Goal: Task Accomplishment & Management: Manage account settings

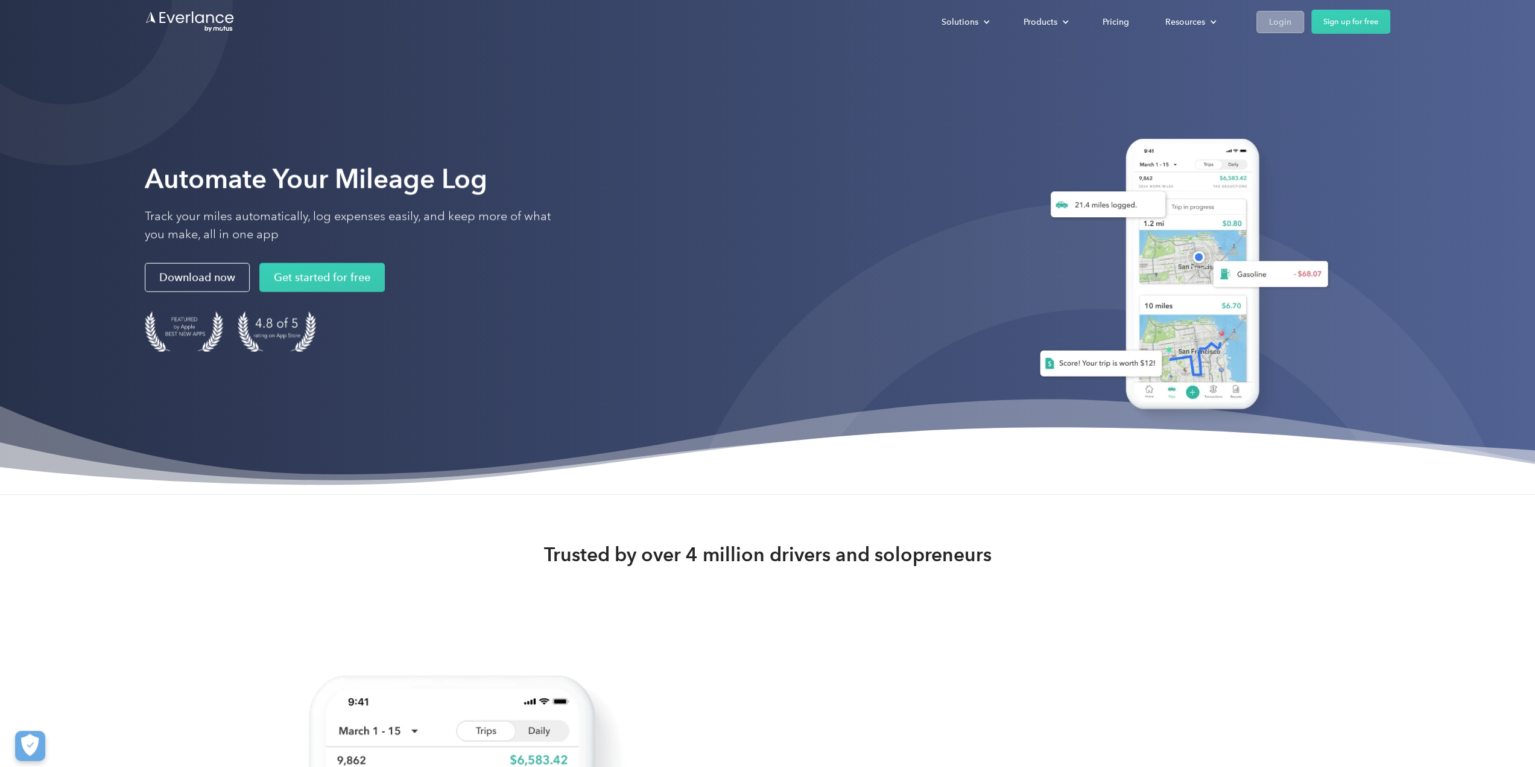
click at [1281, 24] on div "Login" at bounding box center [1280, 21] width 22 height 15
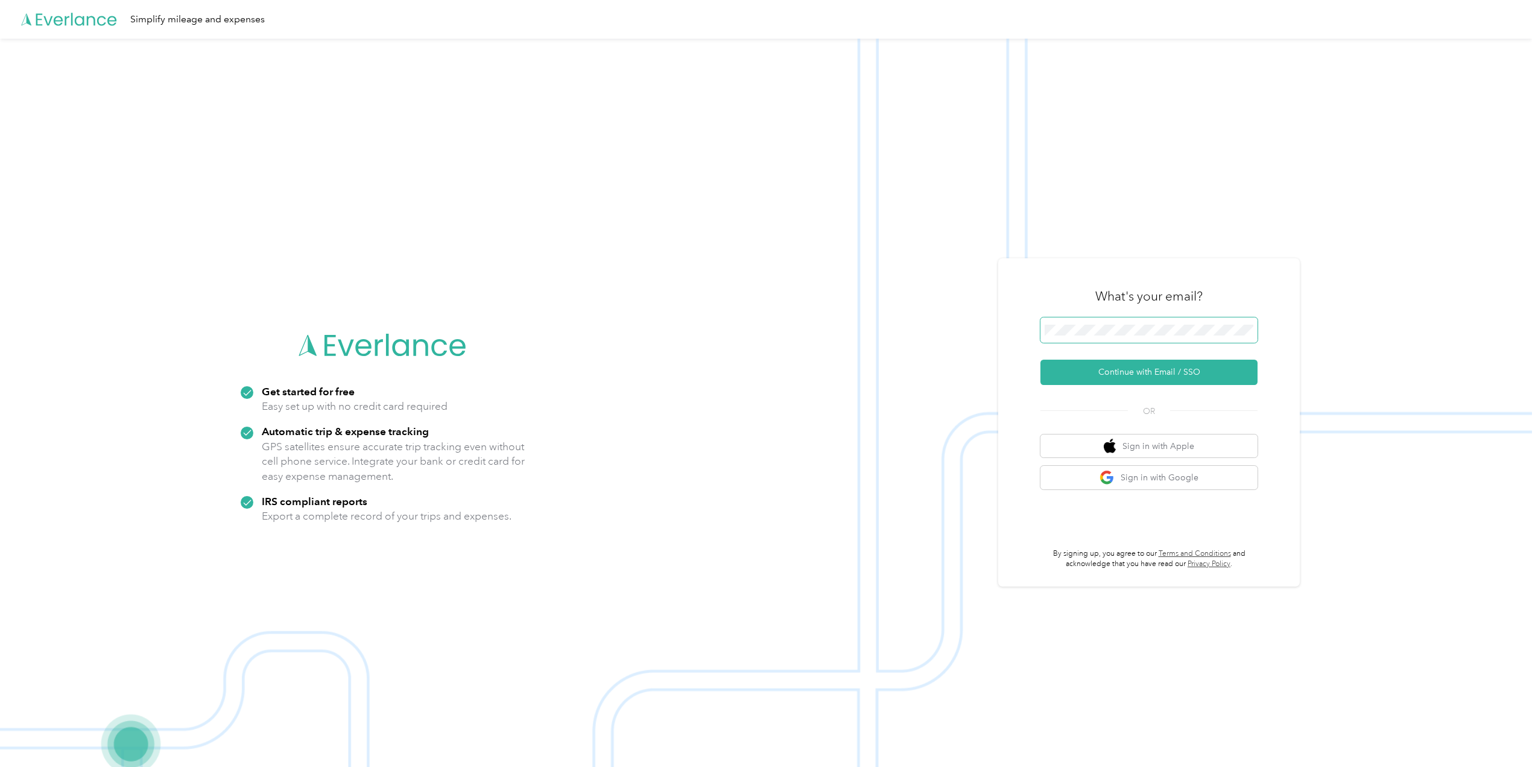
click at [1041, 360] on button "Continue with Email / SSO" at bounding box center [1149, 372] width 217 height 25
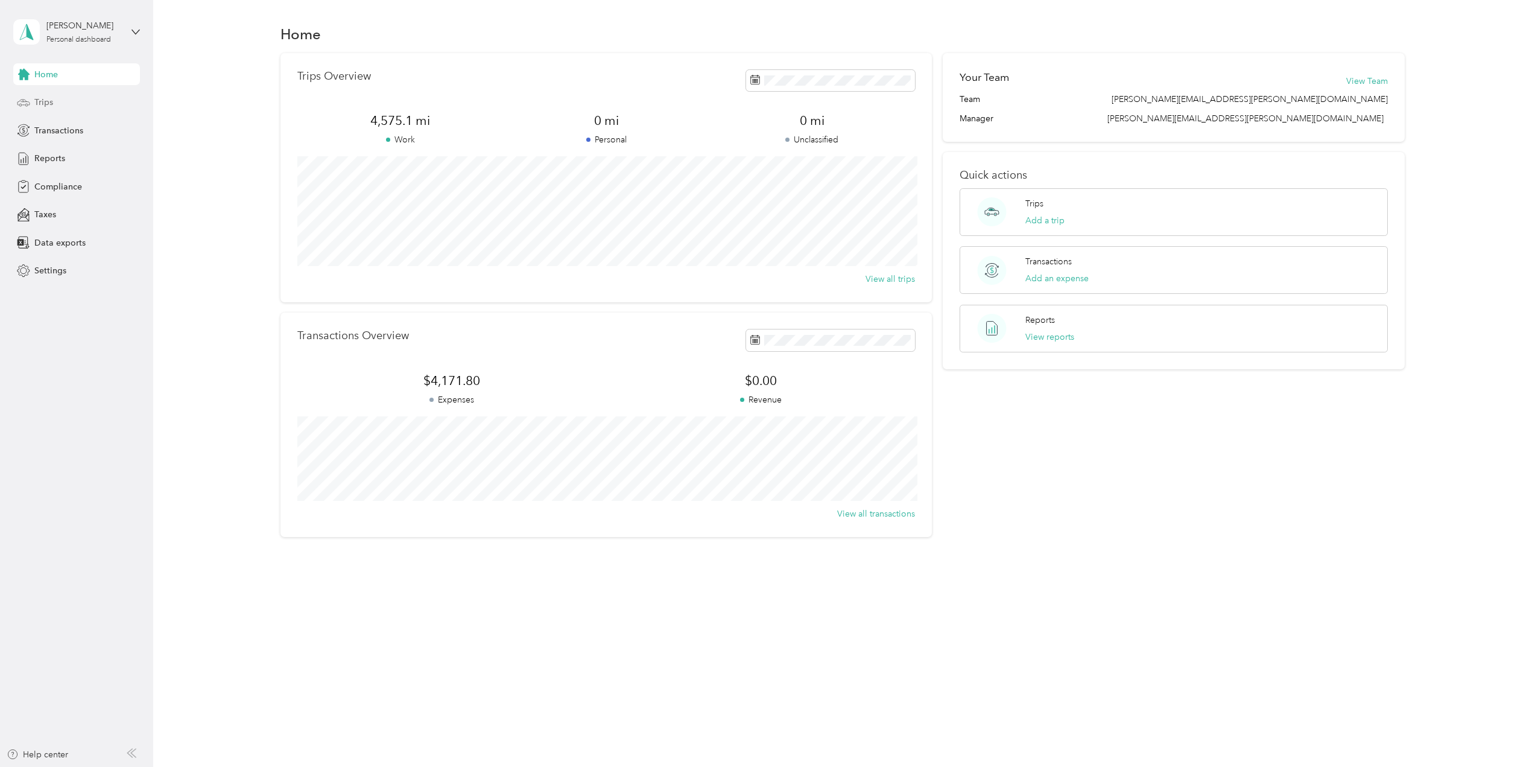
click at [38, 103] on span "Trips" at bounding box center [43, 102] width 19 height 13
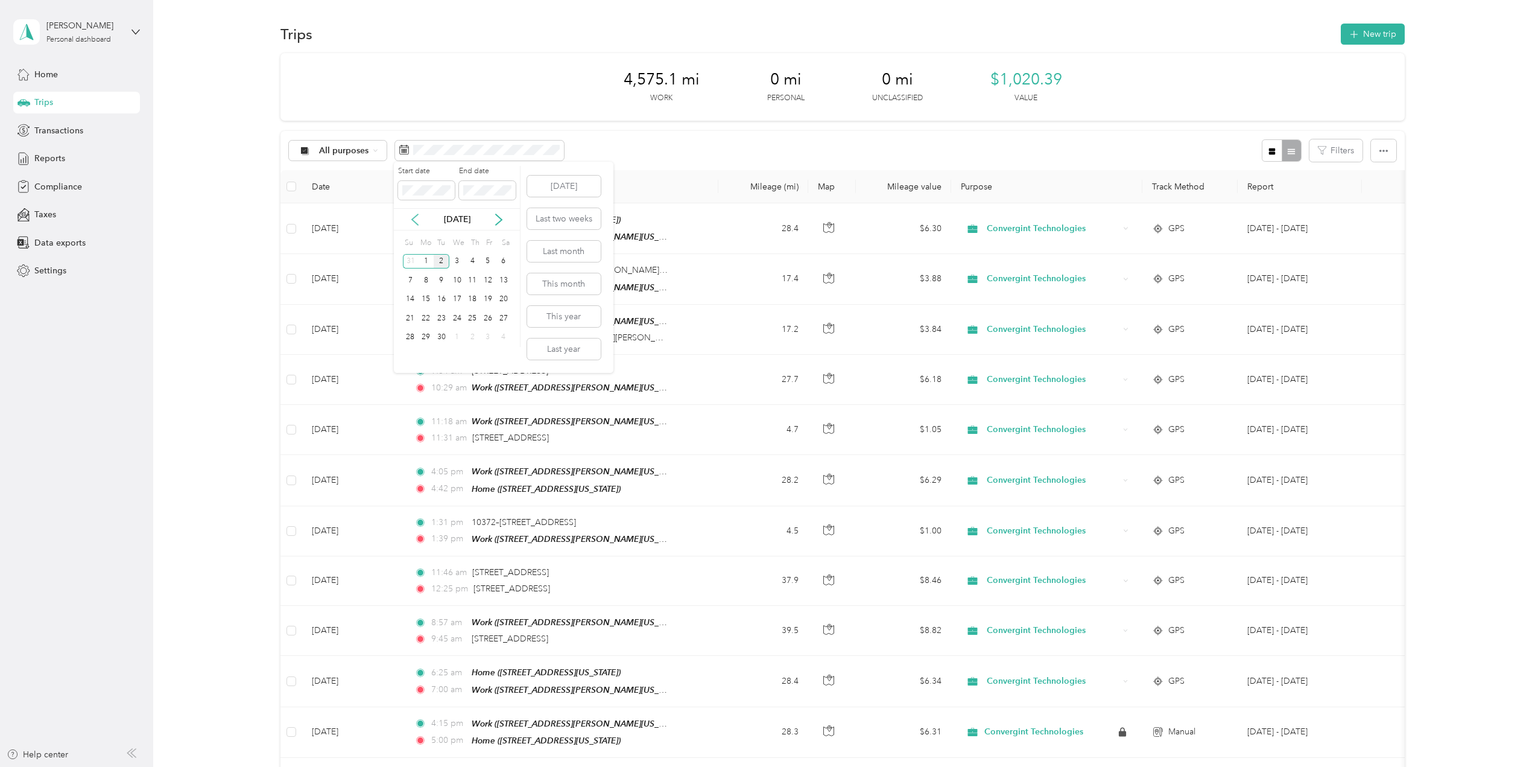
click at [416, 221] on icon at bounding box center [415, 220] width 12 height 12
click at [489, 262] on div "1" at bounding box center [488, 261] width 16 height 15
click at [411, 357] on div "31" at bounding box center [411, 356] width 16 height 15
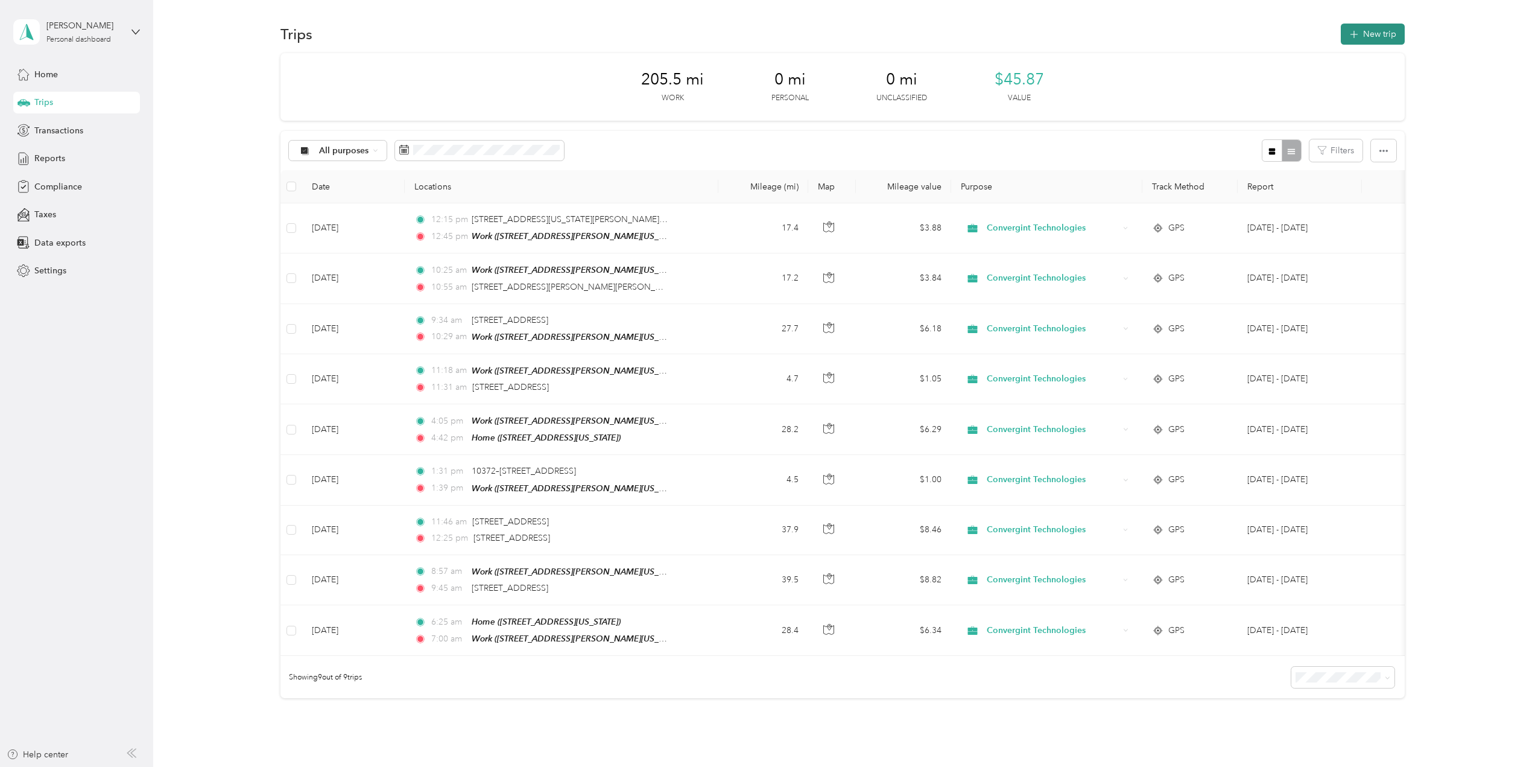
click at [1370, 30] on button "New trip" at bounding box center [1373, 34] width 64 height 21
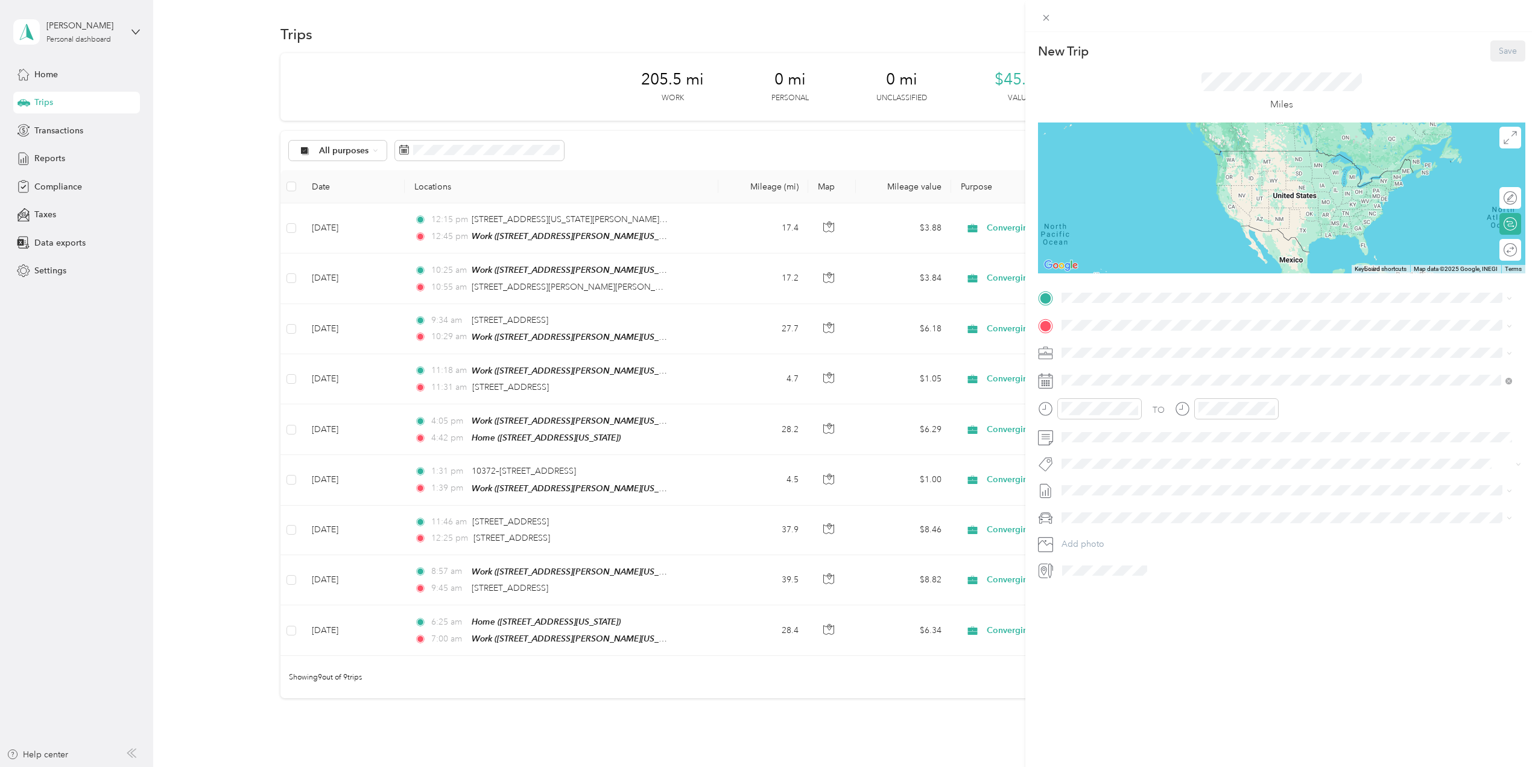
click at [1105, 356] on span "[STREET_ADDRESS][US_STATE]" at bounding box center [1145, 358] width 121 height 10
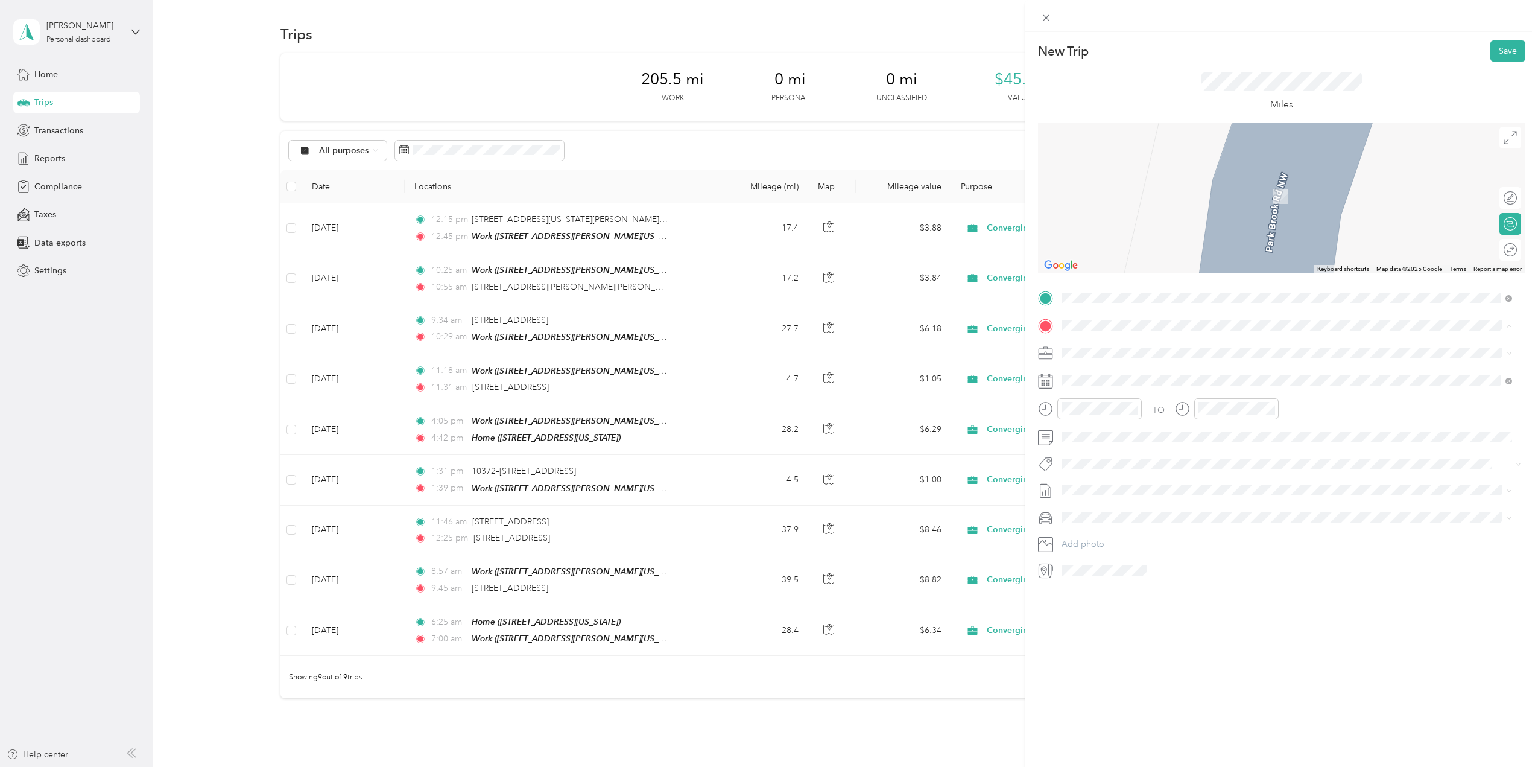
click at [1113, 413] on div "Work" at bounding box center [1179, 410] width 188 height 11
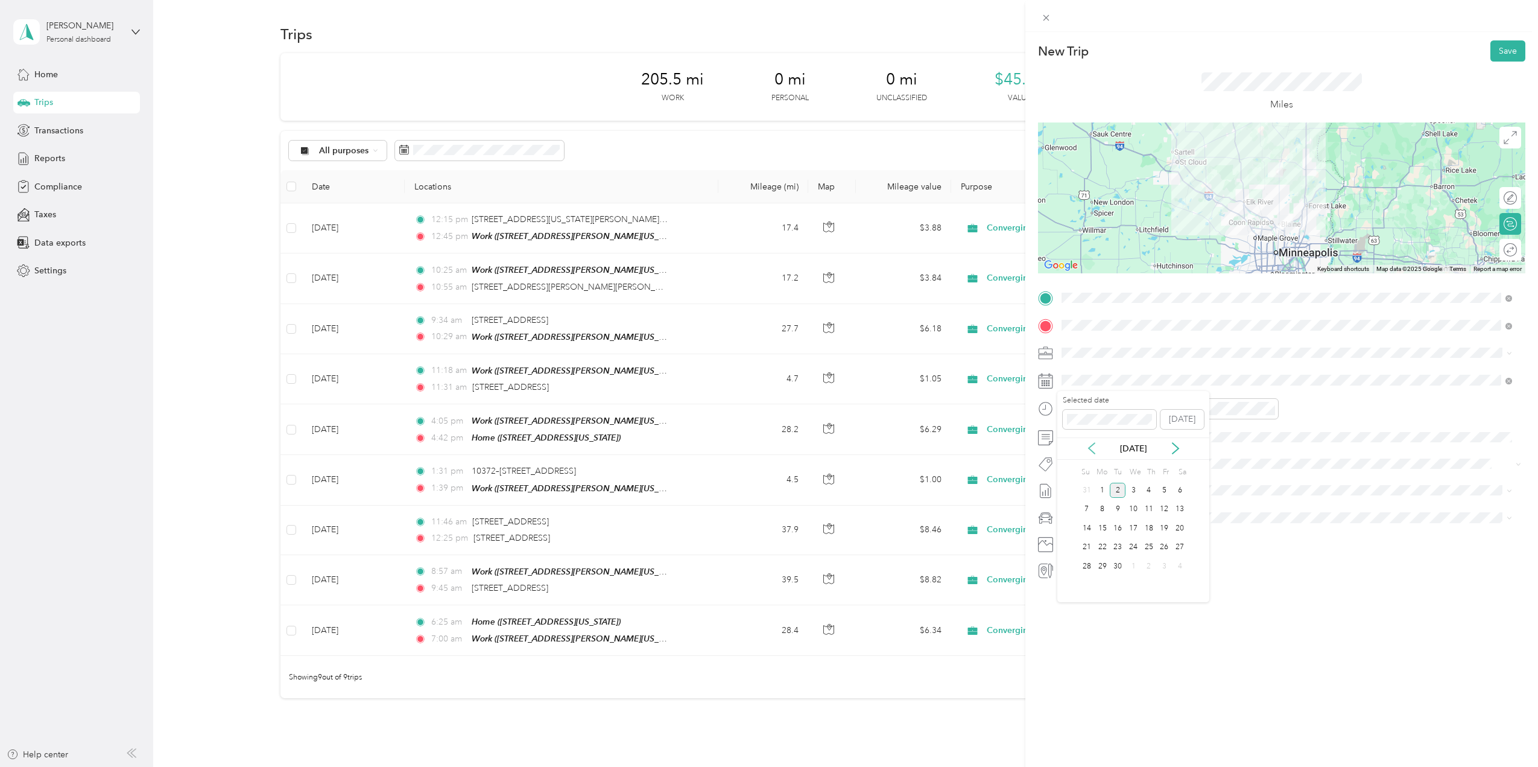
click at [1093, 450] on icon at bounding box center [1092, 448] width 12 height 12
click at [1165, 512] on div "8" at bounding box center [1165, 509] width 16 height 15
click at [1111, 455] on div "15" at bounding box center [1108, 454] width 29 height 17
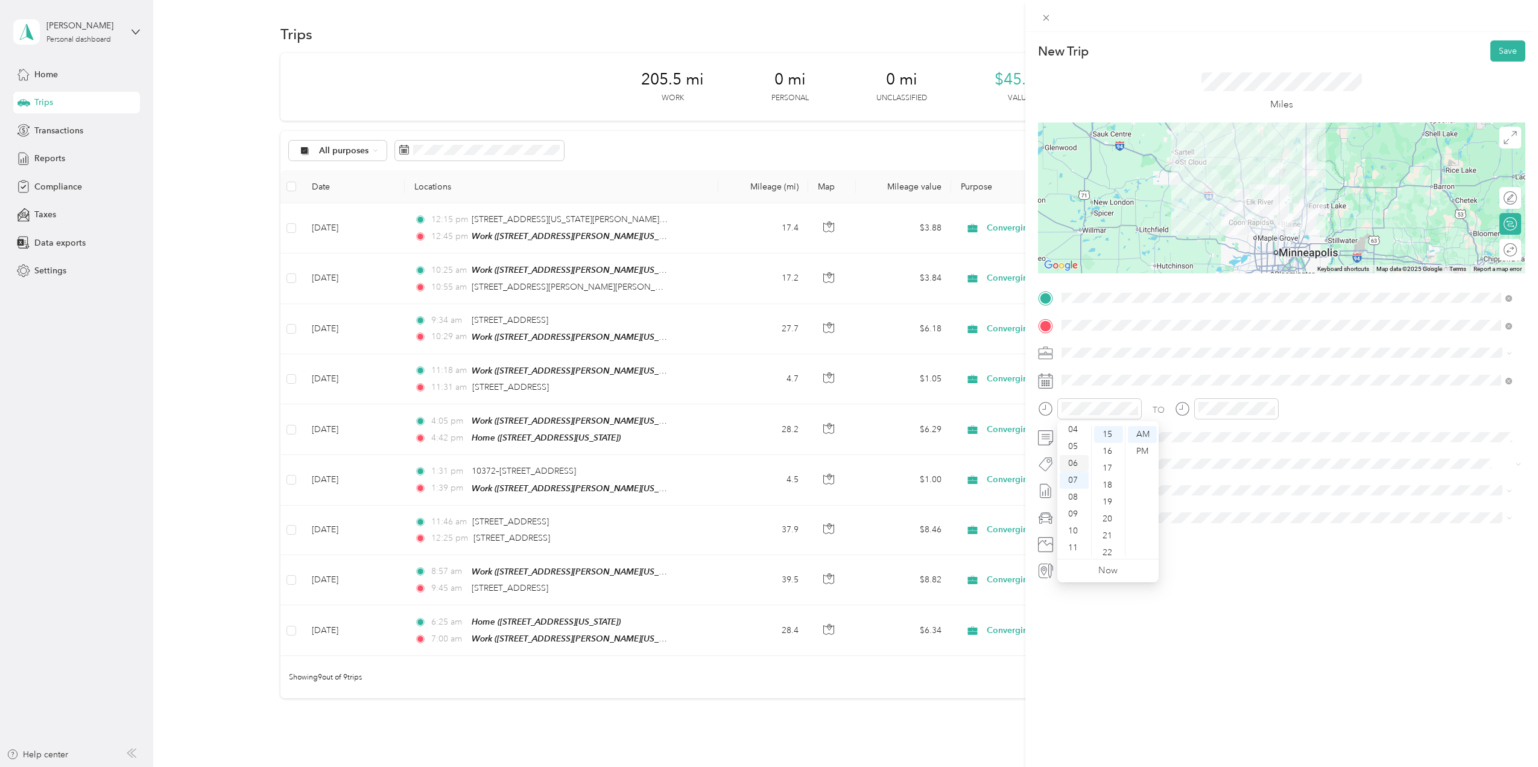
click at [1076, 469] on div "06" at bounding box center [1074, 463] width 29 height 17
click at [1107, 505] on div "30" at bounding box center [1108, 503] width 29 height 17
click at [1246, 463] on div "15" at bounding box center [1245, 461] width 29 height 17
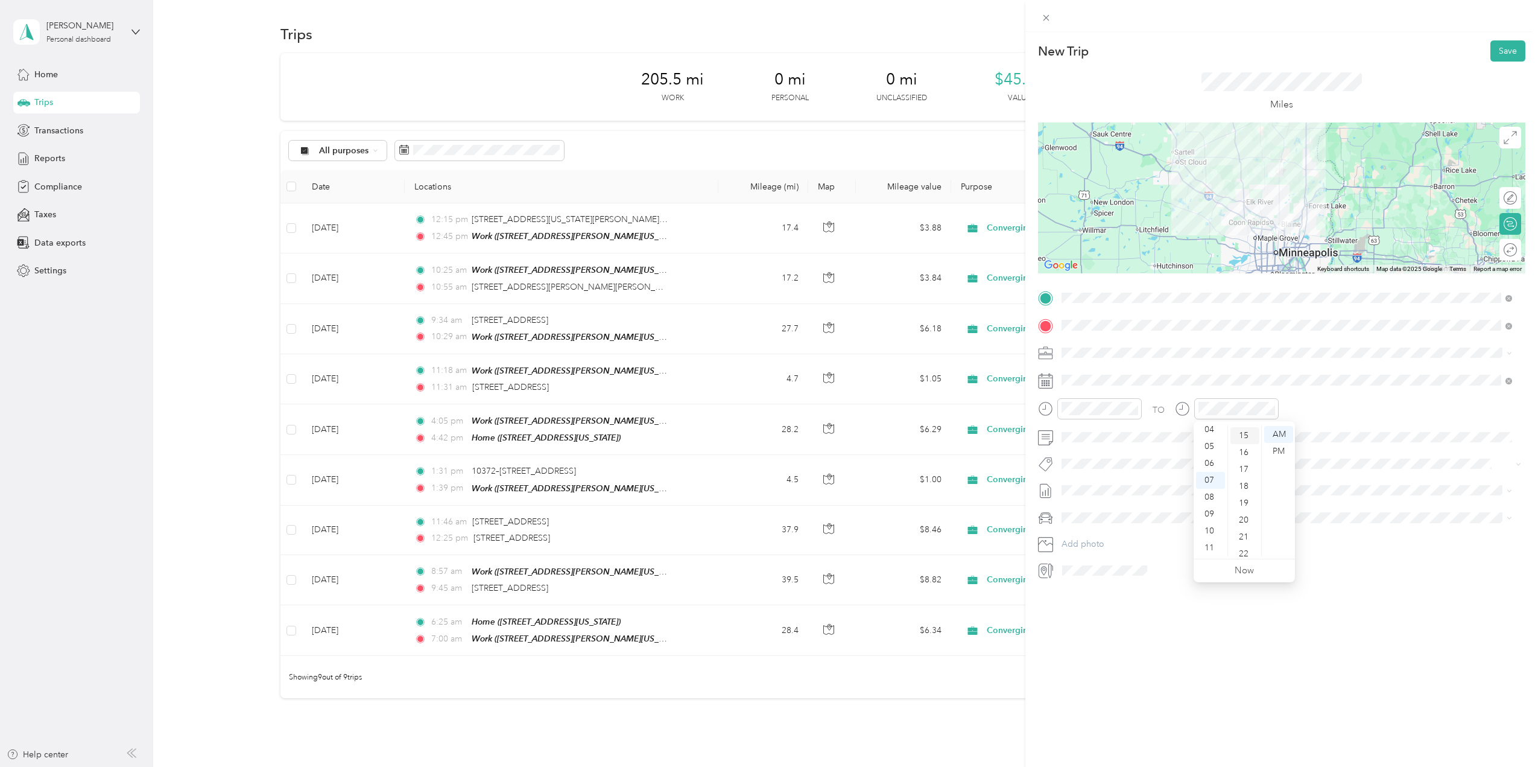
scroll to position [253, 0]
click at [1097, 658] on div "New Trip Save This trip cannot be edited because it is either under review, app…" at bounding box center [1281, 415] width 513 height 767
click at [1491, 52] on button "Save" at bounding box center [1508, 50] width 35 height 21
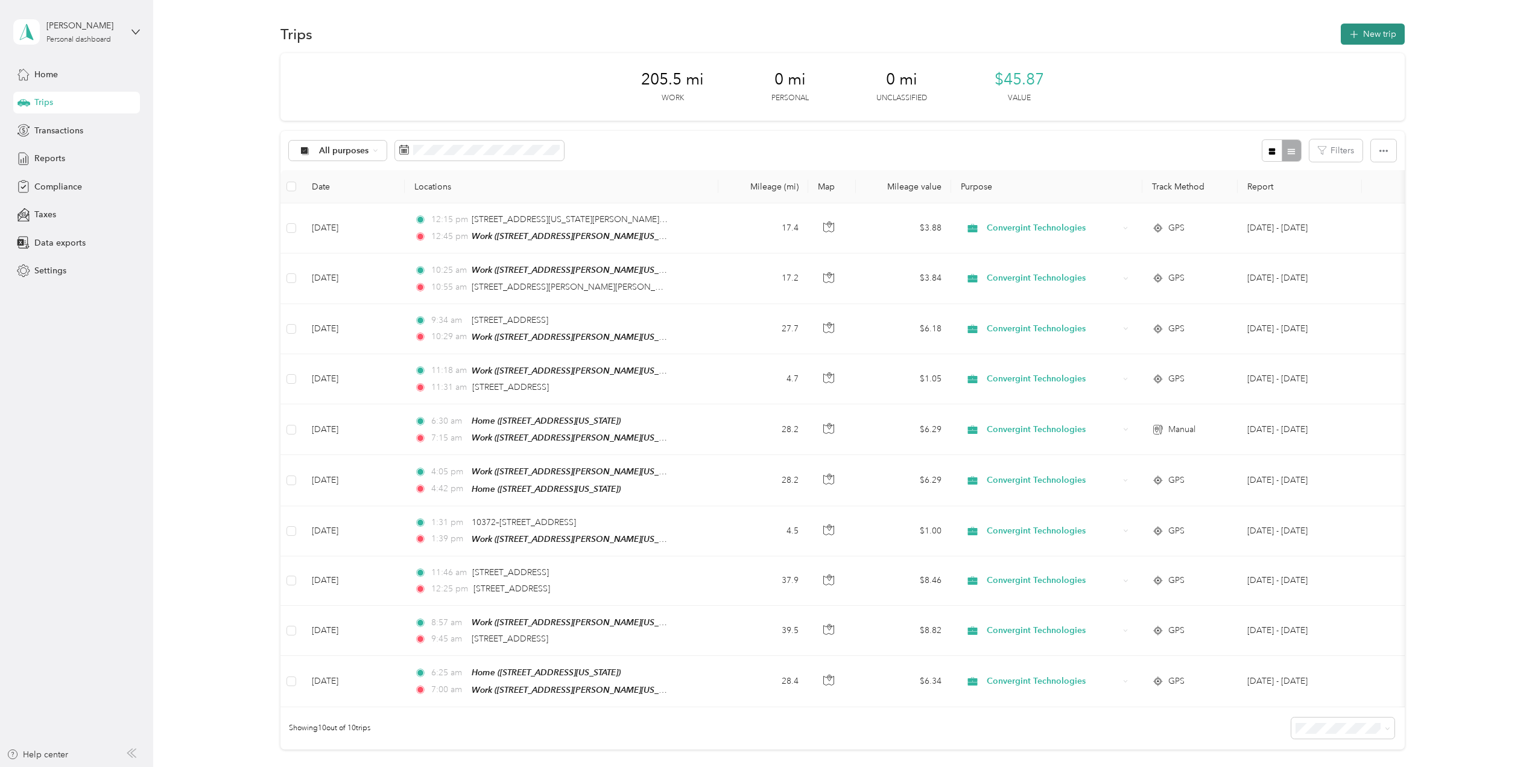
click at [1374, 36] on button "New trip" at bounding box center [1373, 34] width 64 height 21
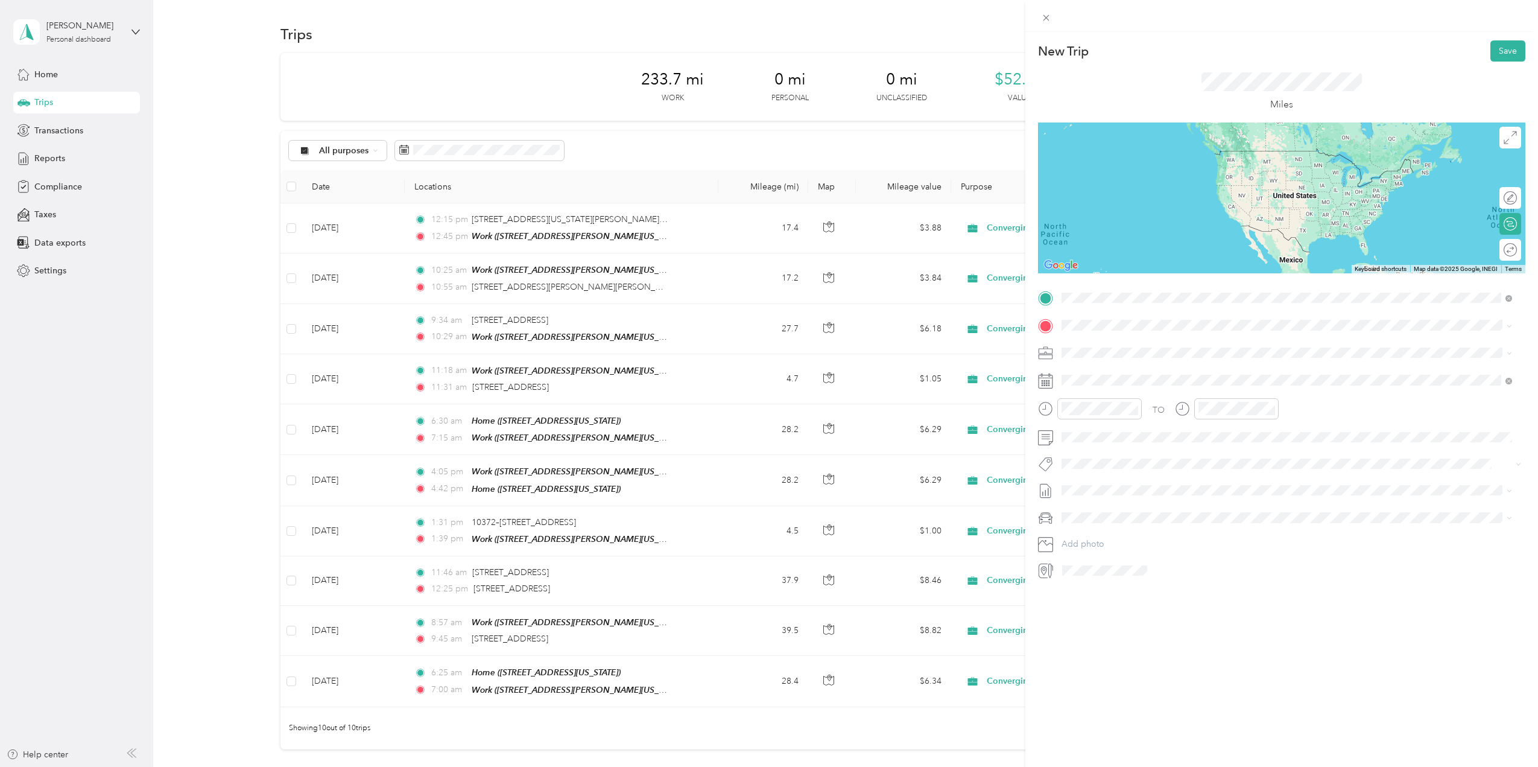
click at [1146, 372] on span "[STREET_ADDRESS][US_STATE]" at bounding box center [1145, 366] width 121 height 11
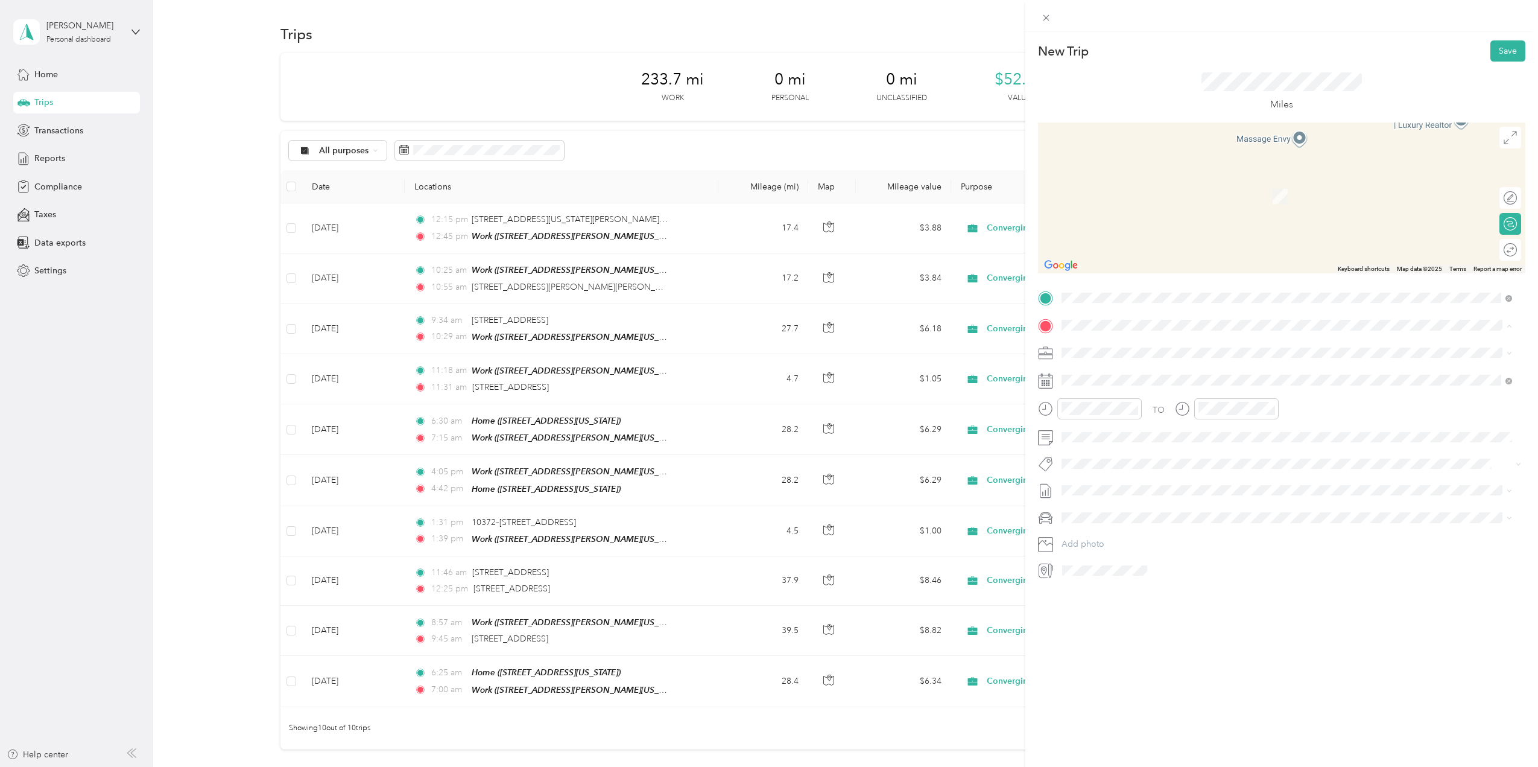
click at [1116, 421] on span "[STREET_ADDRESS][PERSON_NAME][US_STATE]" at bounding box center [1179, 424] width 188 height 10
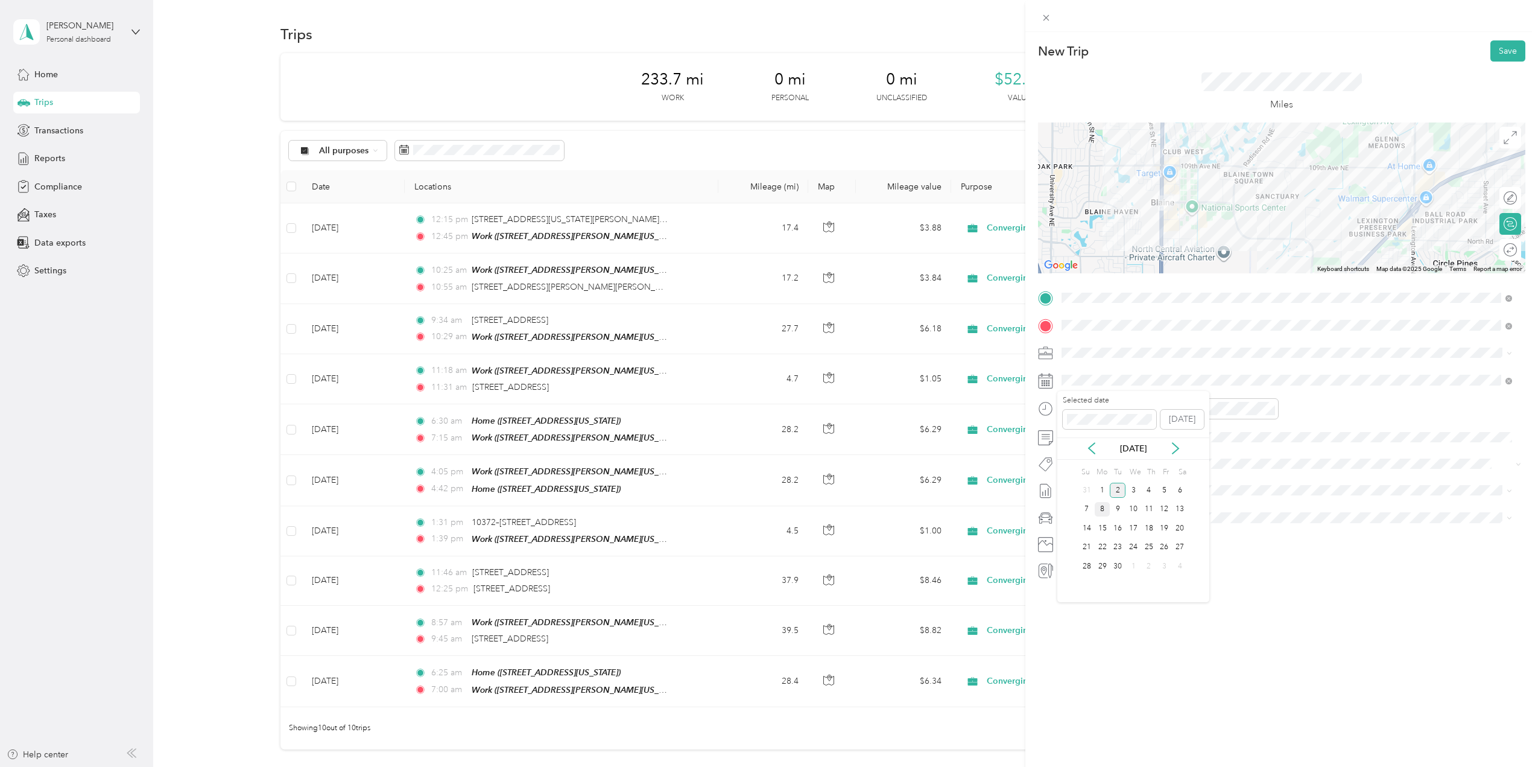
click at [1100, 510] on div "8" at bounding box center [1103, 509] width 16 height 15
click at [1074, 435] on div "12" at bounding box center [1074, 434] width 29 height 17
click at [1069, 450] on div "01" at bounding box center [1074, 451] width 29 height 17
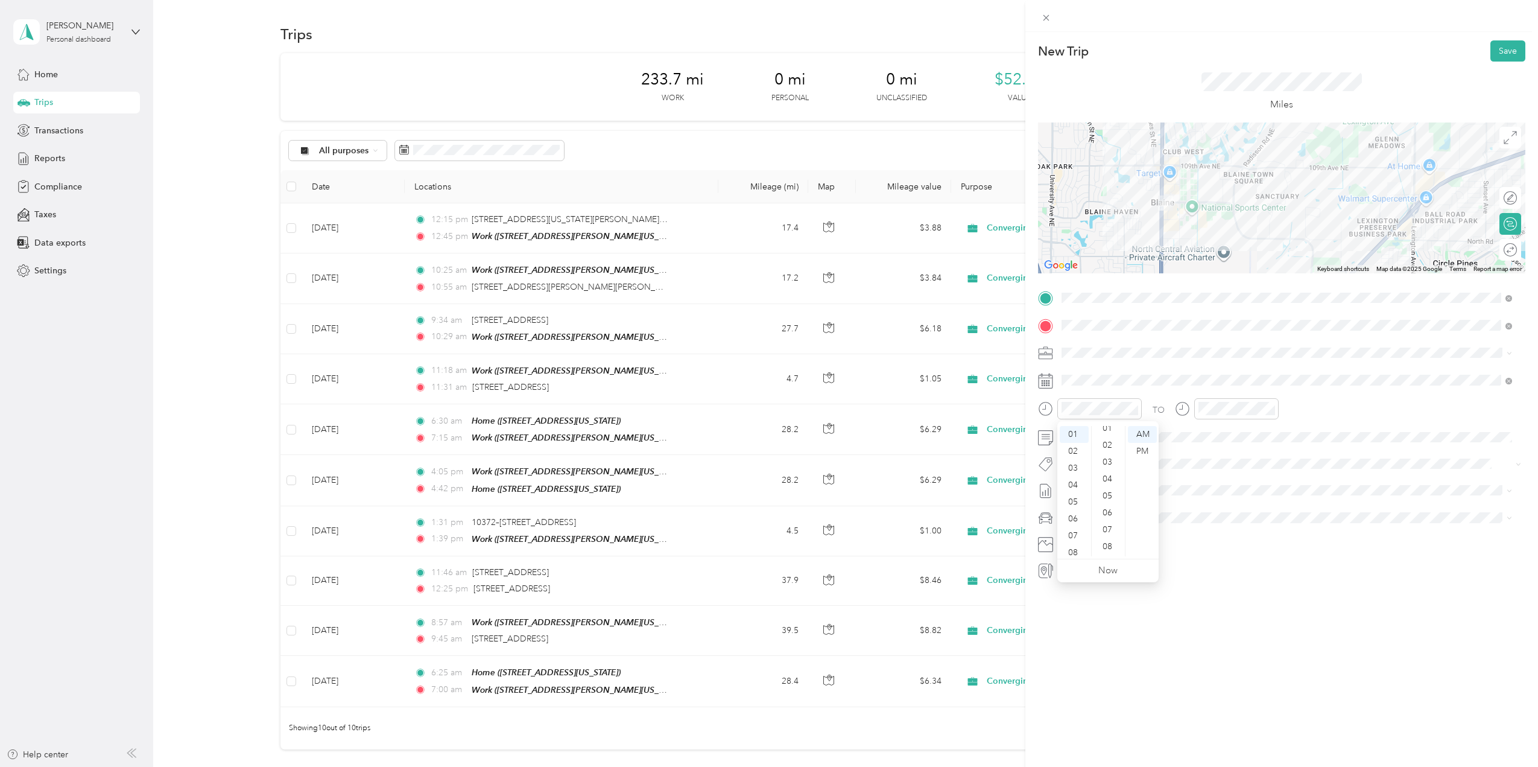
scroll to position [0, 0]
click at [1107, 487] on div "03" at bounding box center [1108, 485] width 29 height 17
drag, startPoint x: 1145, startPoint y: 445, endPoint x: 1146, endPoint y: 453, distance: 7.9
click at [1145, 446] on div "PM" at bounding box center [1142, 451] width 29 height 17
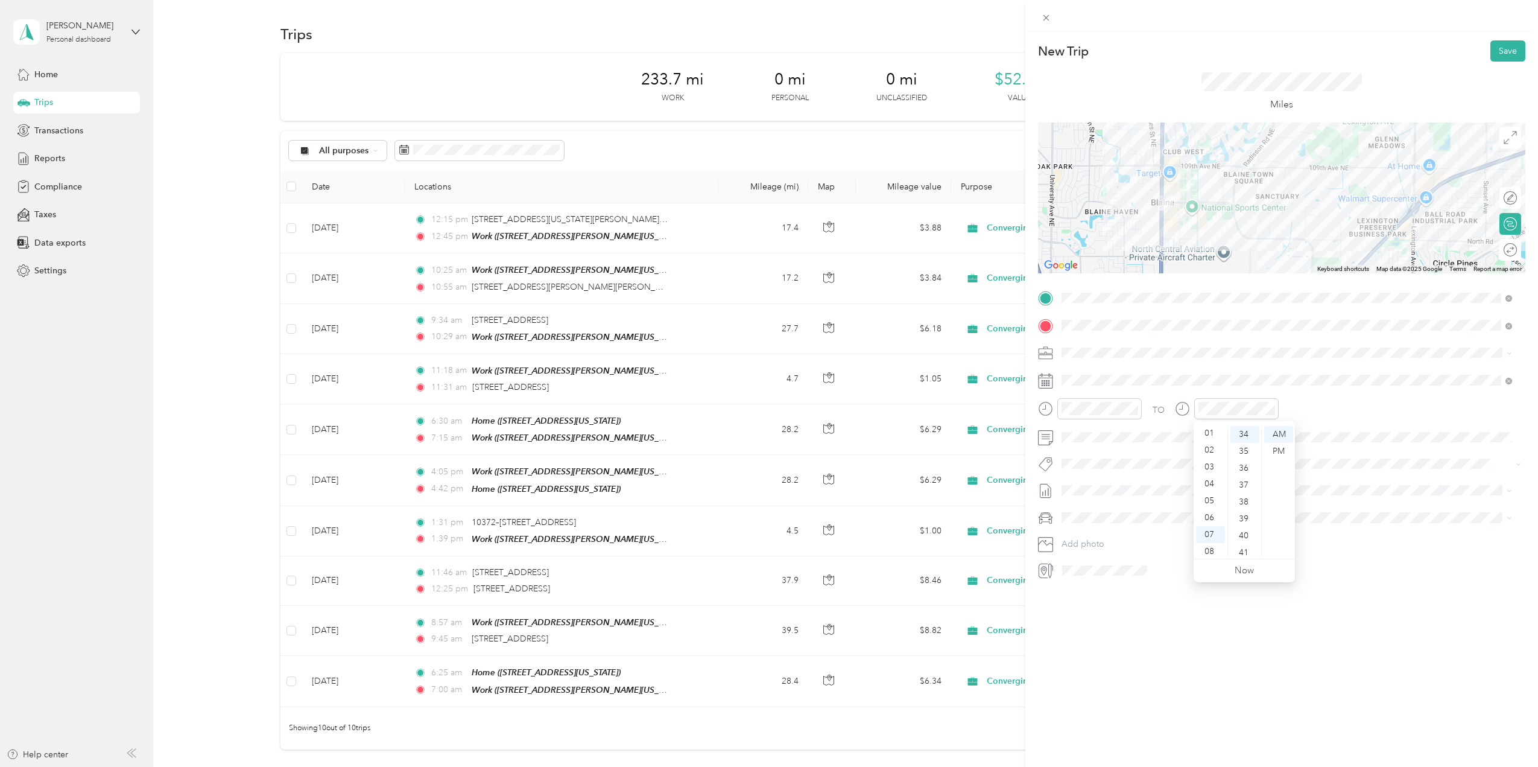
scroll to position [0, 0]
click at [1211, 455] on div "01" at bounding box center [1210, 451] width 29 height 17
click at [1243, 465] on div "17" at bounding box center [1245, 465] width 29 height 17
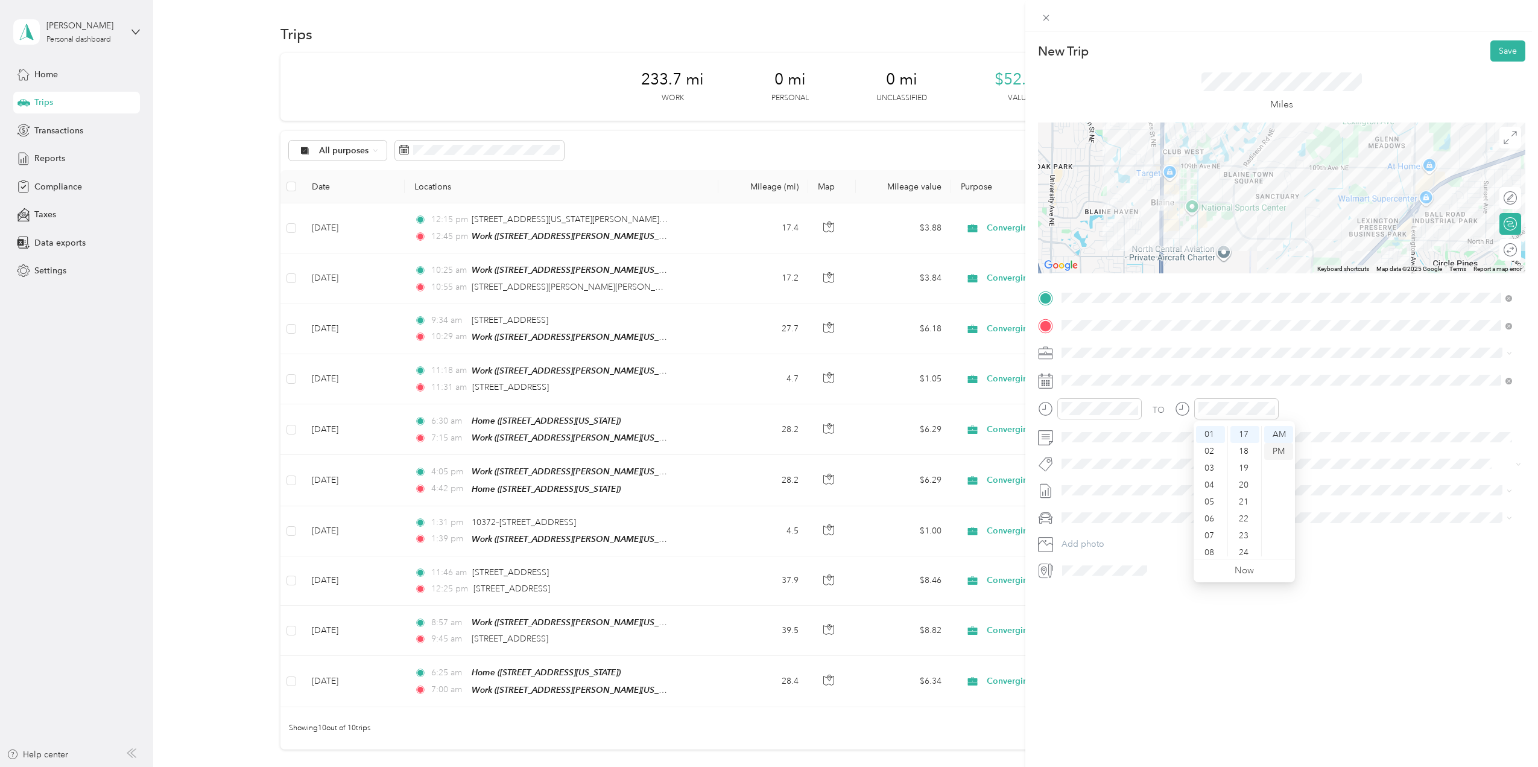
click at [1281, 451] on div "PM" at bounding box center [1278, 451] width 29 height 17
click at [1245, 452] on div "18" at bounding box center [1245, 451] width 29 height 17
click at [1232, 641] on div "New Trip Save This trip cannot be edited because it is either under review, app…" at bounding box center [1281, 415] width 513 height 767
click at [1497, 49] on button "Save" at bounding box center [1508, 50] width 35 height 21
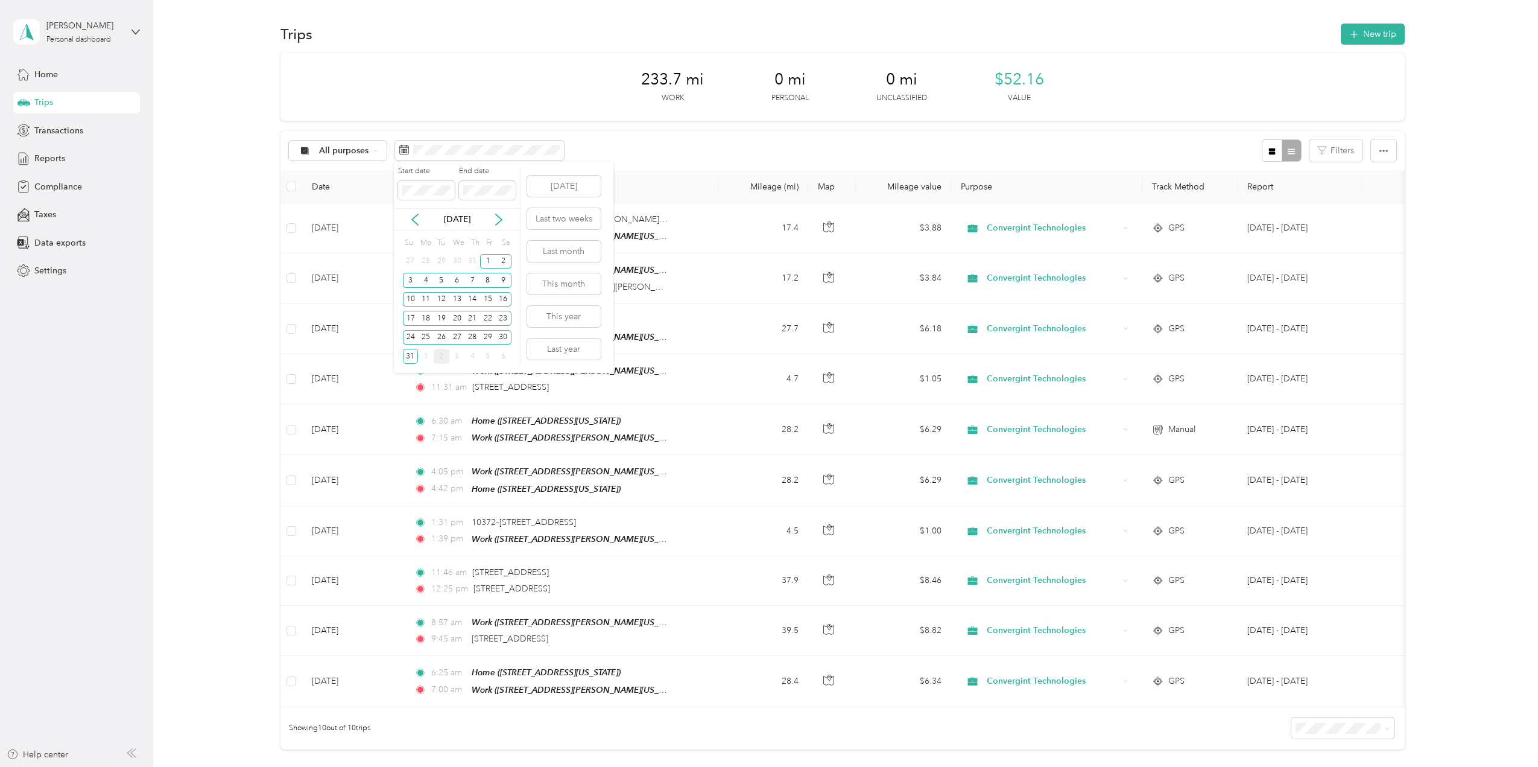
click at [443, 358] on div "2" at bounding box center [442, 356] width 16 height 15
click at [414, 221] on icon at bounding box center [415, 220] width 12 height 12
click at [488, 260] on div "1" at bounding box center [488, 261] width 16 height 15
click at [503, 219] on icon at bounding box center [499, 220] width 12 height 12
click at [466, 309] on div "25" at bounding box center [472, 318] width 16 height 19
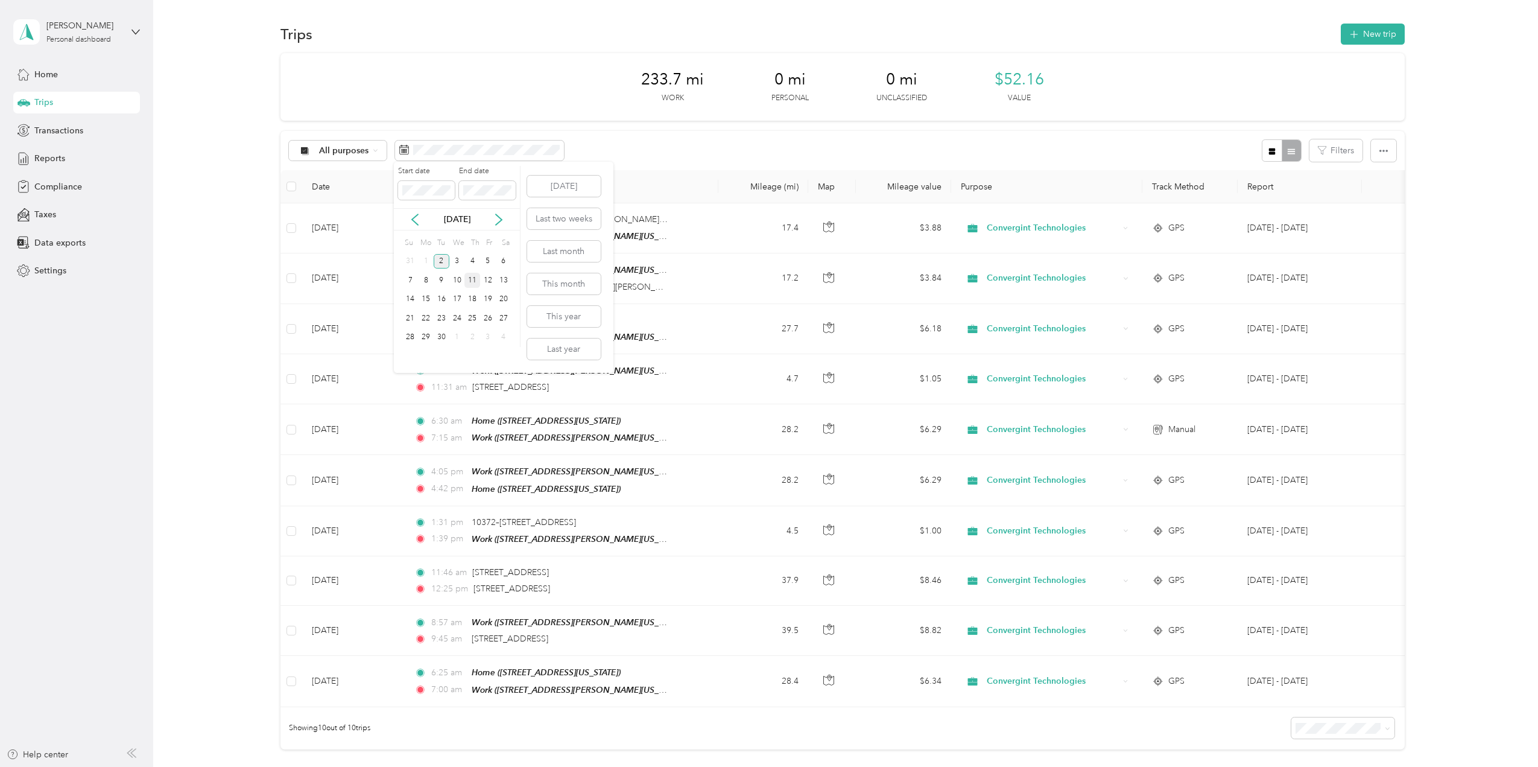
click at [474, 279] on div "11" at bounding box center [472, 280] width 16 height 15
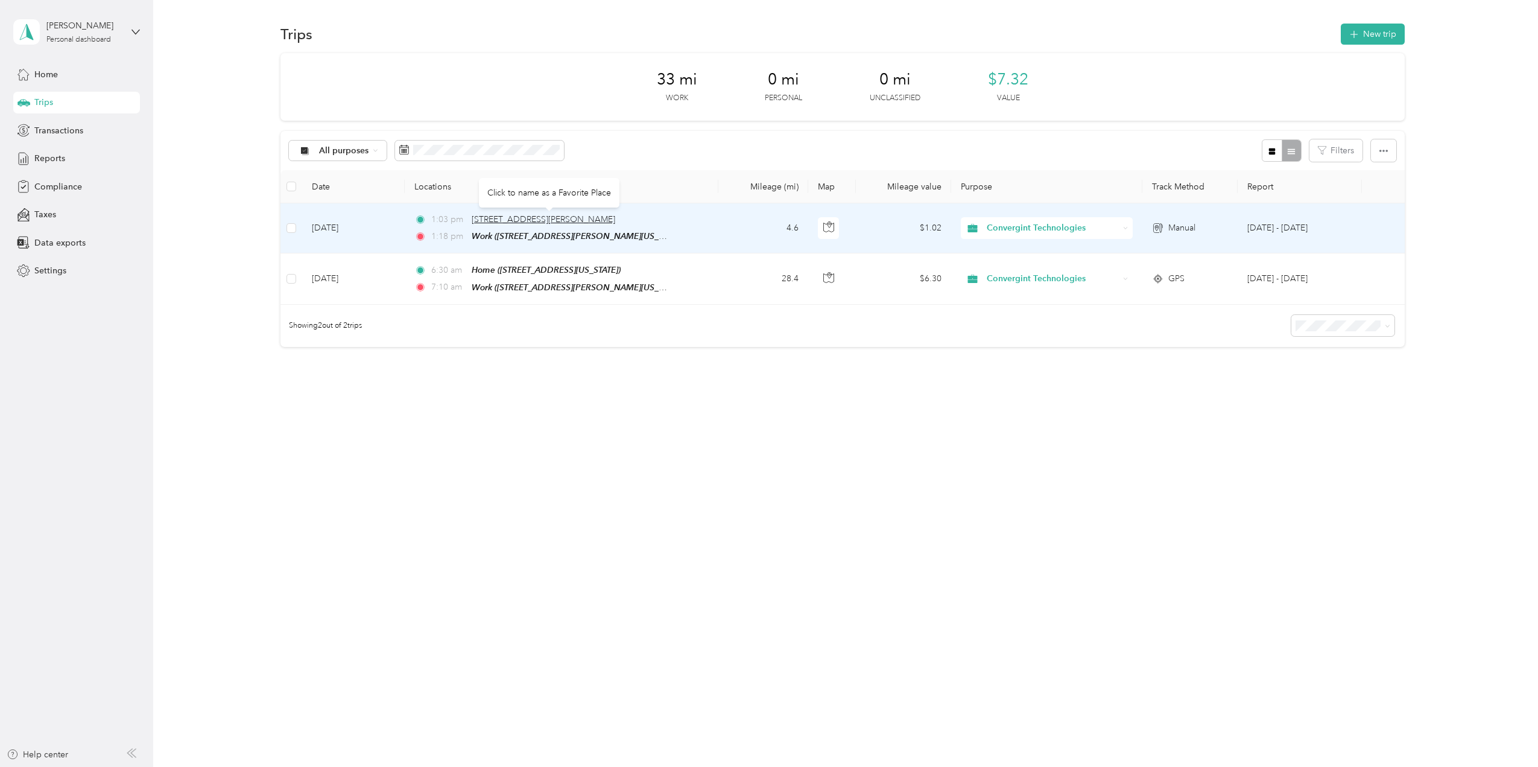
click at [528, 217] on span "[STREET_ADDRESS][PERSON_NAME]" at bounding box center [544, 219] width 144 height 10
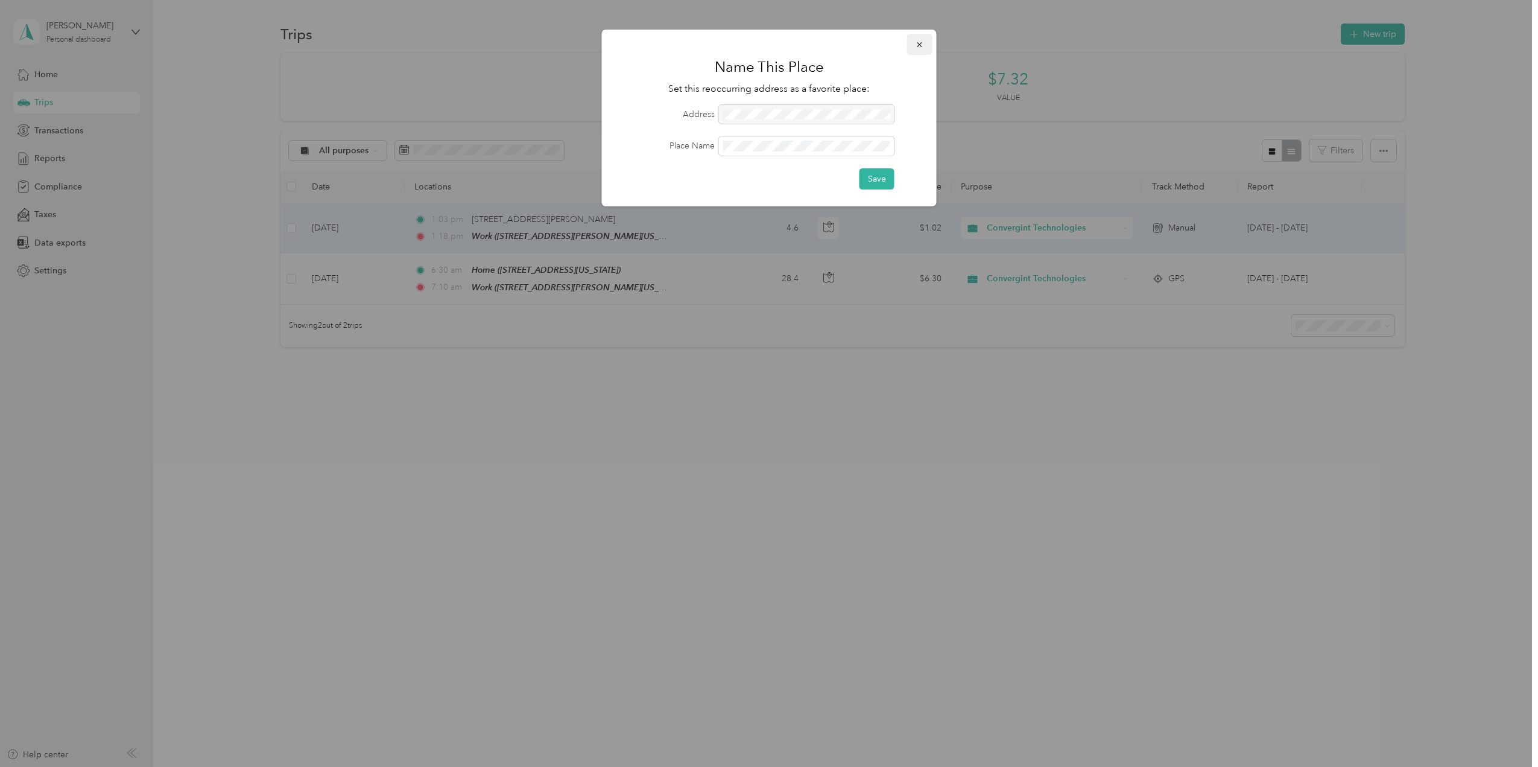
click at [921, 43] on icon "button" at bounding box center [919, 44] width 5 height 5
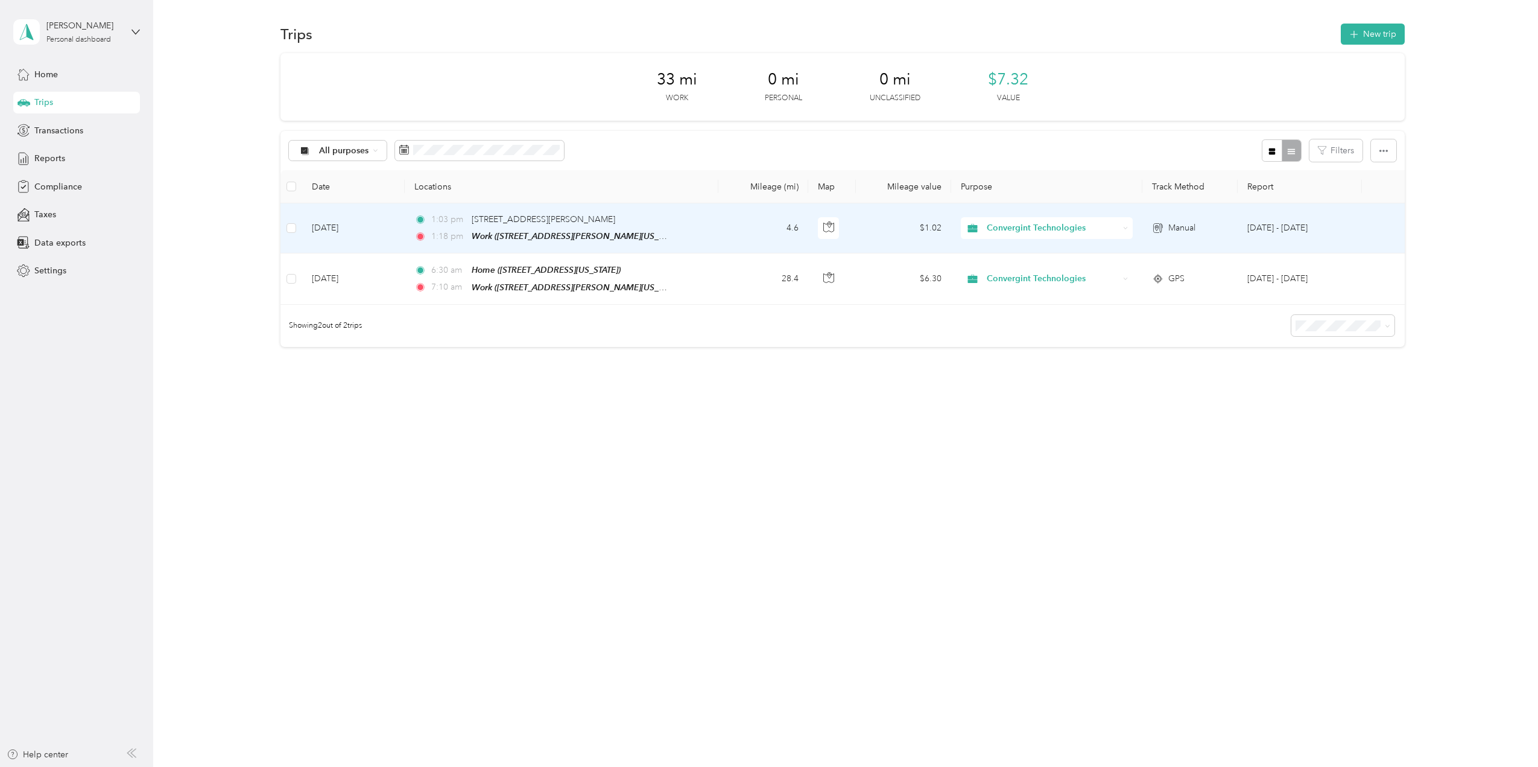
click at [335, 231] on td "[DATE]" at bounding box center [353, 228] width 103 height 50
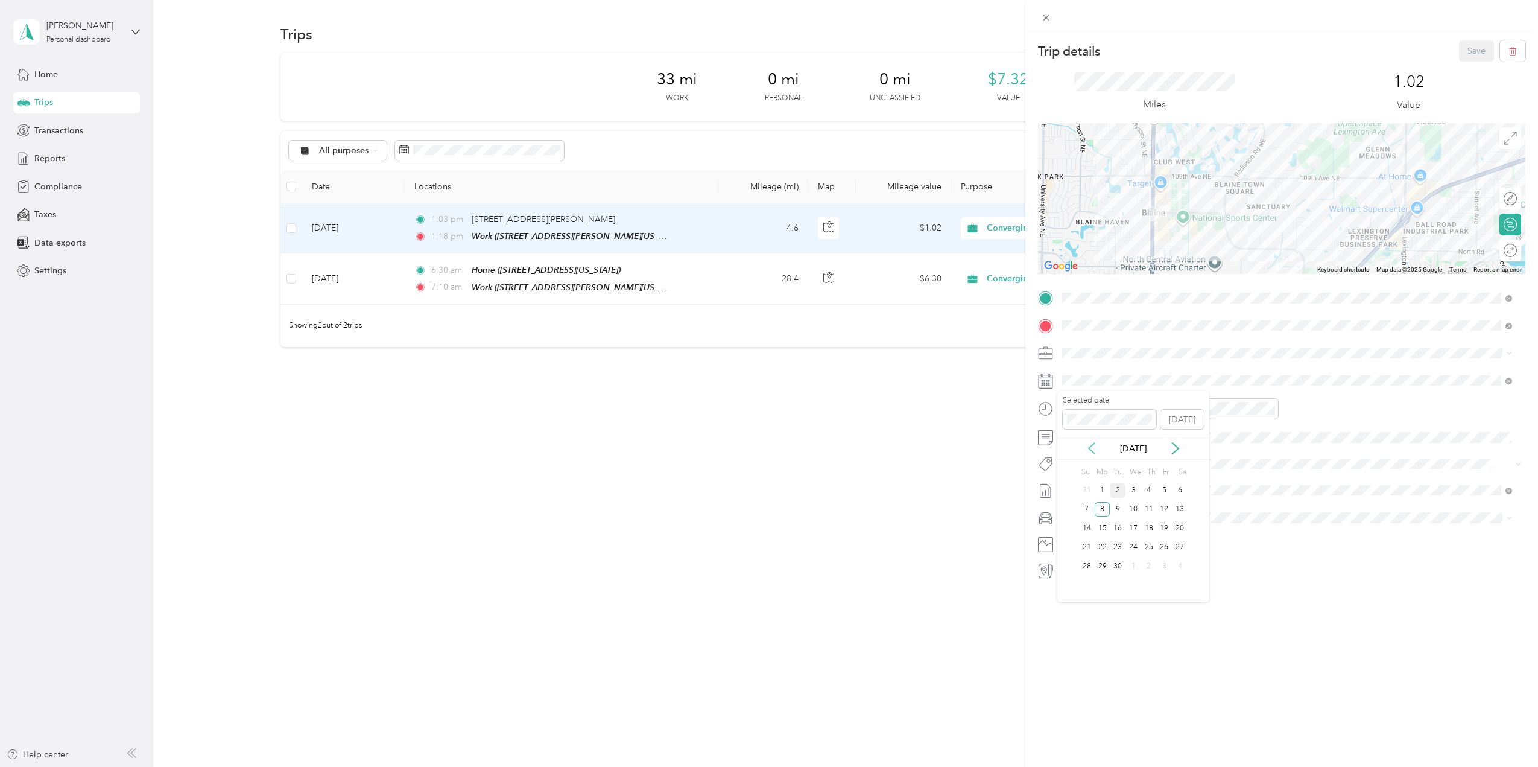
click at [1095, 451] on icon at bounding box center [1092, 448] width 12 height 12
click at [1168, 508] on div "8" at bounding box center [1165, 509] width 16 height 15
click at [1465, 53] on button "Save" at bounding box center [1476, 50] width 35 height 21
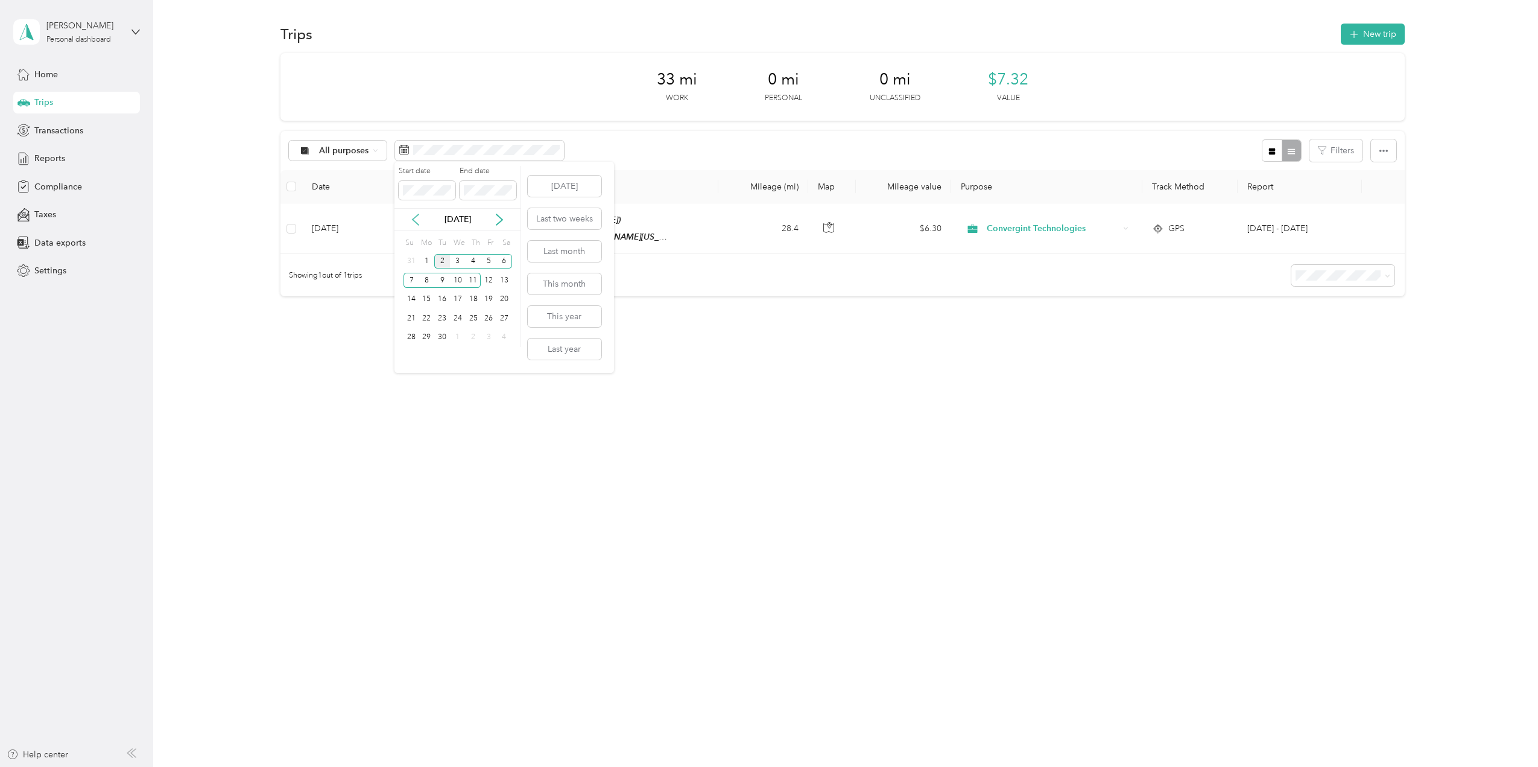
click at [414, 223] on icon at bounding box center [416, 220] width 12 height 12
click at [490, 259] on div "1" at bounding box center [489, 261] width 16 height 15
click at [413, 358] on div "31" at bounding box center [412, 356] width 16 height 15
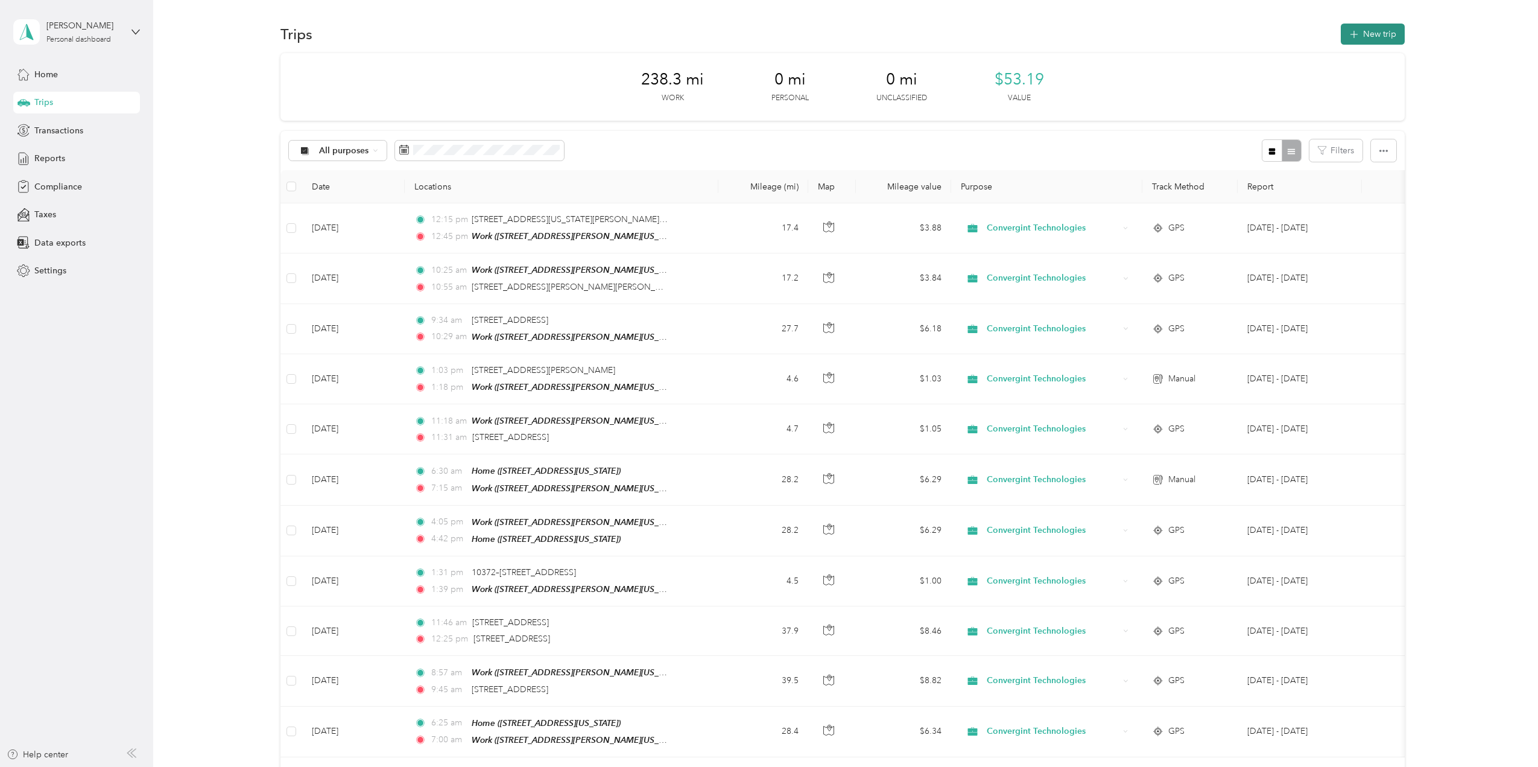
click at [1372, 36] on button "New trip" at bounding box center [1373, 34] width 64 height 21
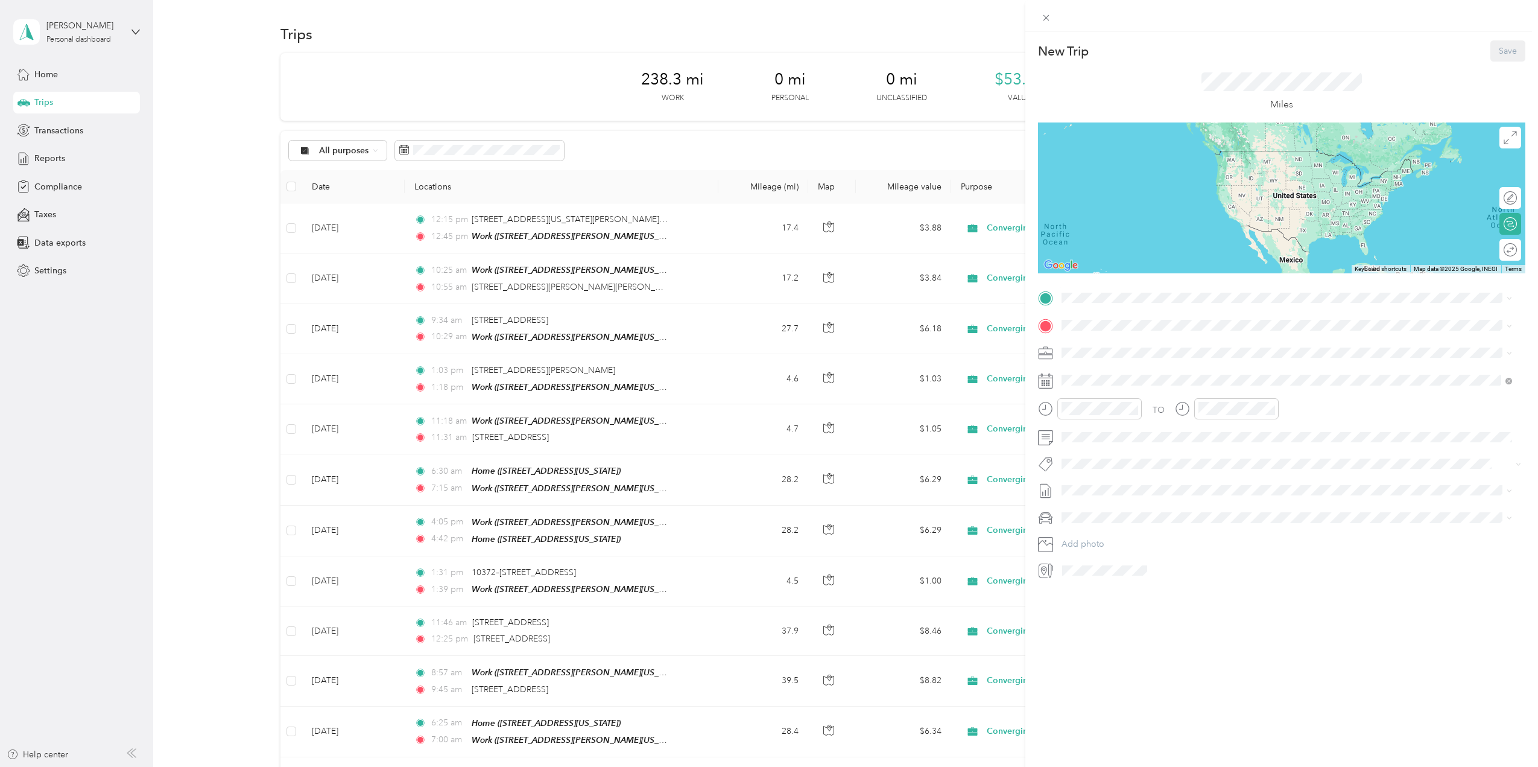
click at [1128, 389] on div "Work [STREET_ADDRESS][PERSON_NAME][US_STATE]" at bounding box center [1179, 390] width 188 height 25
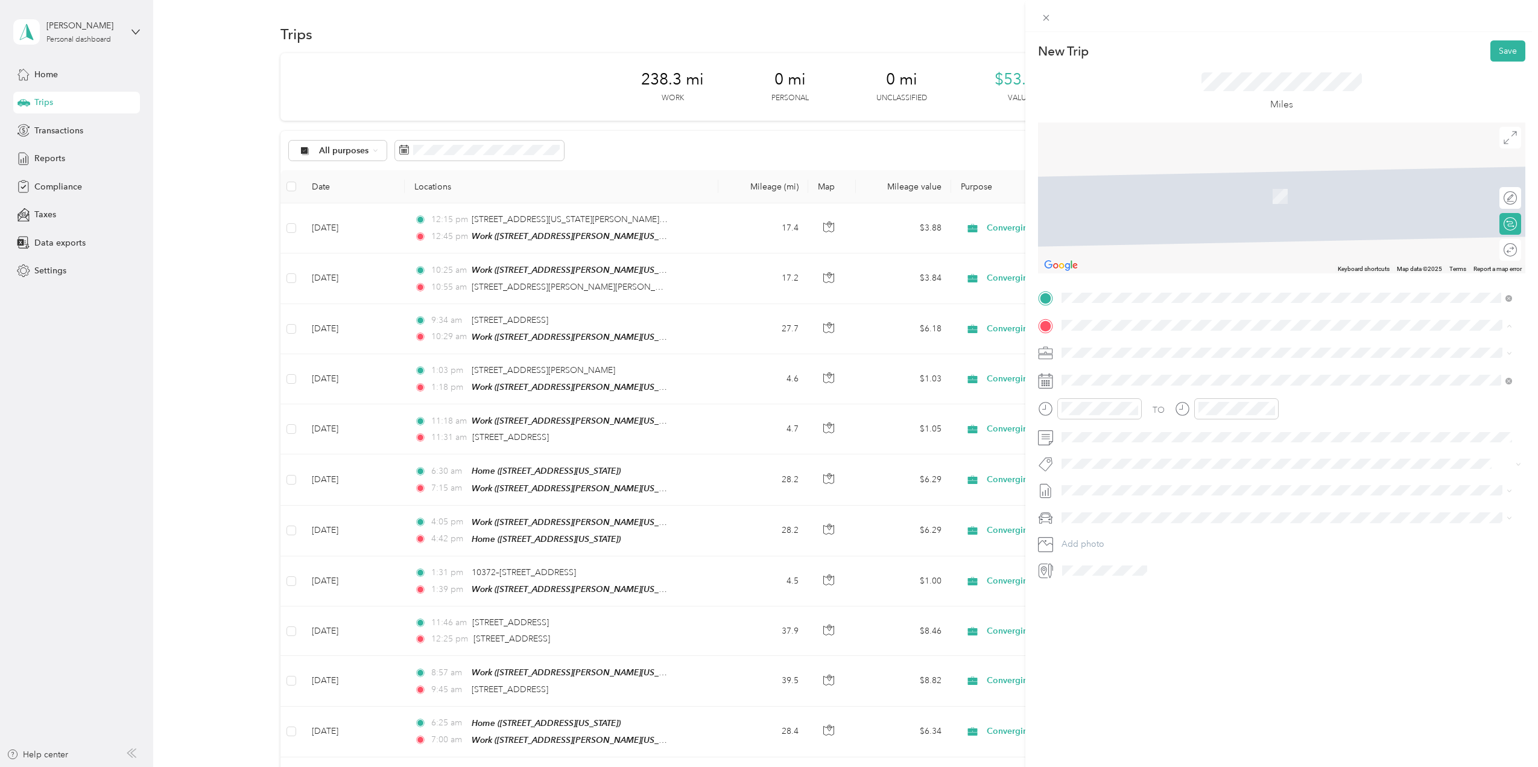
click at [1115, 373] on div "Home" at bounding box center [1145, 372] width 121 height 11
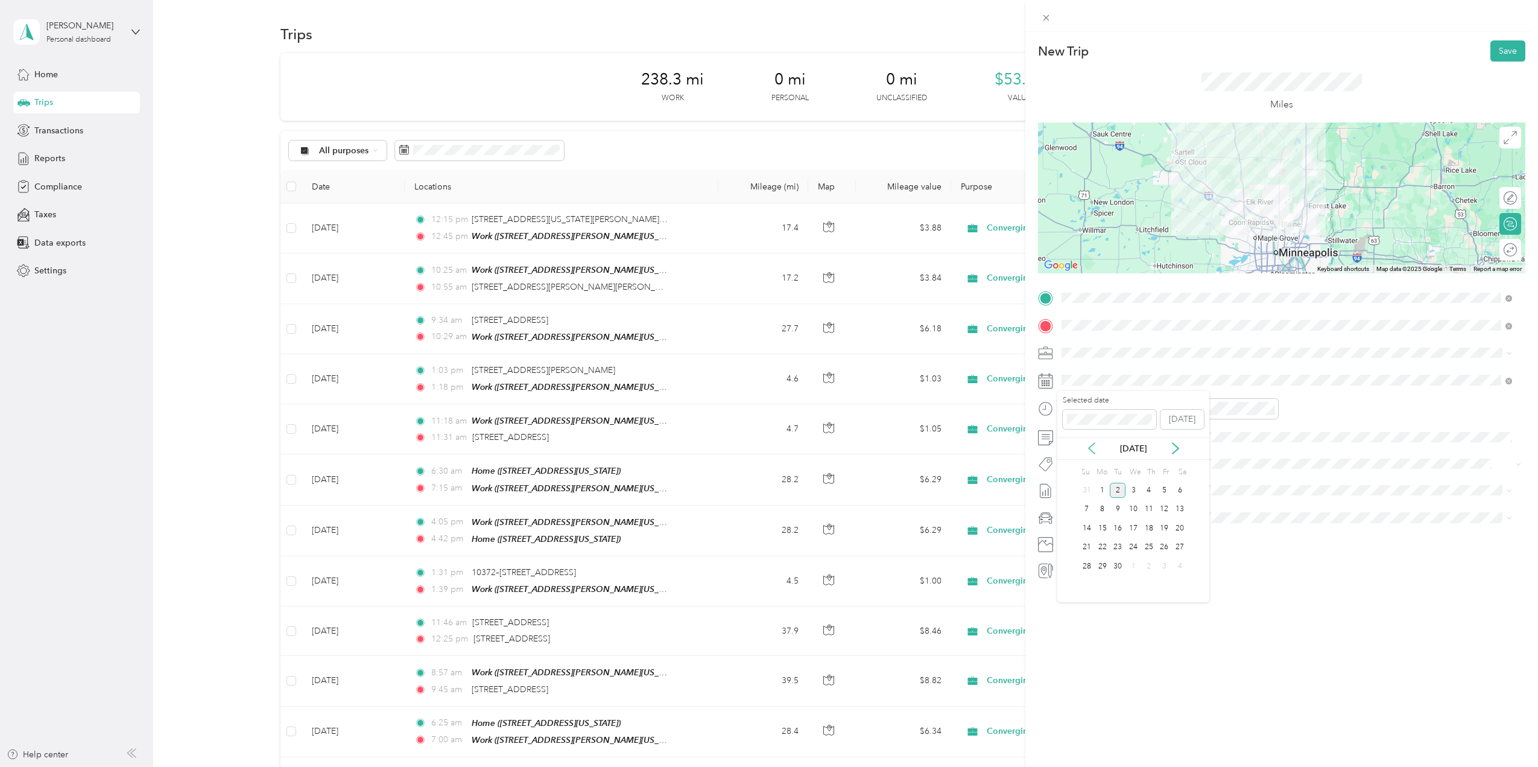
click at [1091, 448] on icon at bounding box center [1092, 448] width 12 height 12
click at [1167, 508] on div "8" at bounding box center [1165, 509] width 16 height 15
click at [1074, 431] on div "04" at bounding box center [1074, 429] width 29 height 17
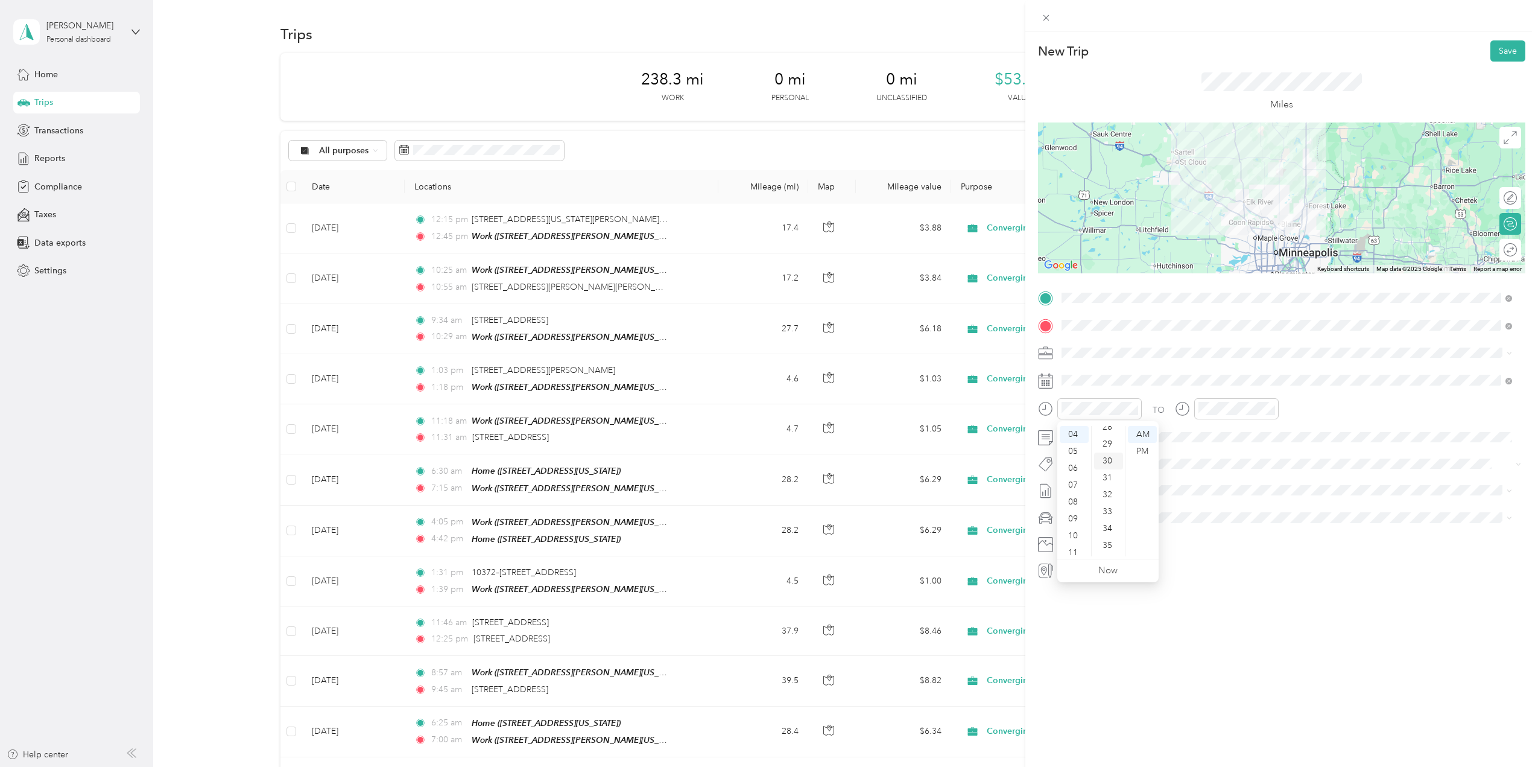
click at [1111, 464] on div "30" at bounding box center [1108, 460] width 29 height 17
click at [1145, 447] on div "PM" at bounding box center [1142, 451] width 29 height 17
click at [1209, 448] on div "05" at bounding box center [1210, 446] width 29 height 17
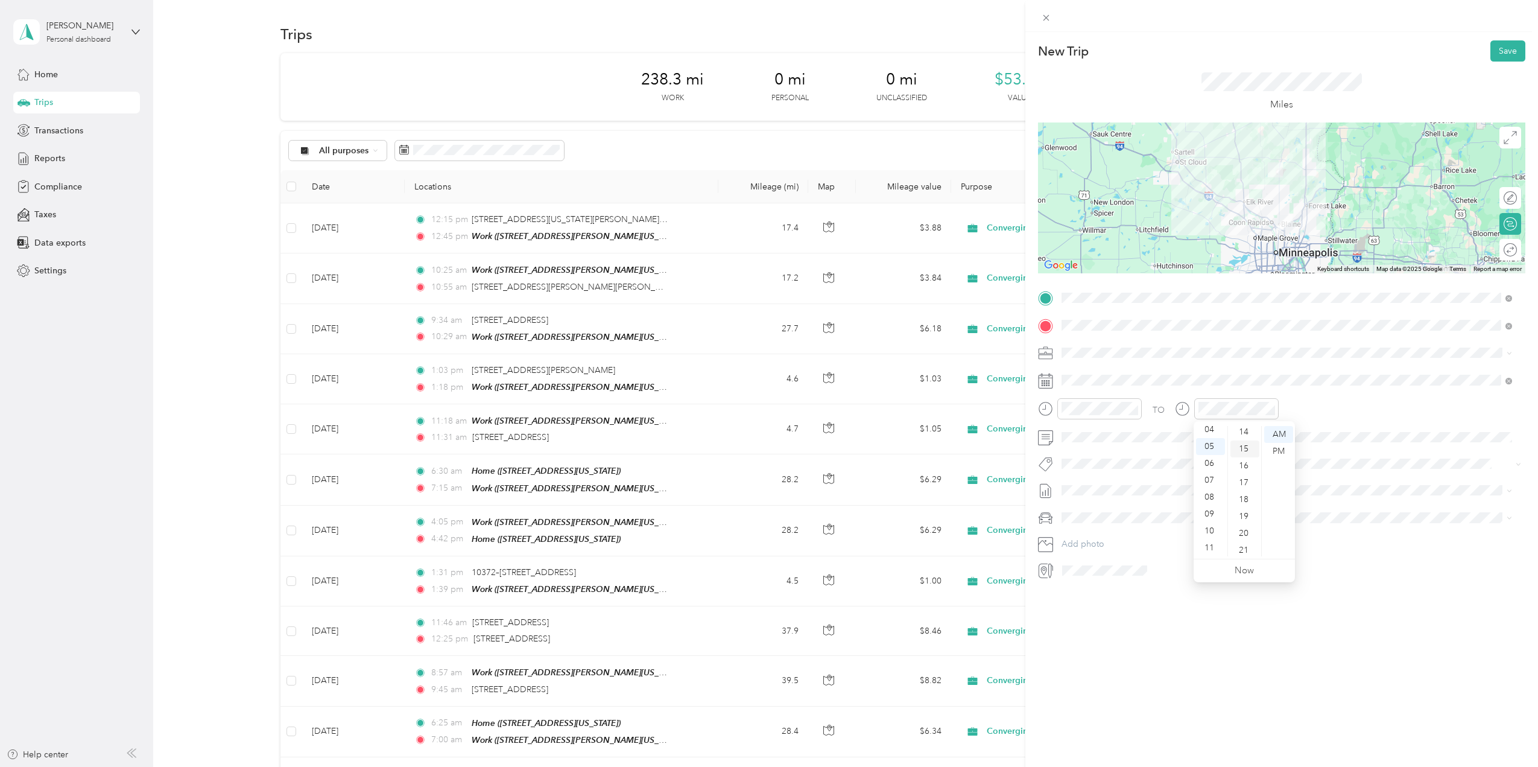
click at [1247, 446] on div "15" at bounding box center [1245, 448] width 29 height 17
click at [1275, 452] on div "PM" at bounding box center [1278, 451] width 29 height 17
click at [1498, 54] on button "Save" at bounding box center [1508, 50] width 35 height 21
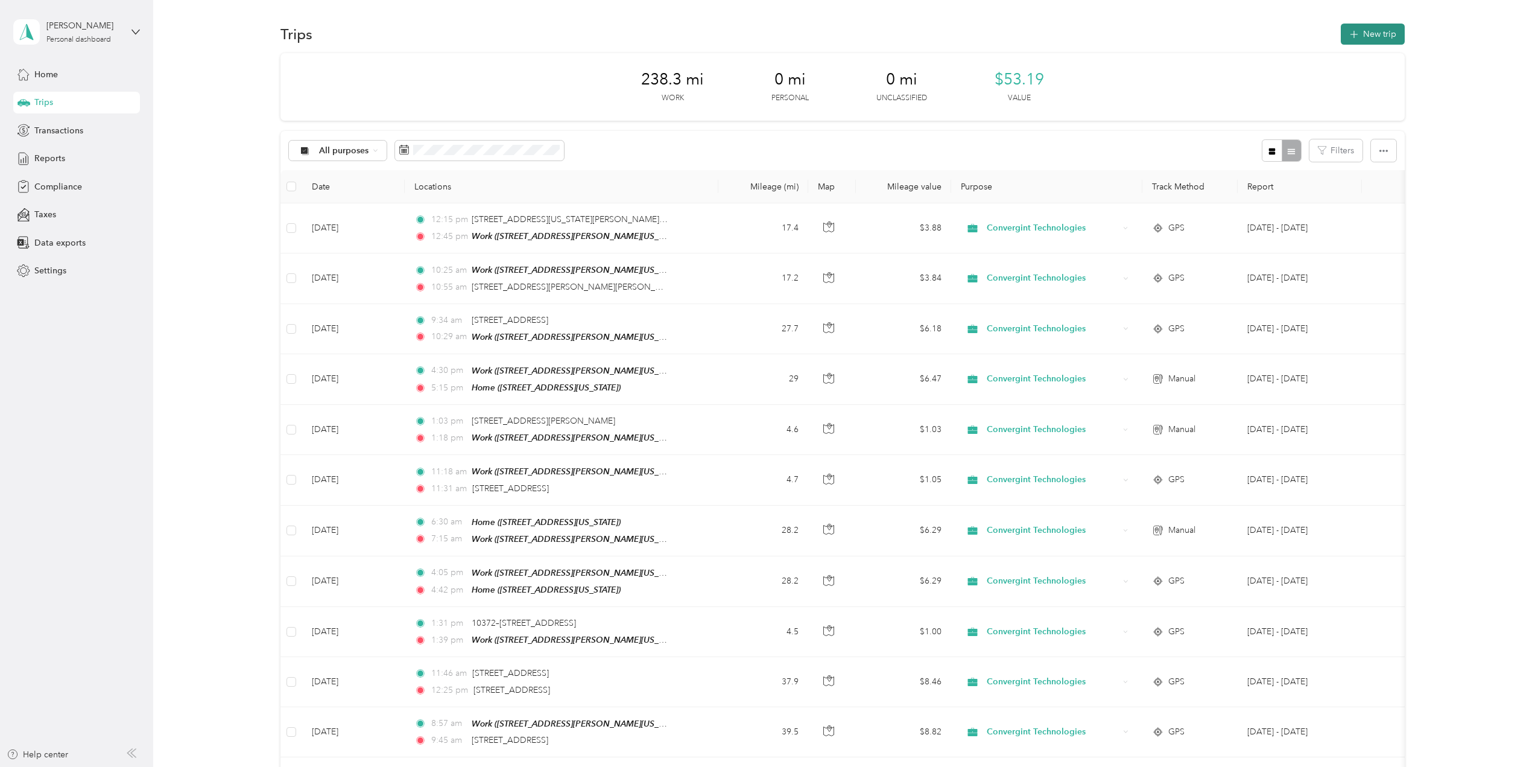
click at [1377, 31] on button "New trip" at bounding box center [1373, 34] width 64 height 21
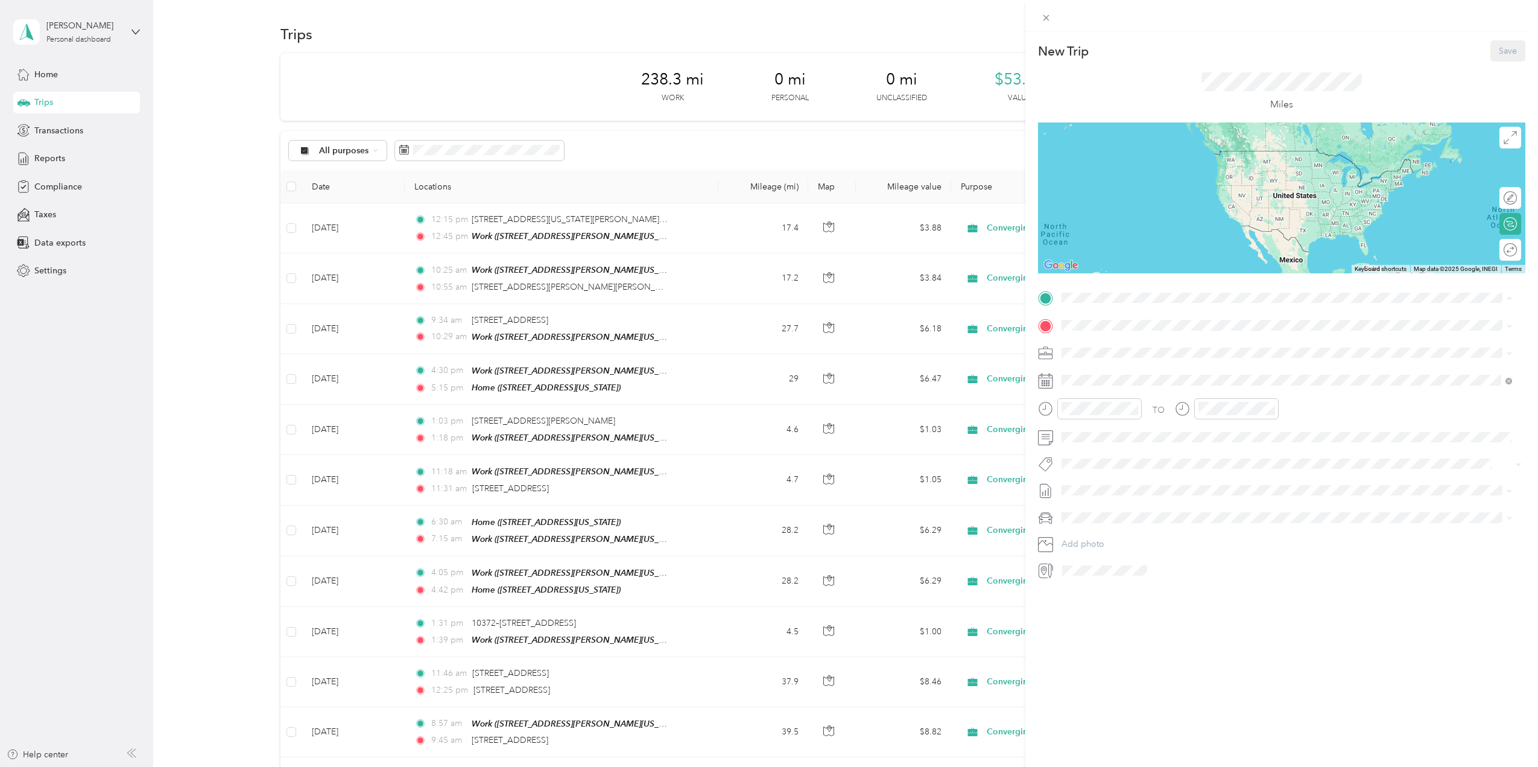
click at [1111, 358] on span "[STREET_ADDRESS][US_STATE]" at bounding box center [1145, 359] width 121 height 10
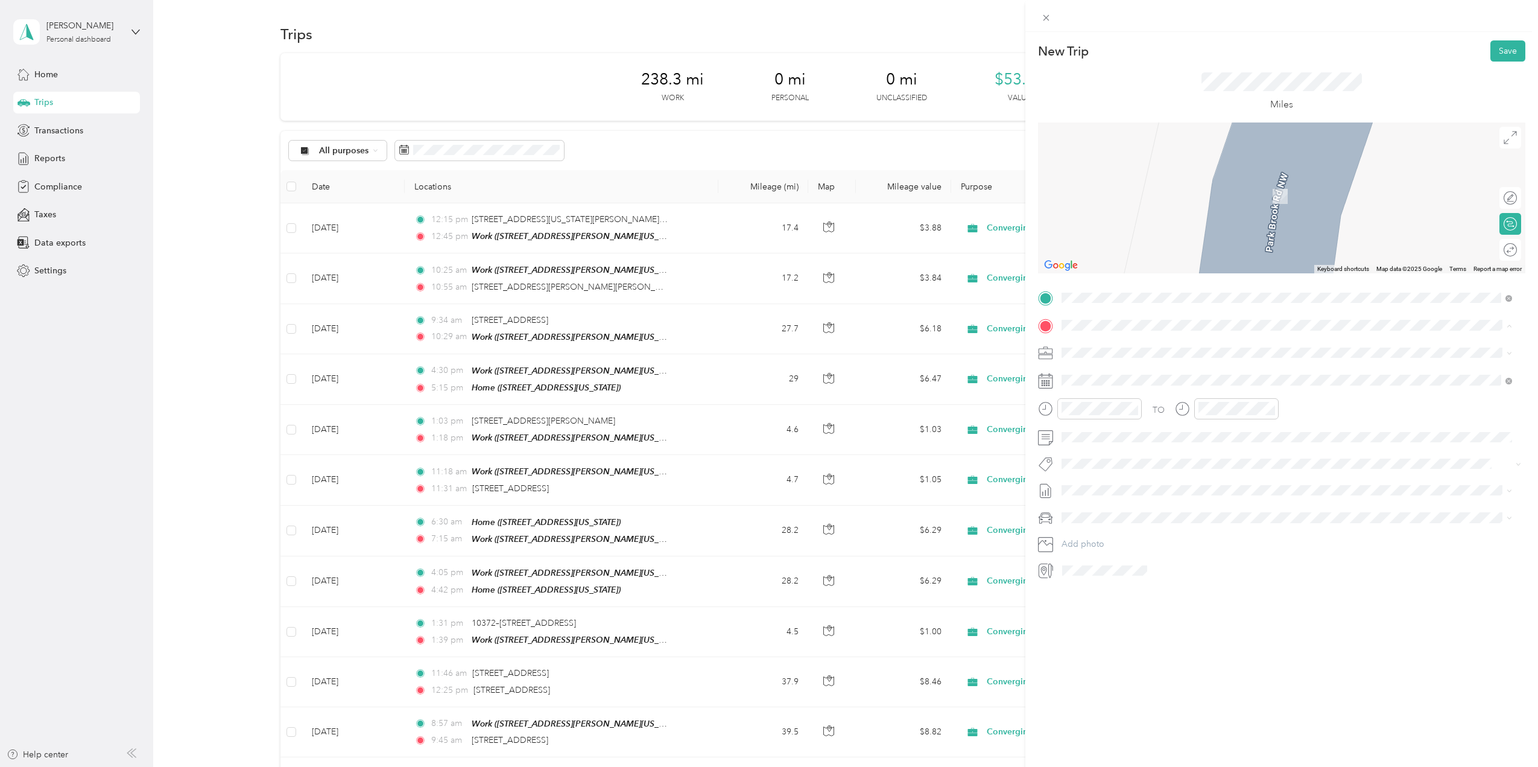
click at [1111, 418] on div "Work [STREET_ADDRESS][PERSON_NAME][US_STATE]" at bounding box center [1179, 417] width 188 height 25
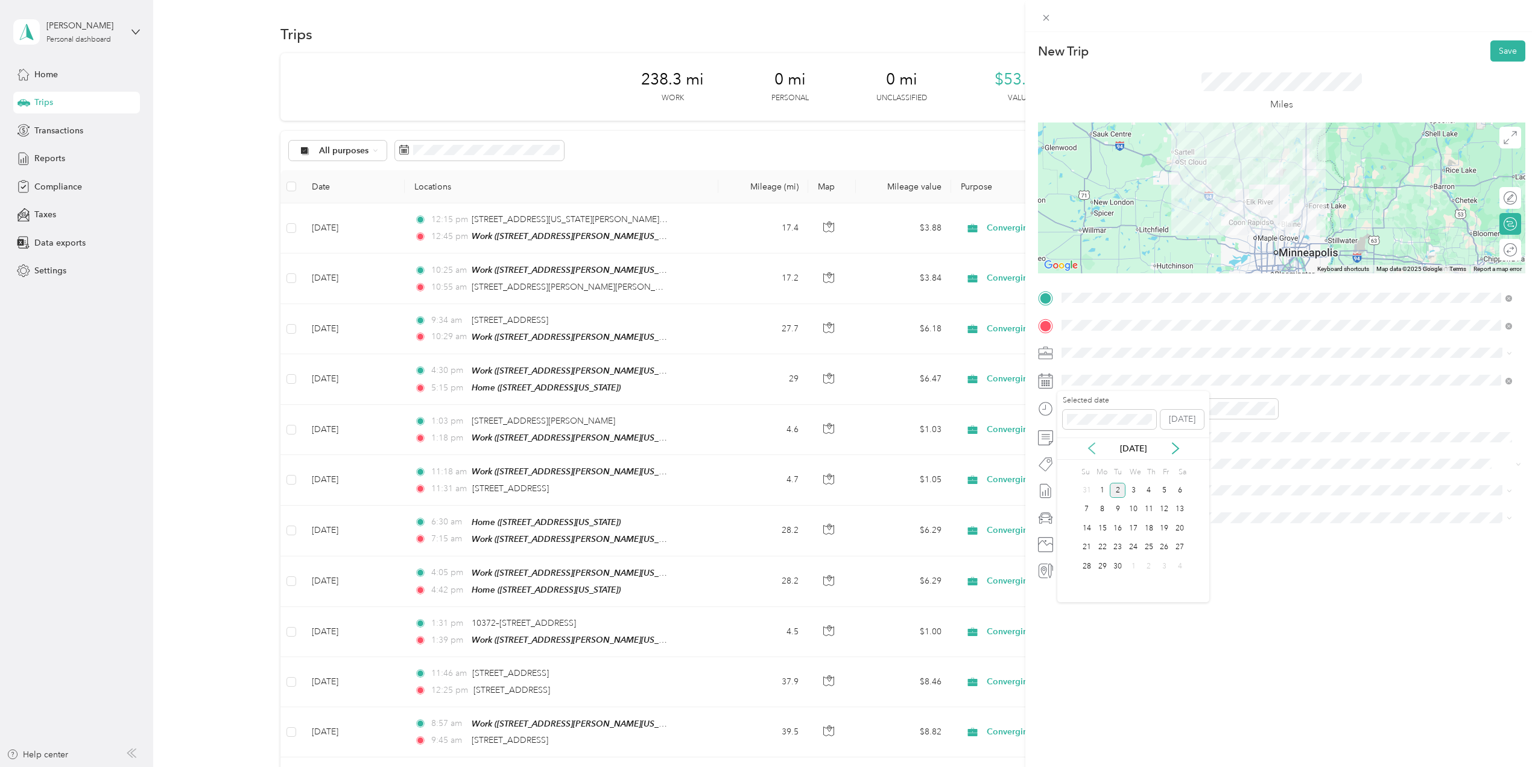
click at [1093, 446] on icon at bounding box center [1092, 448] width 12 height 12
click at [1117, 532] on div "12" at bounding box center [1118, 528] width 16 height 15
click at [1076, 464] on div "06" at bounding box center [1074, 463] width 29 height 17
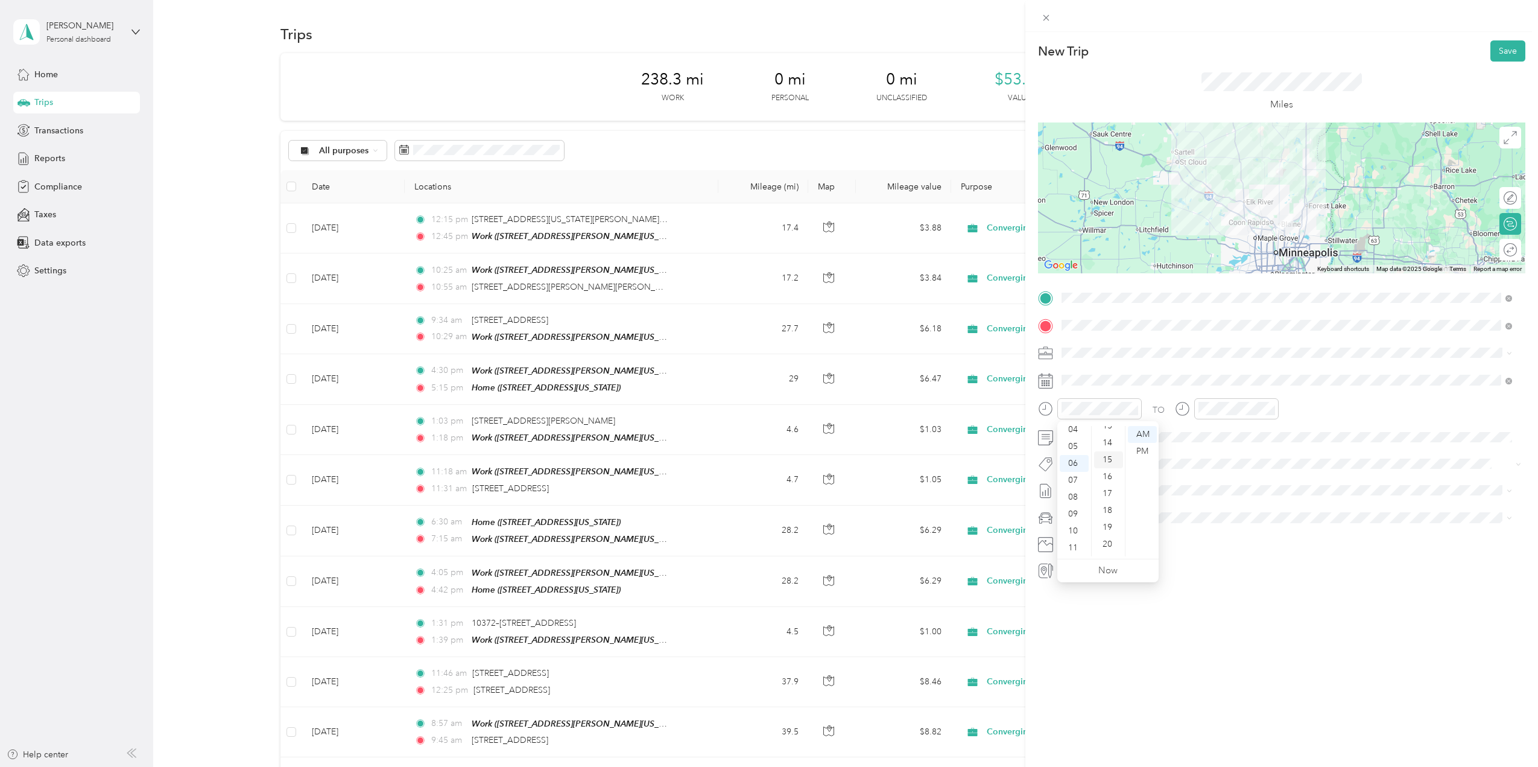
click at [1111, 461] on div "15" at bounding box center [1108, 459] width 29 height 17
click at [1214, 481] on div "07" at bounding box center [1210, 480] width 29 height 17
click at [1246, 434] on div "00" at bounding box center [1245, 434] width 29 height 17
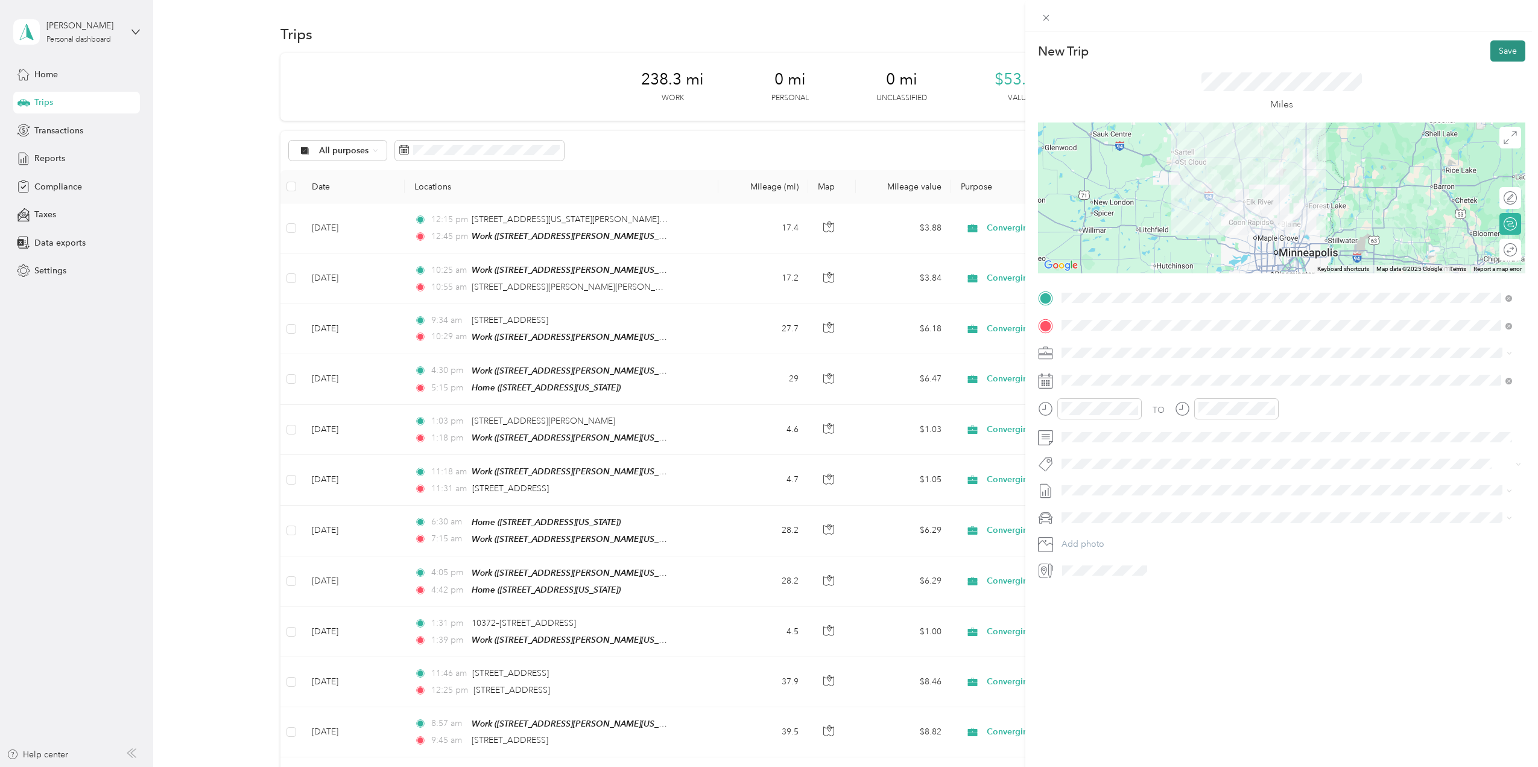
click at [1503, 56] on button "Save" at bounding box center [1508, 50] width 35 height 21
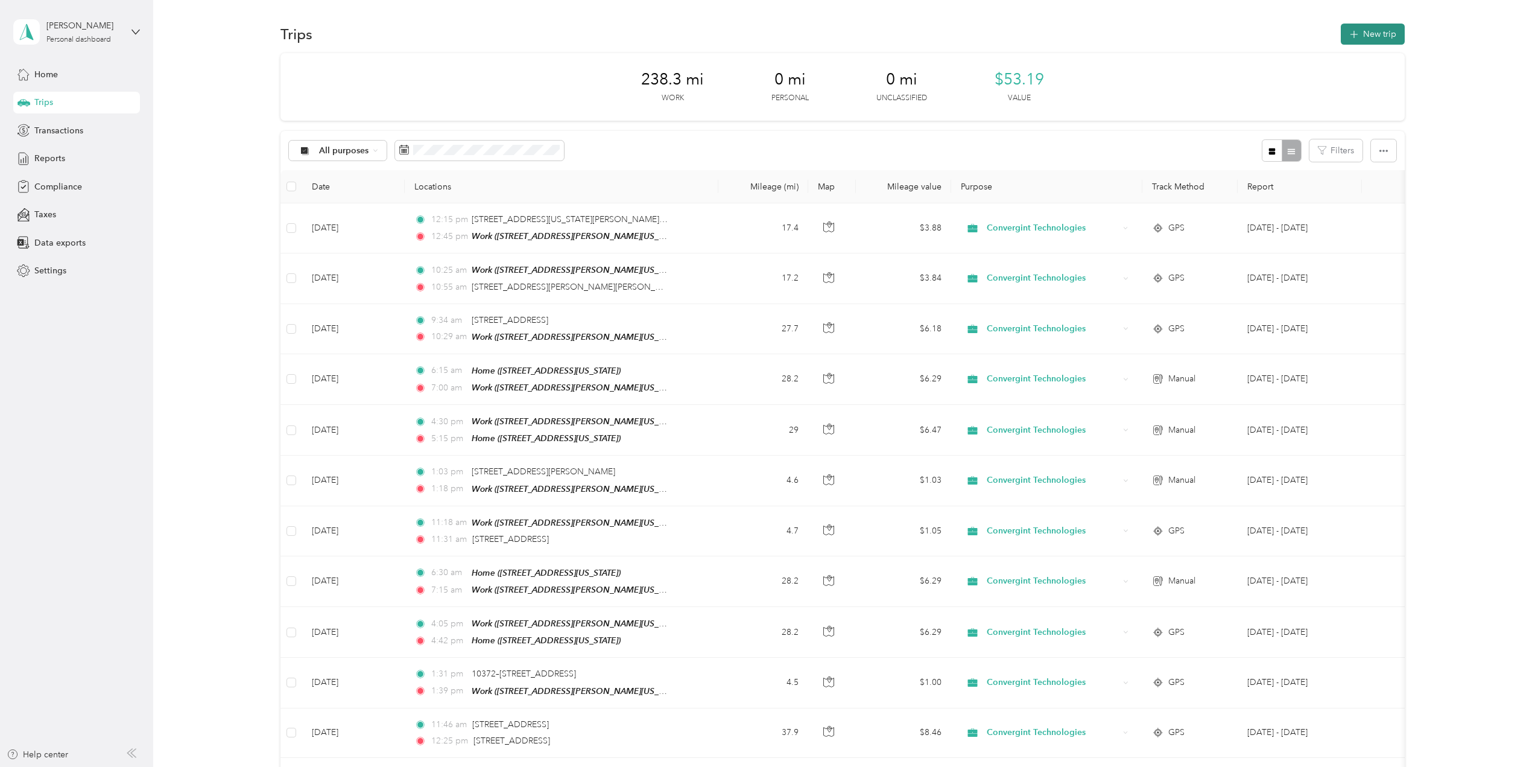
click at [1374, 34] on button "New trip" at bounding box center [1373, 34] width 64 height 21
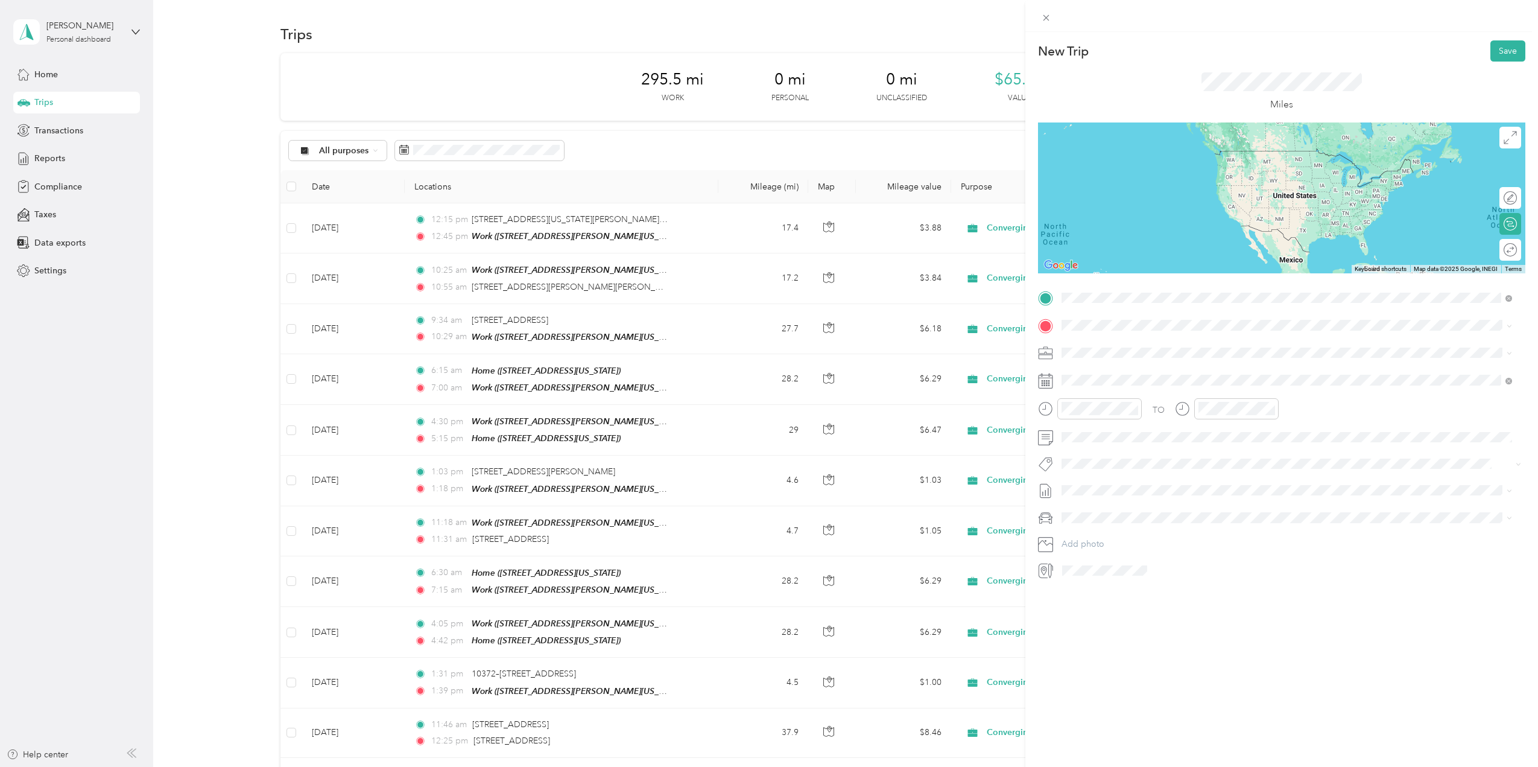
click at [1137, 343] on span "[STREET_ADDRESS][US_STATE]" at bounding box center [1145, 341] width 121 height 11
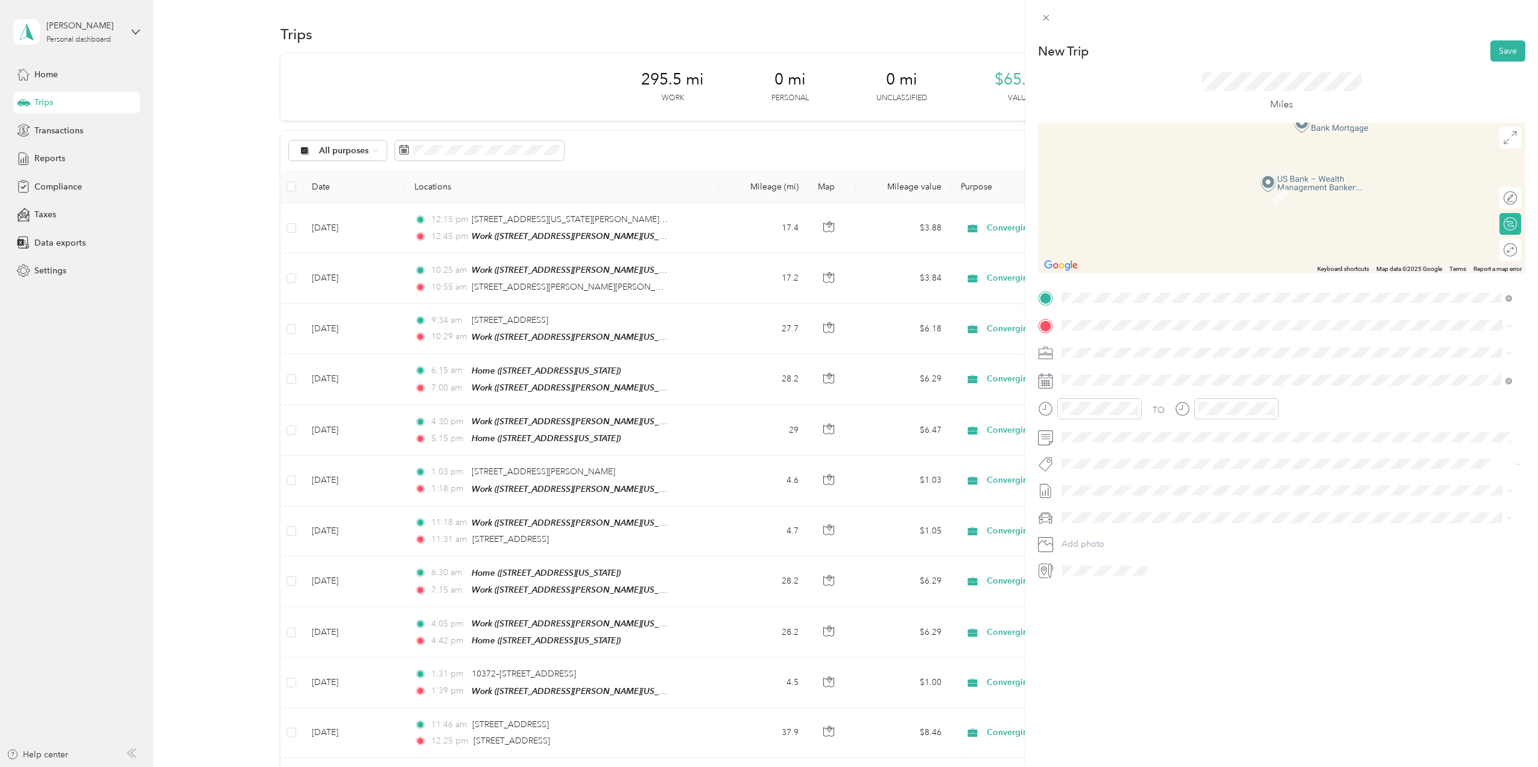
click at [1104, 419] on span "[STREET_ADDRESS][PERSON_NAME][US_STATE]" at bounding box center [1179, 424] width 188 height 10
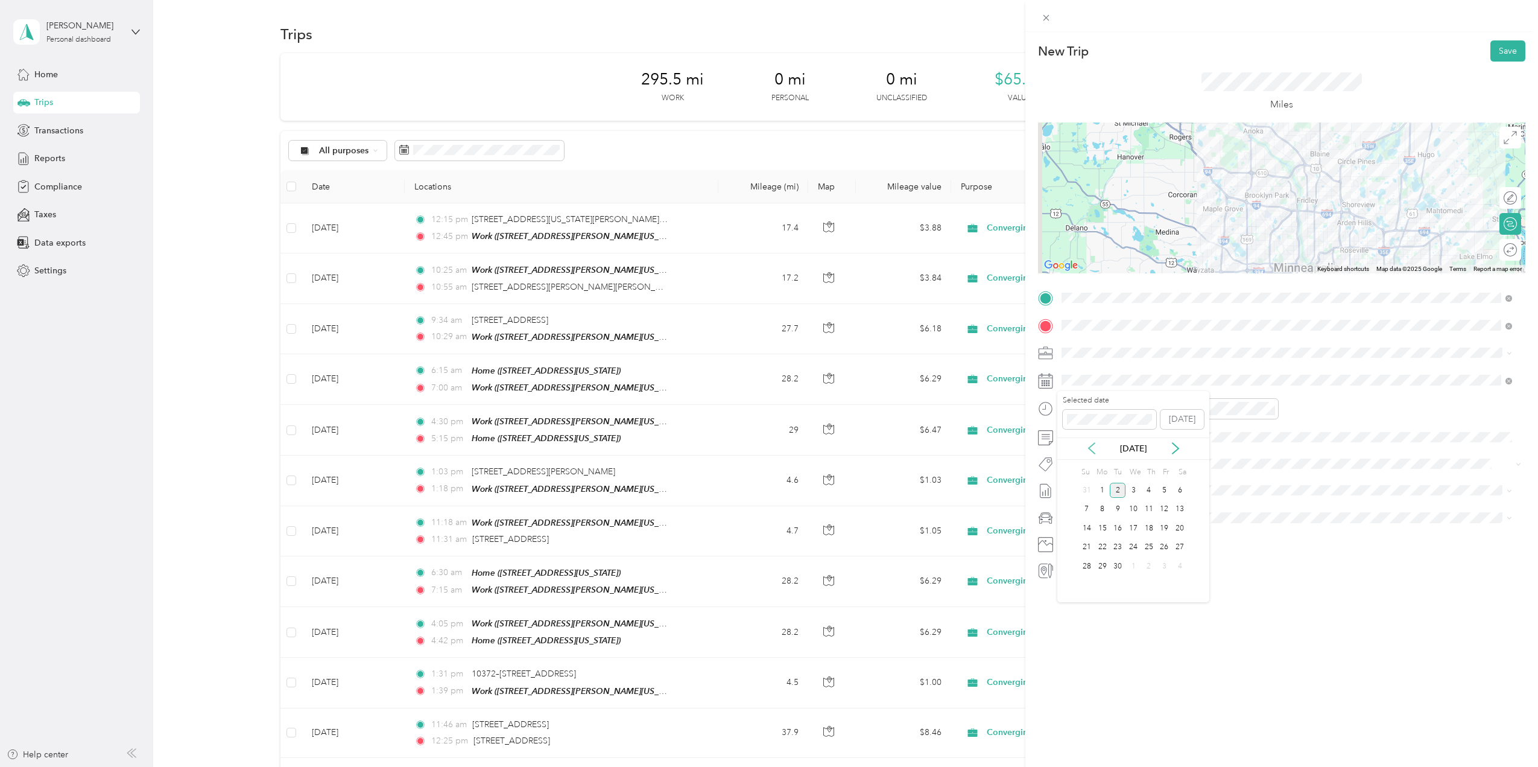
click at [1094, 452] on icon at bounding box center [1092, 448] width 12 height 12
click at [1116, 526] on div "12" at bounding box center [1118, 528] width 16 height 15
click at [1076, 527] on div "10" at bounding box center [1074, 530] width 29 height 17
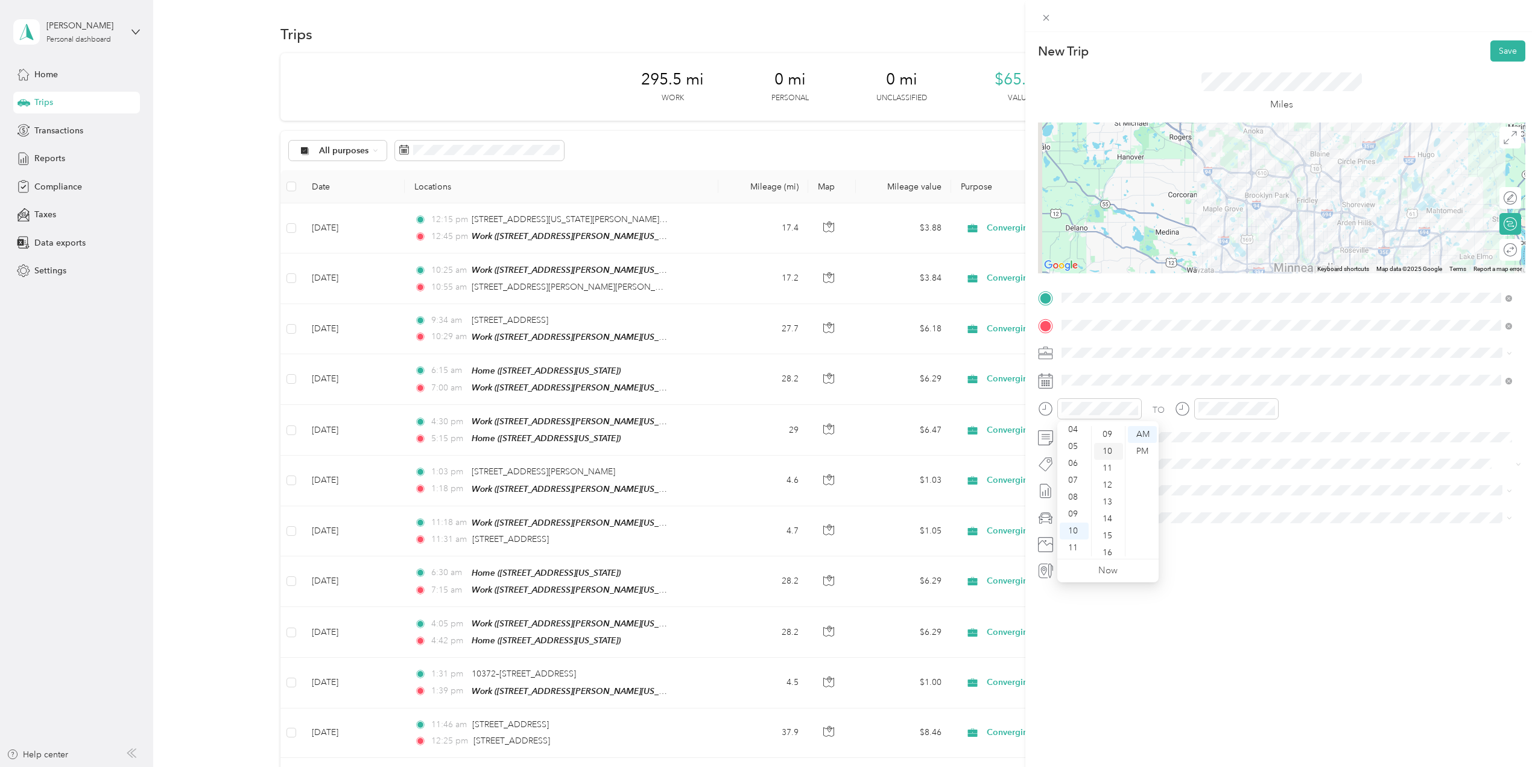
click at [1109, 451] on div "10" at bounding box center [1108, 451] width 29 height 17
click at [1213, 532] on div "10" at bounding box center [1210, 530] width 29 height 17
click at [1250, 550] on div "56" at bounding box center [1245, 552] width 29 height 17
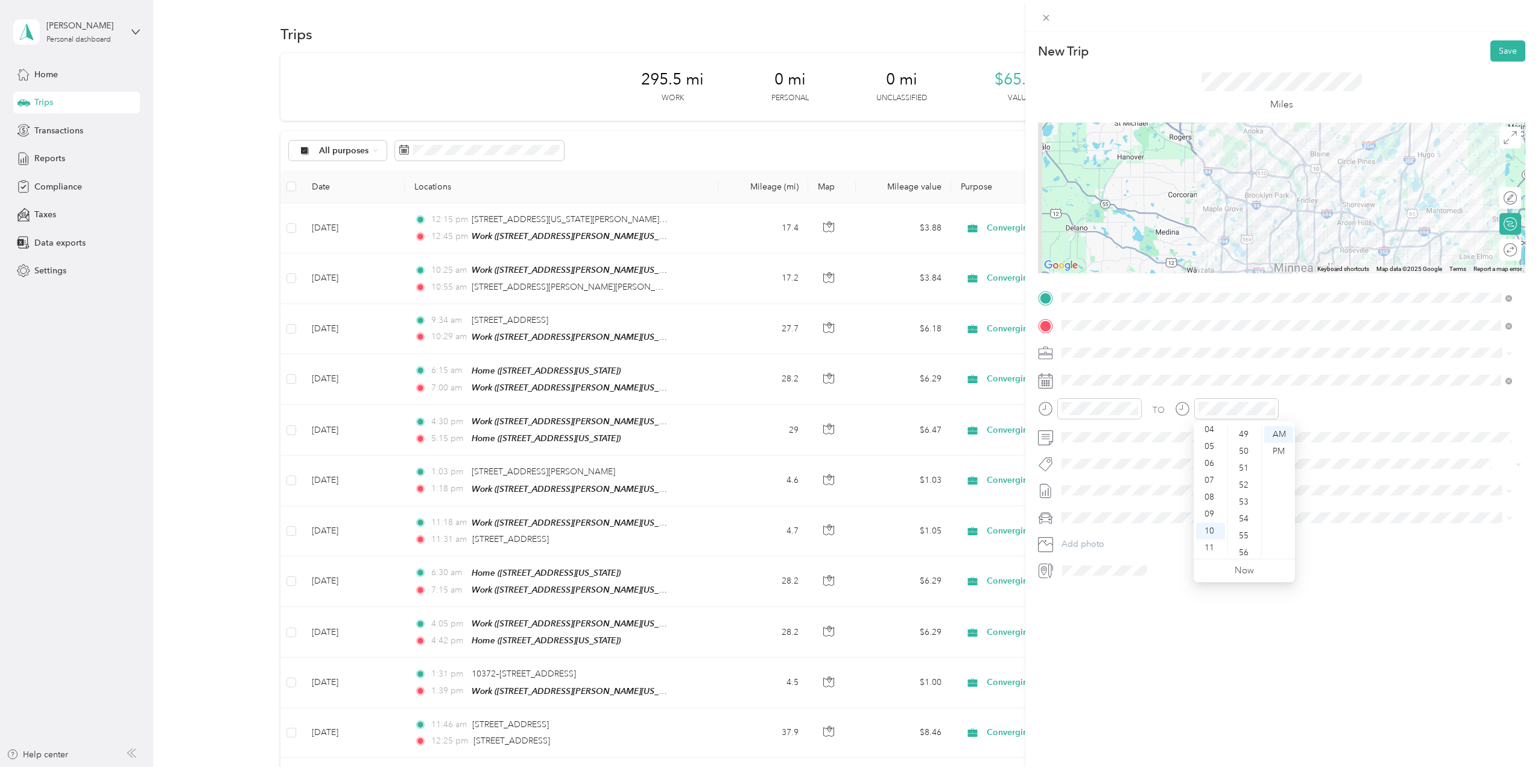
scroll to position [883, 0]
click at [1491, 50] on button "Save" at bounding box center [1508, 50] width 35 height 21
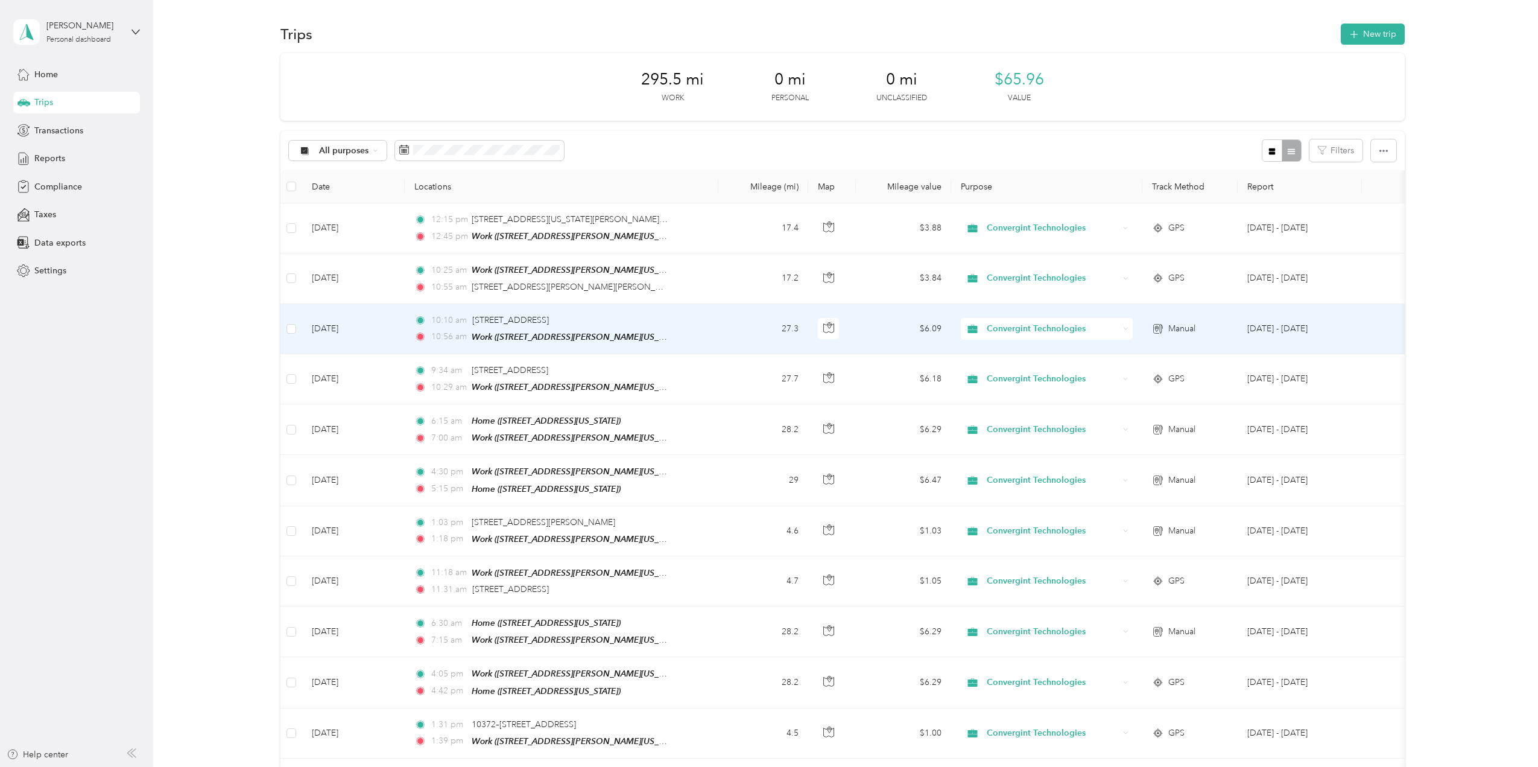
click at [384, 325] on td "[DATE]" at bounding box center [353, 329] width 103 height 50
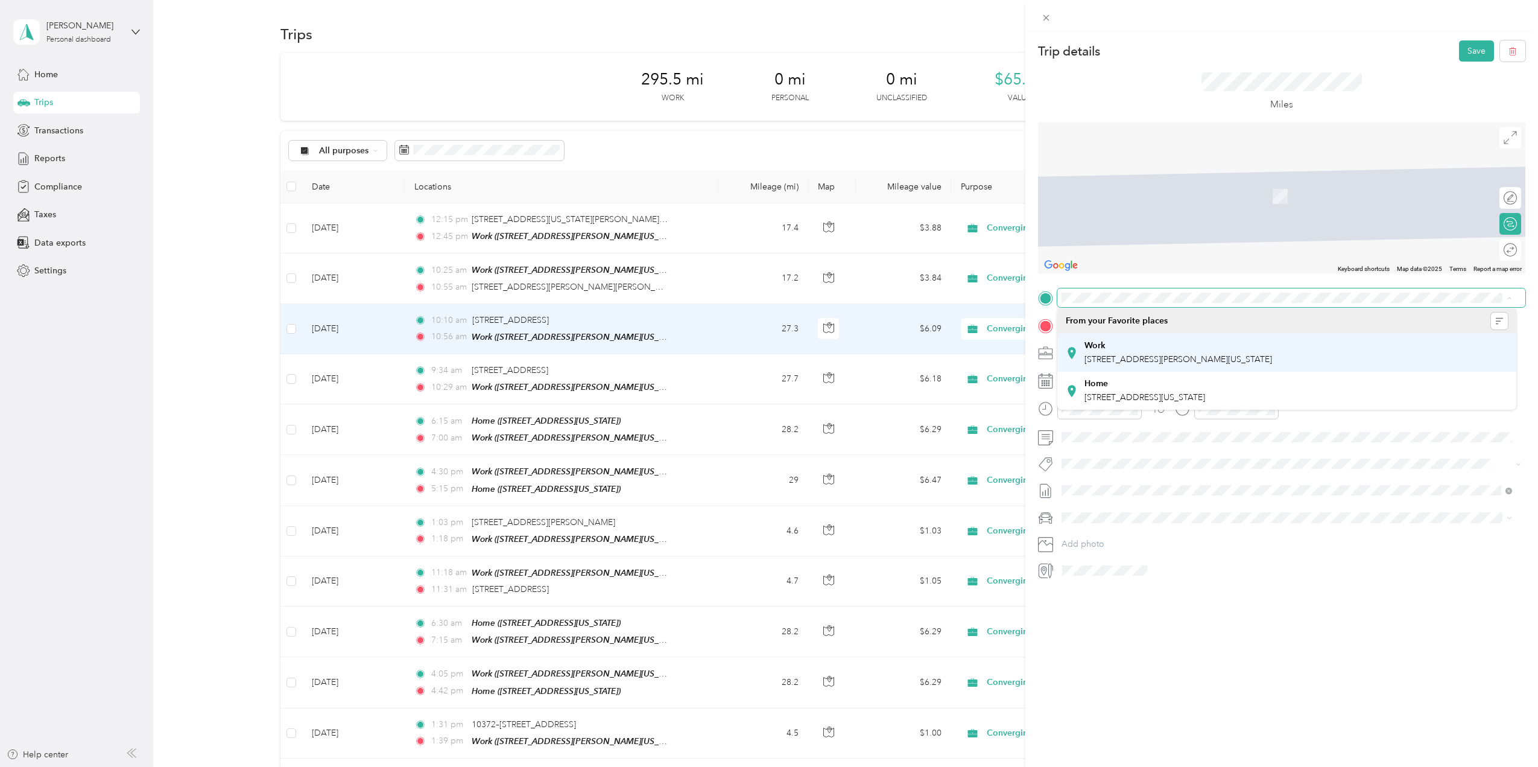
click at [1139, 360] on span "[STREET_ADDRESS][PERSON_NAME][US_STATE]" at bounding box center [1179, 359] width 188 height 10
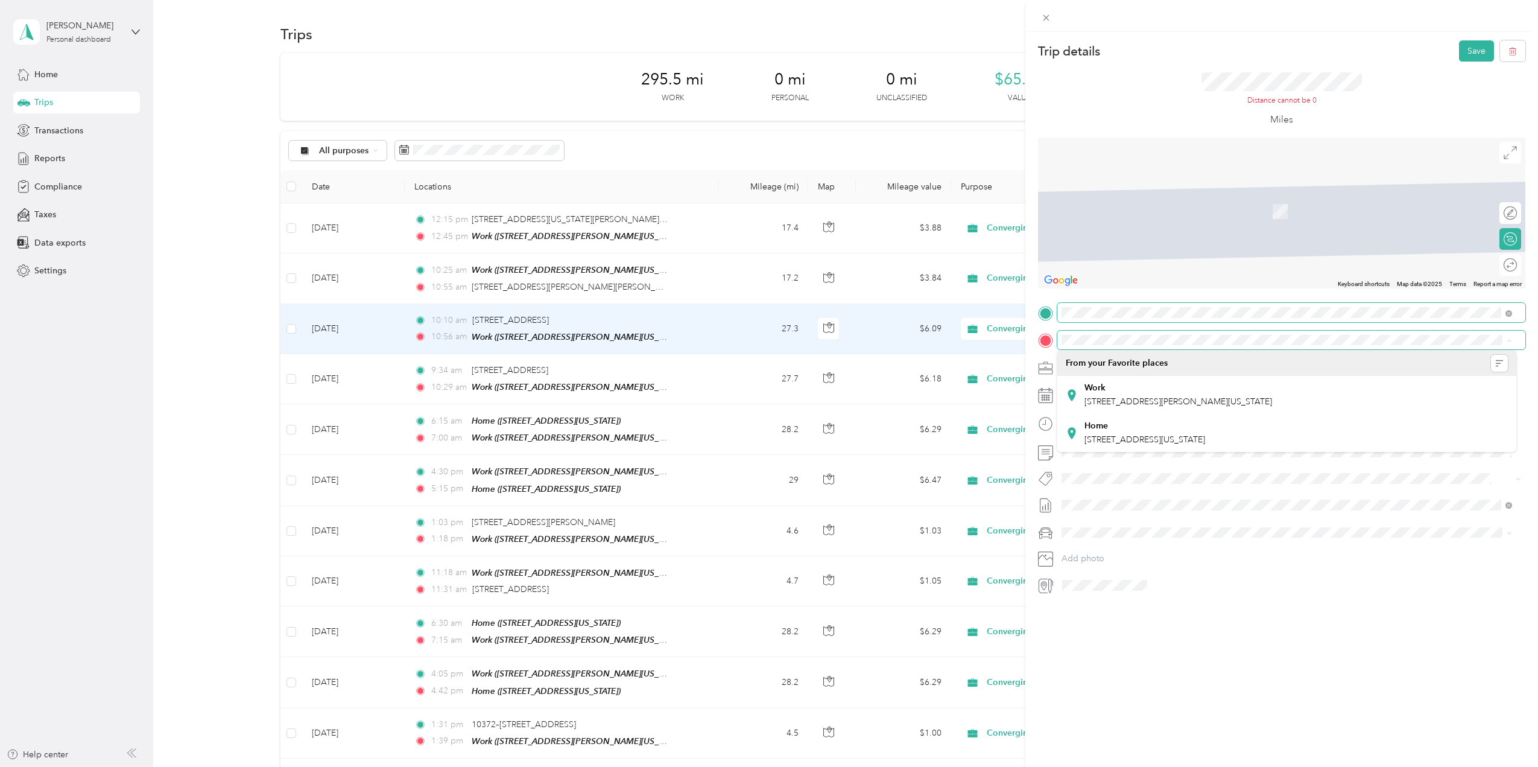
click at [1083, 346] on span at bounding box center [1291, 340] width 468 height 19
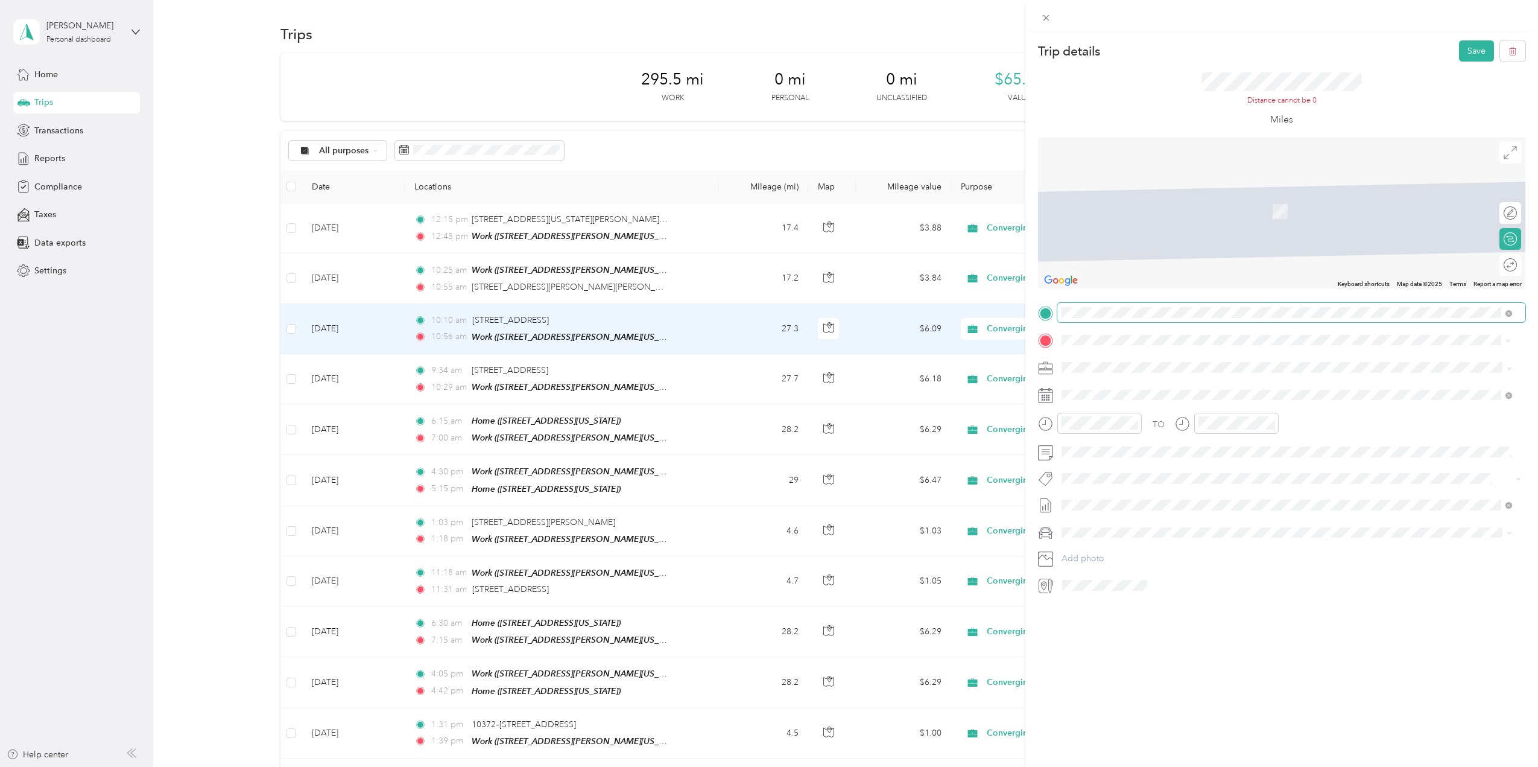
click at [1129, 386] on span "[STREET_ADDRESS][US_STATE]" at bounding box center [1145, 383] width 121 height 11
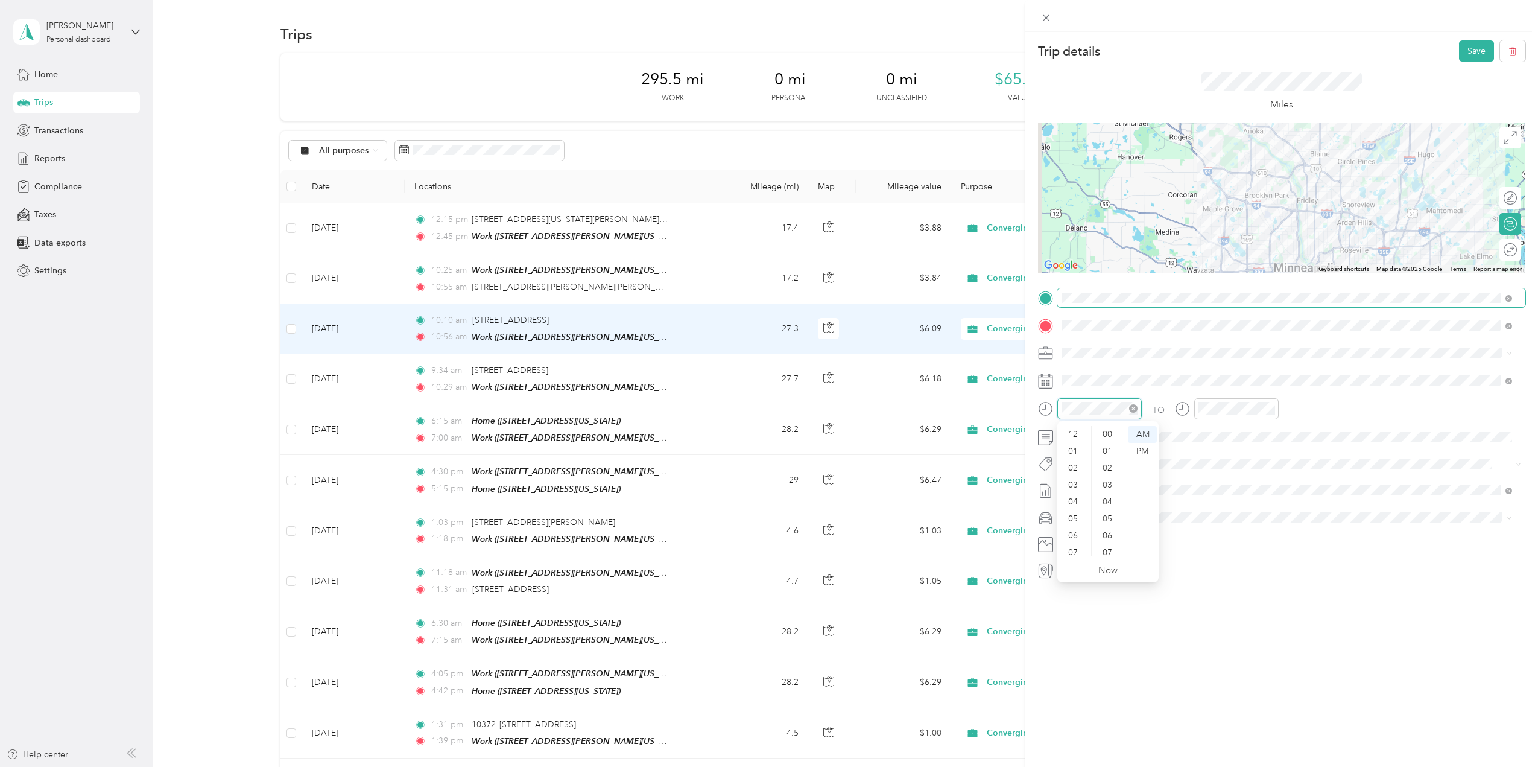
scroll to position [72, 0]
click at [1075, 498] on div "08" at bounding box center [1074, 497] width 29 height 17
click at [1110, 469] on div "54" at bounding box center [1108, 463] width 29 height 17
click at [1111, 476] on div "23" at bounding box center [1108, 472] width 29 height 17
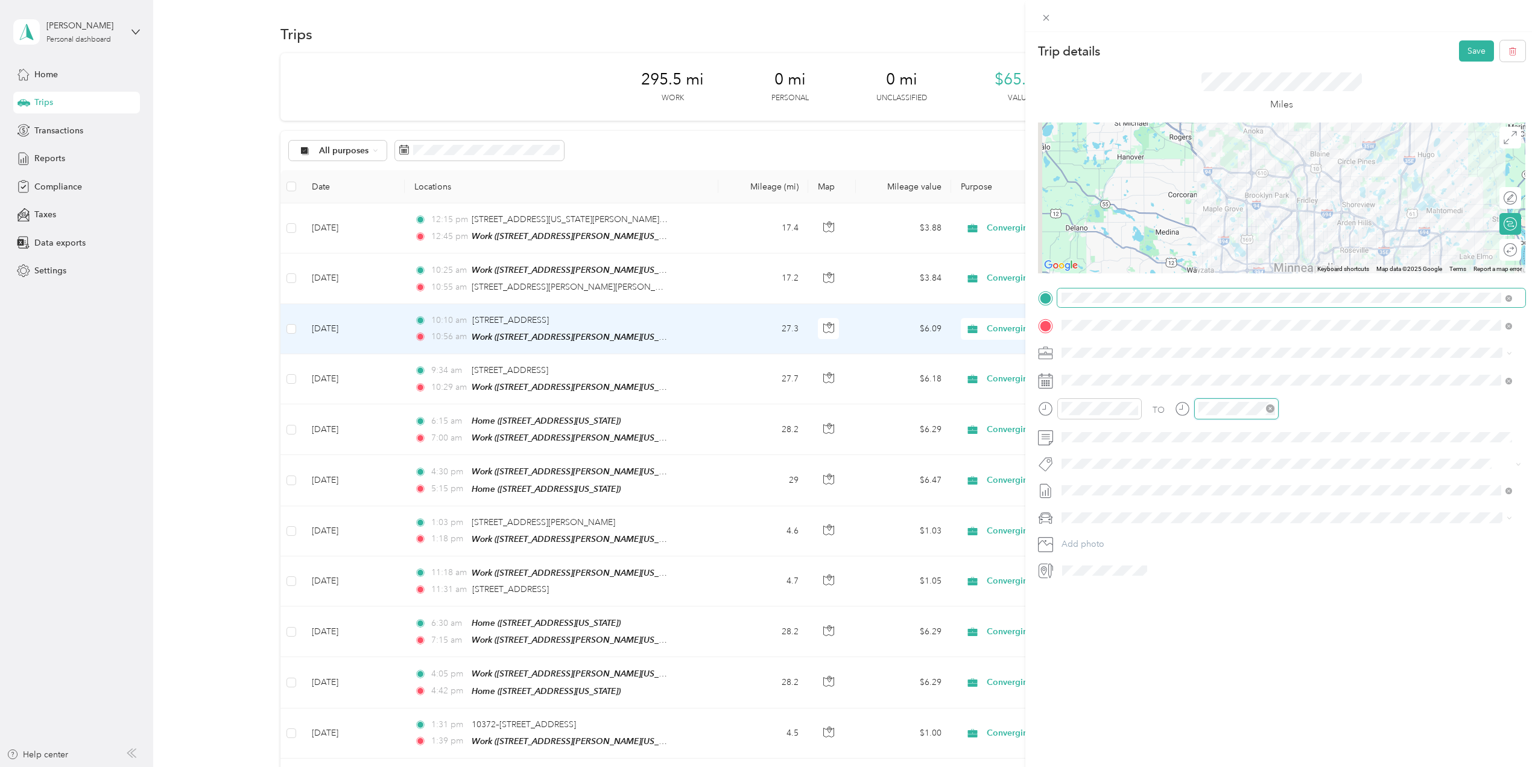
scroll to position [72, 0]
click at [1209, 516] on div "09" at bounding box center [1210, 513] width 29 height 17
click at [1212, 495] on div "08" at bounding box center [1210, 497] width 29 height 17
click at [1249, 526] on div "58" at bounding box center [1245, 530] width 29 height 17
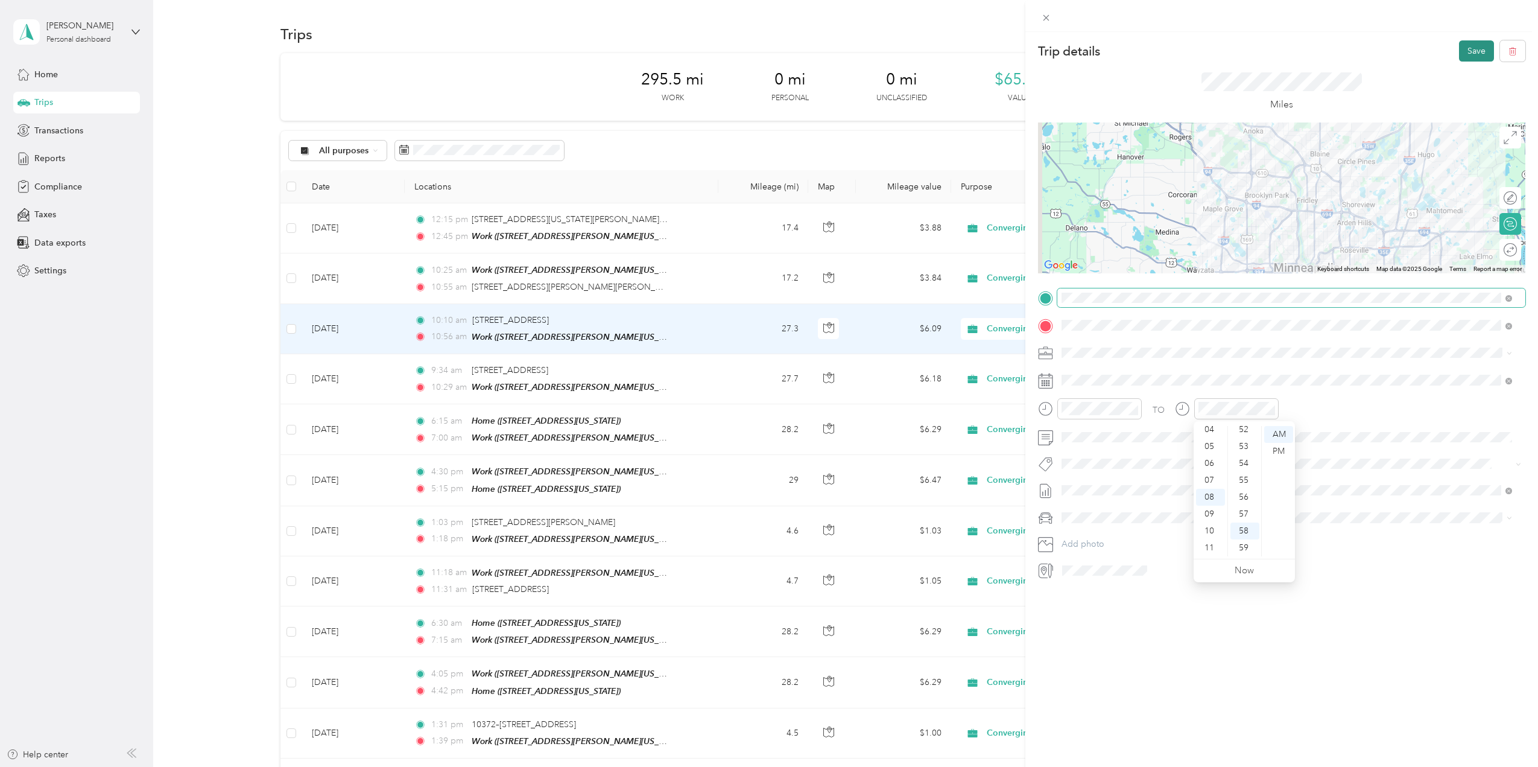
click at [1465, 50] on button "Save" at bounding box center [1476, 50] width 35 height 21
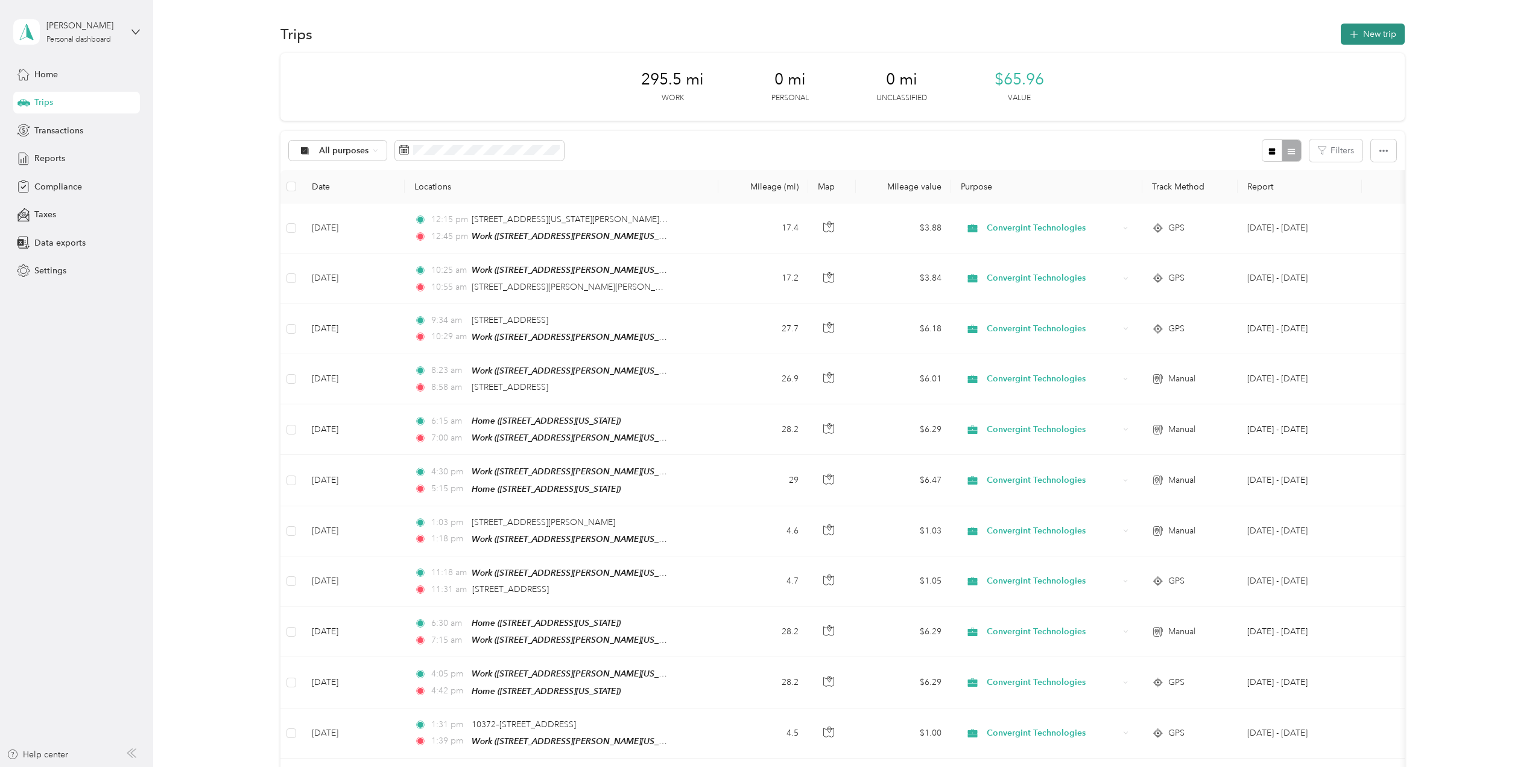
click at [1378, 37] on button "New trip" at bounding box center [1373, 34] width 64 height 21
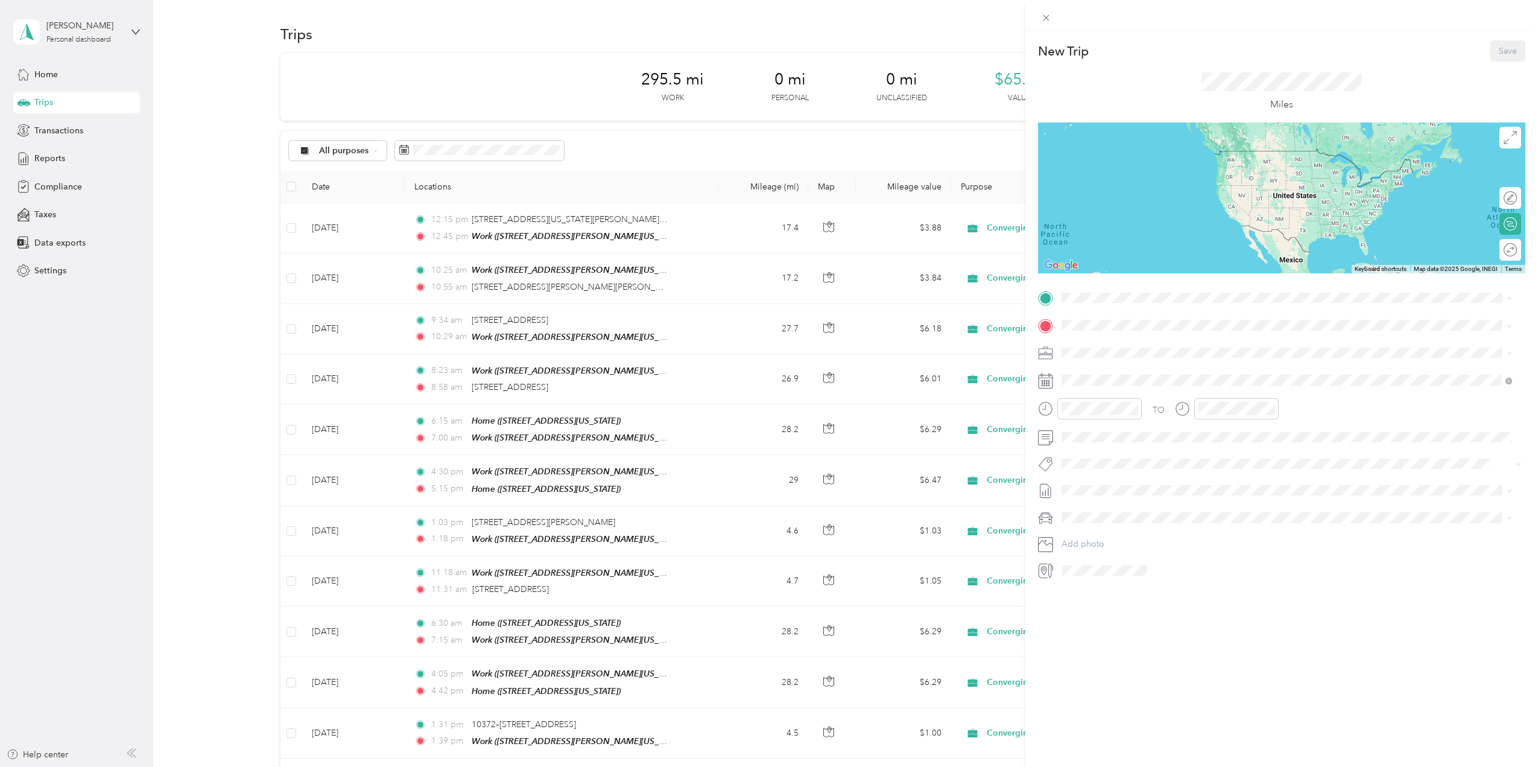
click at [1112, 390] on div "Work [STREET_ADDRESS][PERSON_NAME][US_STATE]" at bounding box center [1179, 390] width 188 height 25
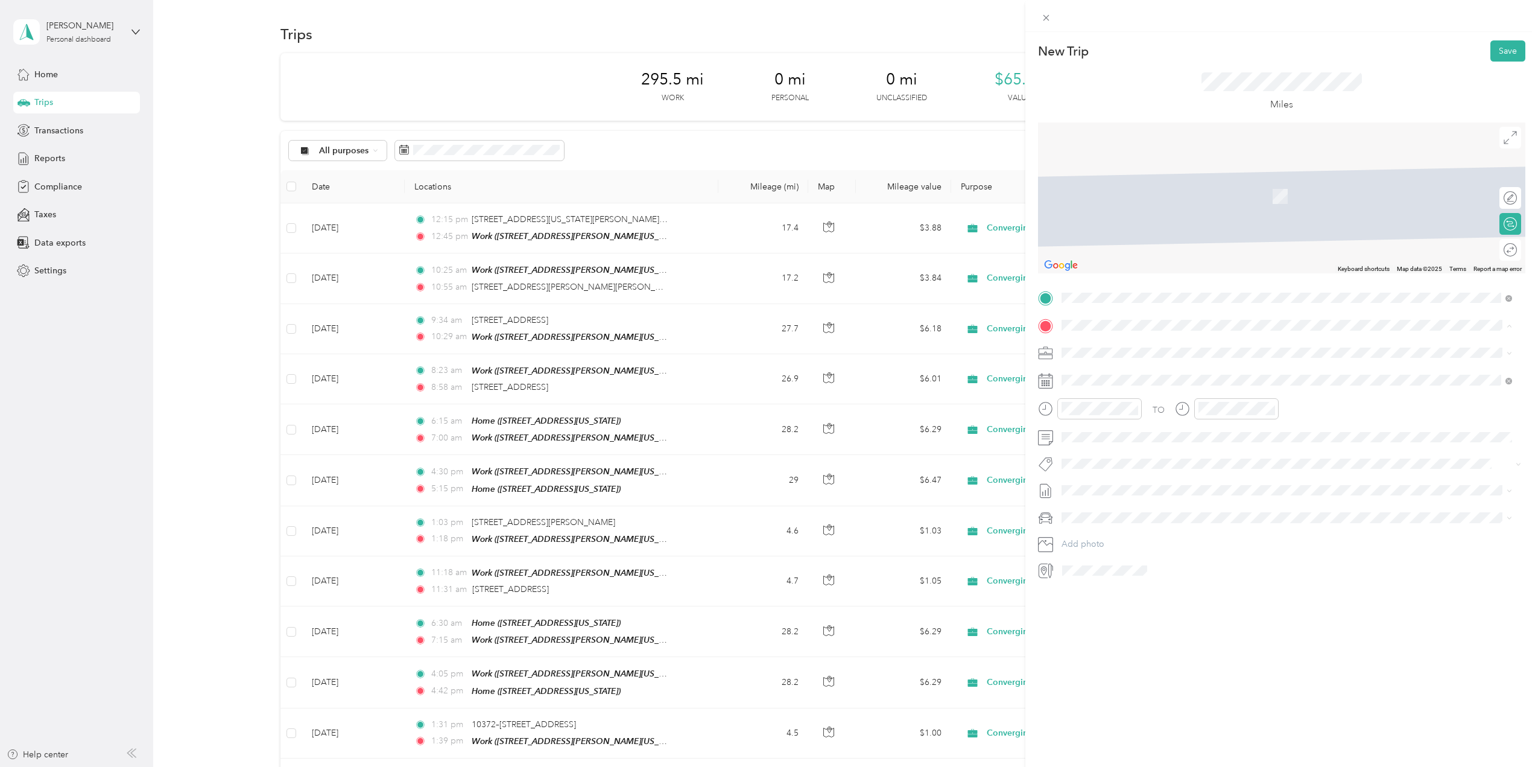
click at [1112, 386] on span "[STREET_ADDRESS][US_STATE]" at bounding box center [1145, 386] width 121 height 10
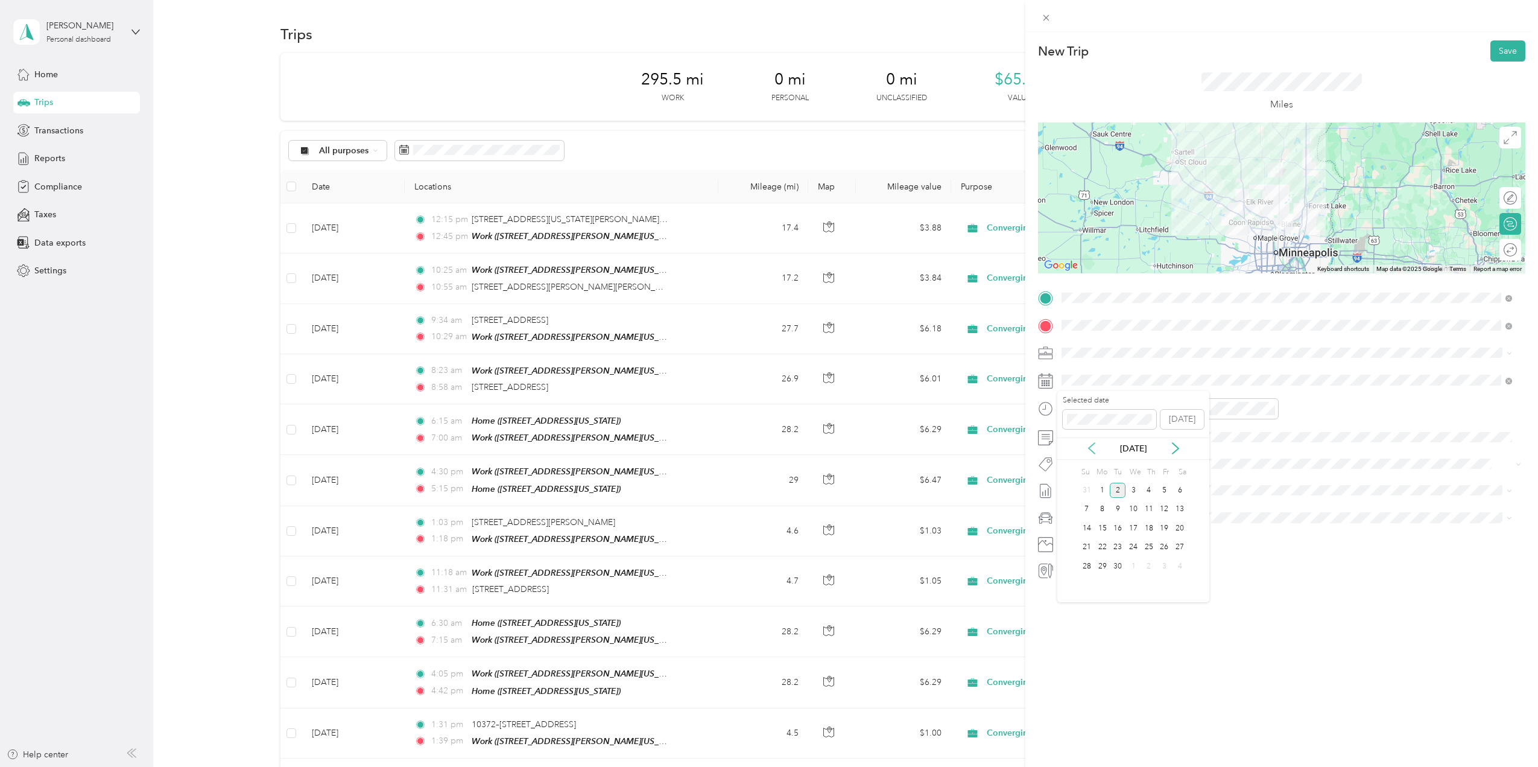
click at [1092, 446] on icon at bounding box center [1092, 448] width 12 height 12
click at [1118, 525] on div "12" at bounding box center [1118, 528] width 16 height 15
click at [1077, 431] on div "04" at bounding box center [1074, 429] width 29 height 17
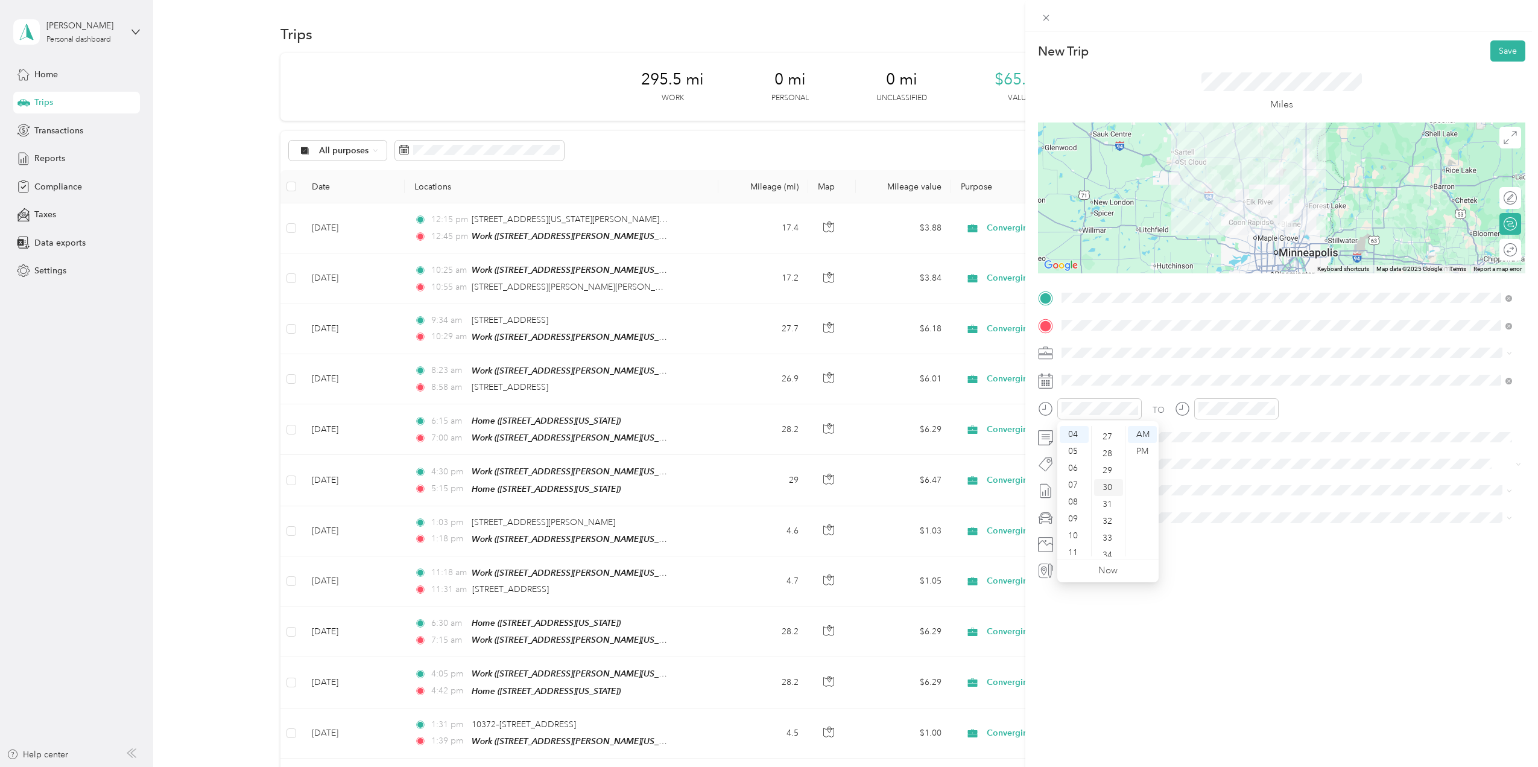
click at [1109, 487] on div "30" at bounding box center [1108, 487] width 29 height 17
click at [1149, 452] on div "PM" at bounding box center [1142, 451] width 29 height 17
click at [1212, 445] on div "05" at bounding box center [1210, 446] width 29 height 17
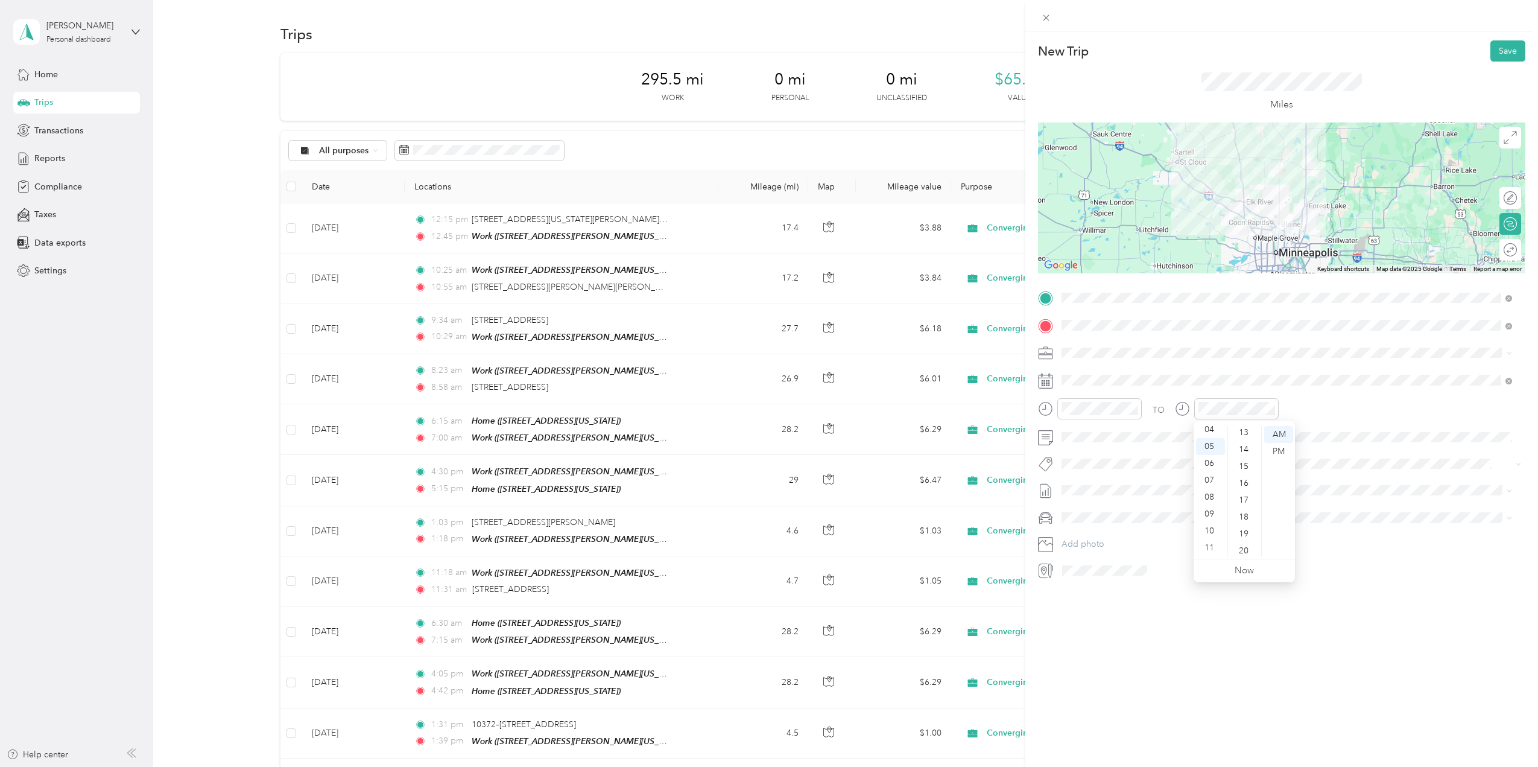
scroll to position [200, 0]
click at [1244, 487] on div "15" at bounding box center [1245, 487] width 29 height 17
click at [1281, 450] on div "PM" at bounding box center [1278, 451] width 29 height 17
click at [1495, 55] on button "Save" at bounding box center [1508, 50] width 35 height 21
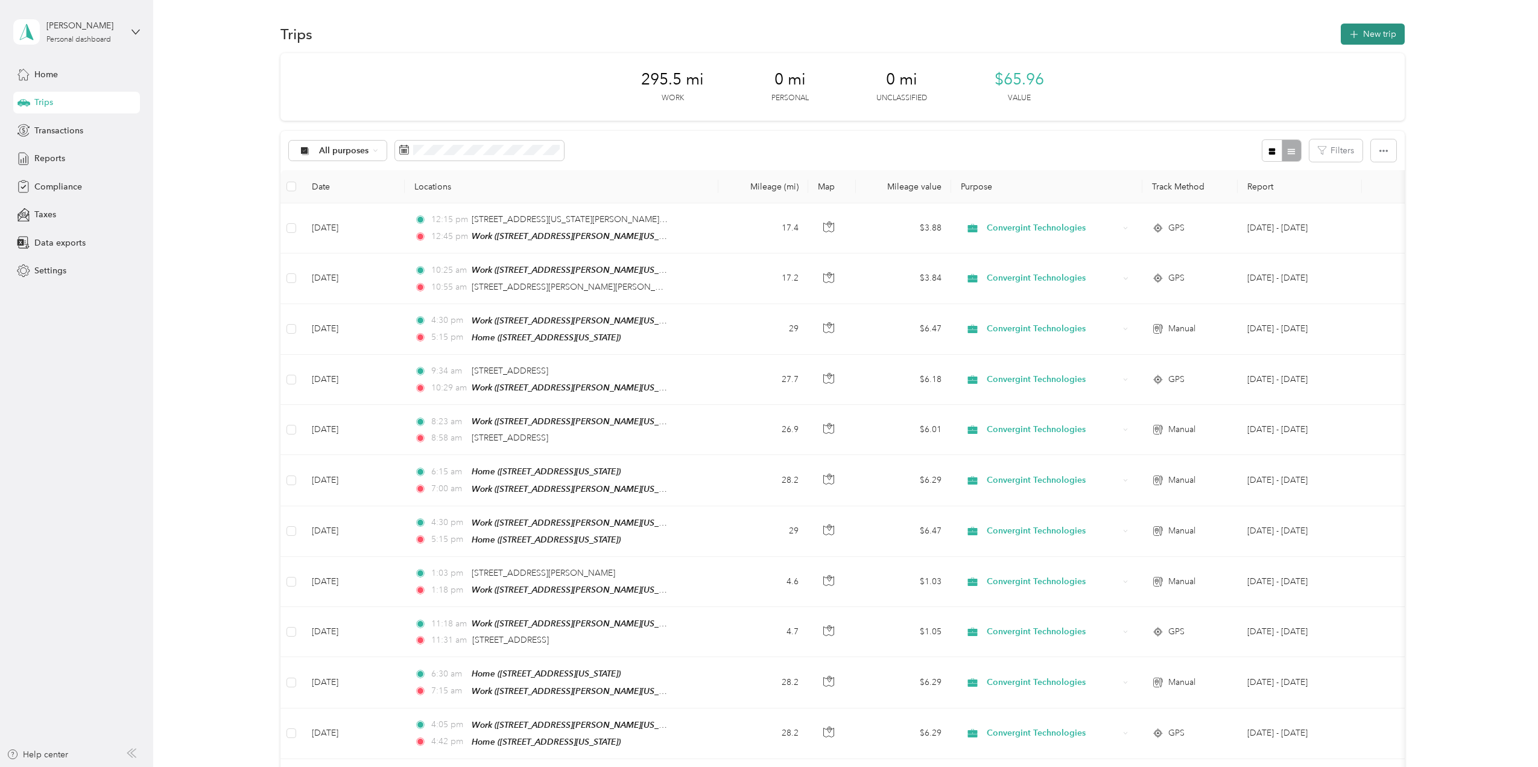
click at [1377, 35] on button "New trip" at bounding box center [1373, 34] width 64 height 21
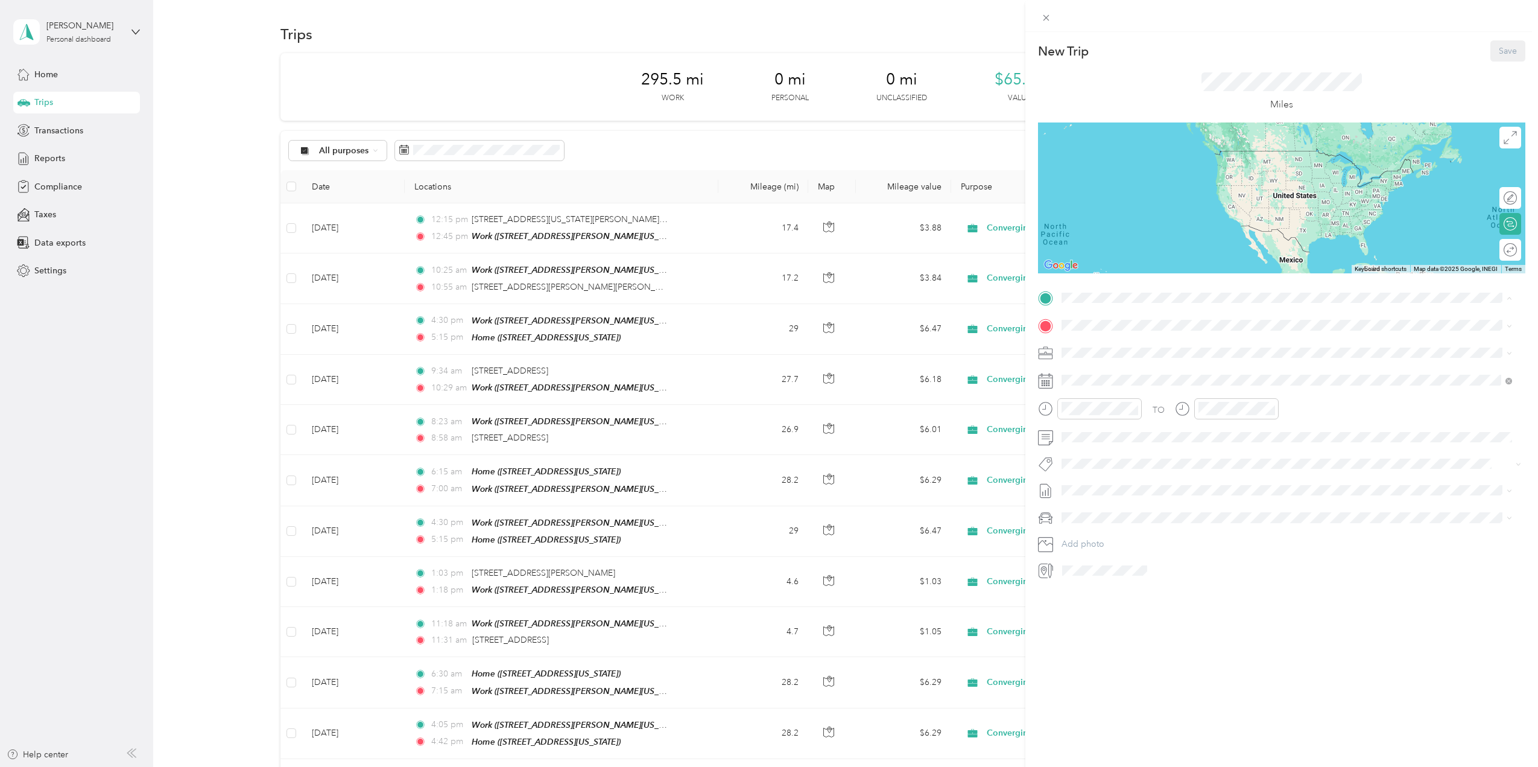
click at [1112, 350] on div "Home [STREET_ADDRESS][US_STATE]" at bounding box center [1145, 352] width 121 height 25
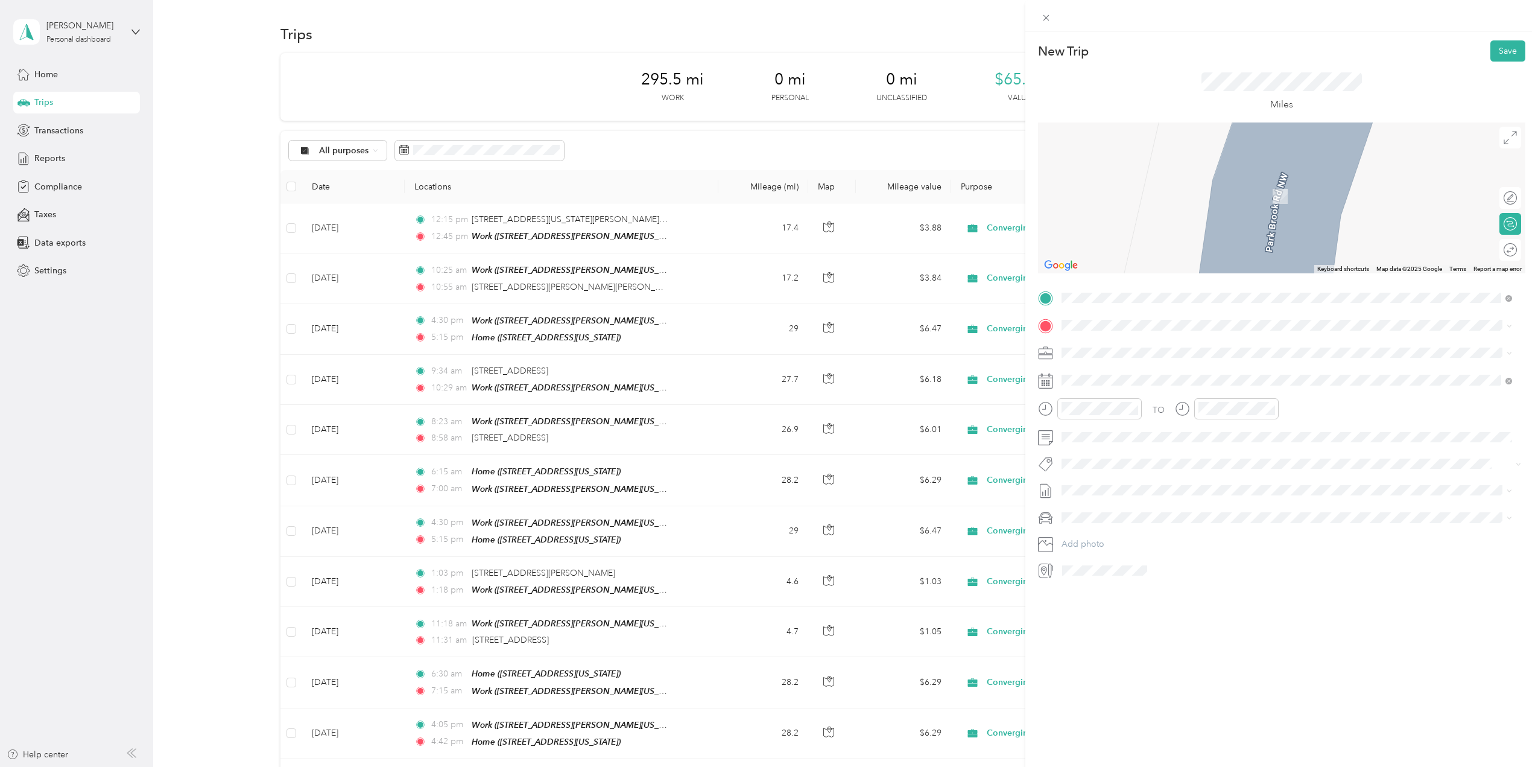
click at [1111, 412] on div "Work" at bounding box center [1179, 408] width 188 height 11
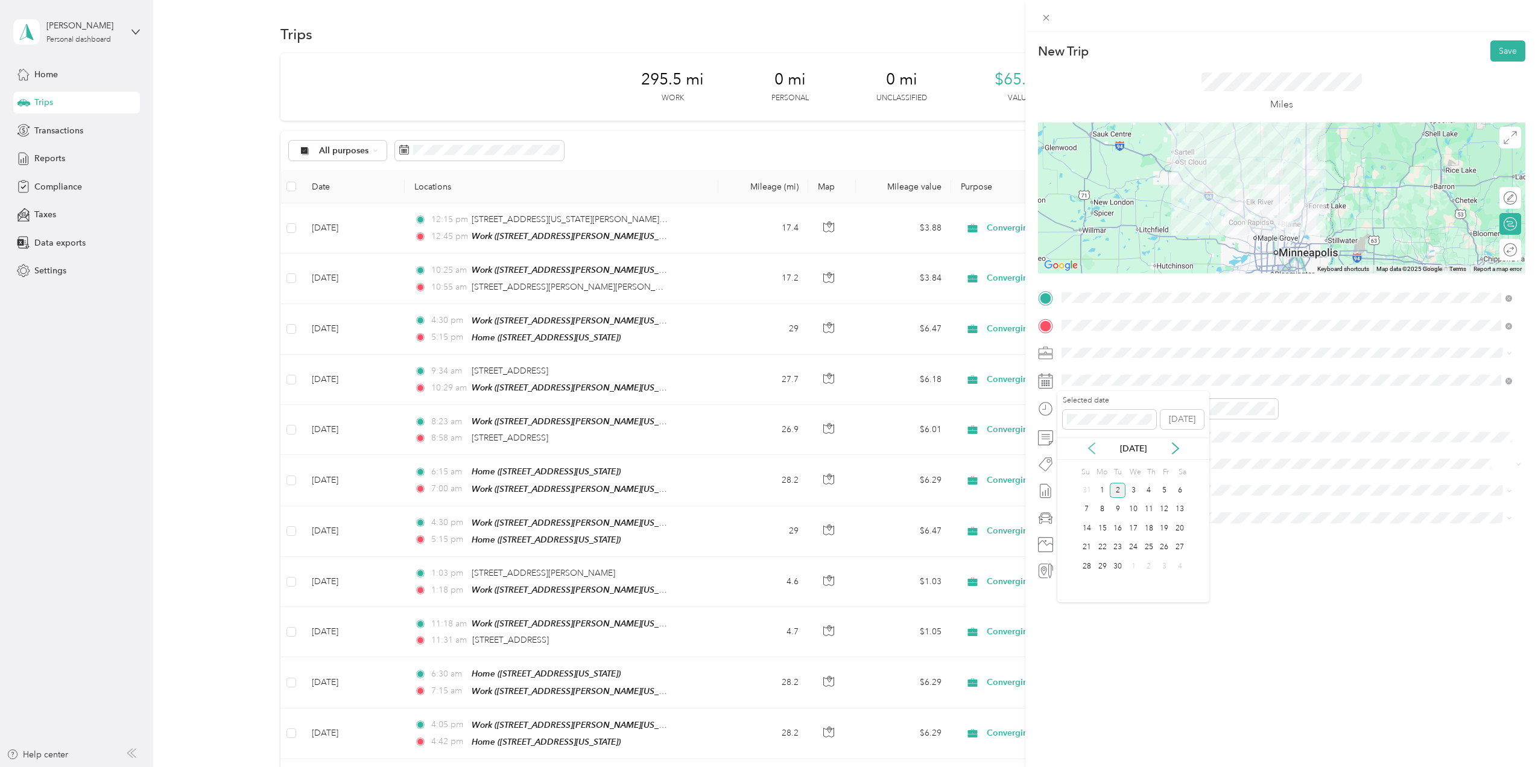
click at [1091, 449] on icon at bounding box center [1092, 448] width 6 height 11
click at [1105, 546] on div "18" at bounding box center [1103, 547] width 16 height 15
click at [1074, 463] on div "06" at bounding box center [1074, 463] width 29 height 17
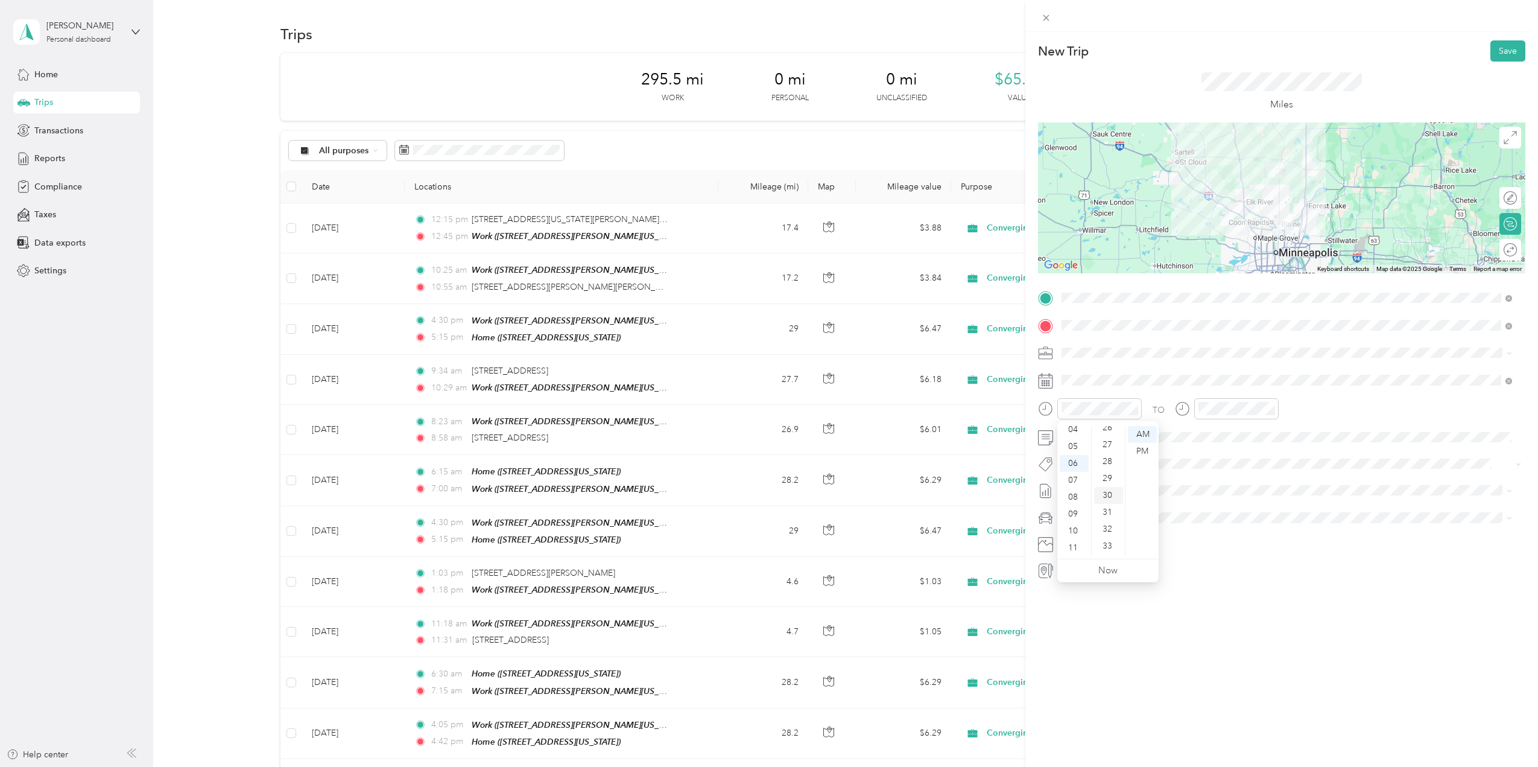
click at [1109, 498] on div "30" at bounding box center [1108, 495] width 29 height 17
click at [1211, 480] on div "07" at bounding box center [1210, 480] width 29 height 17
click at [1243, 475] on div "15" at bounding box center [1245, 470] width 29 height 17
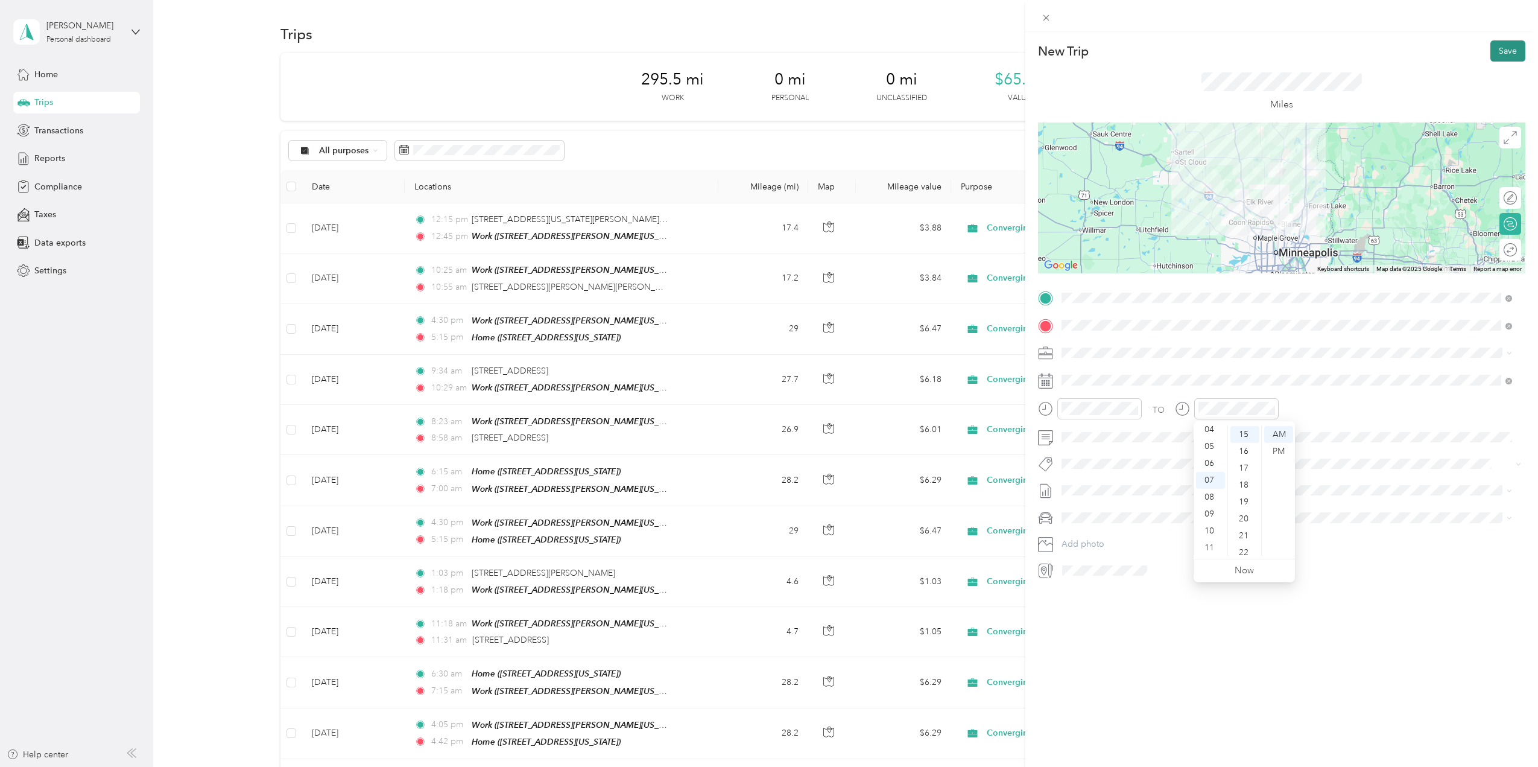
click at [1498, 54] on button "Save" at bounding box center [1508, 50] width 35 height 21
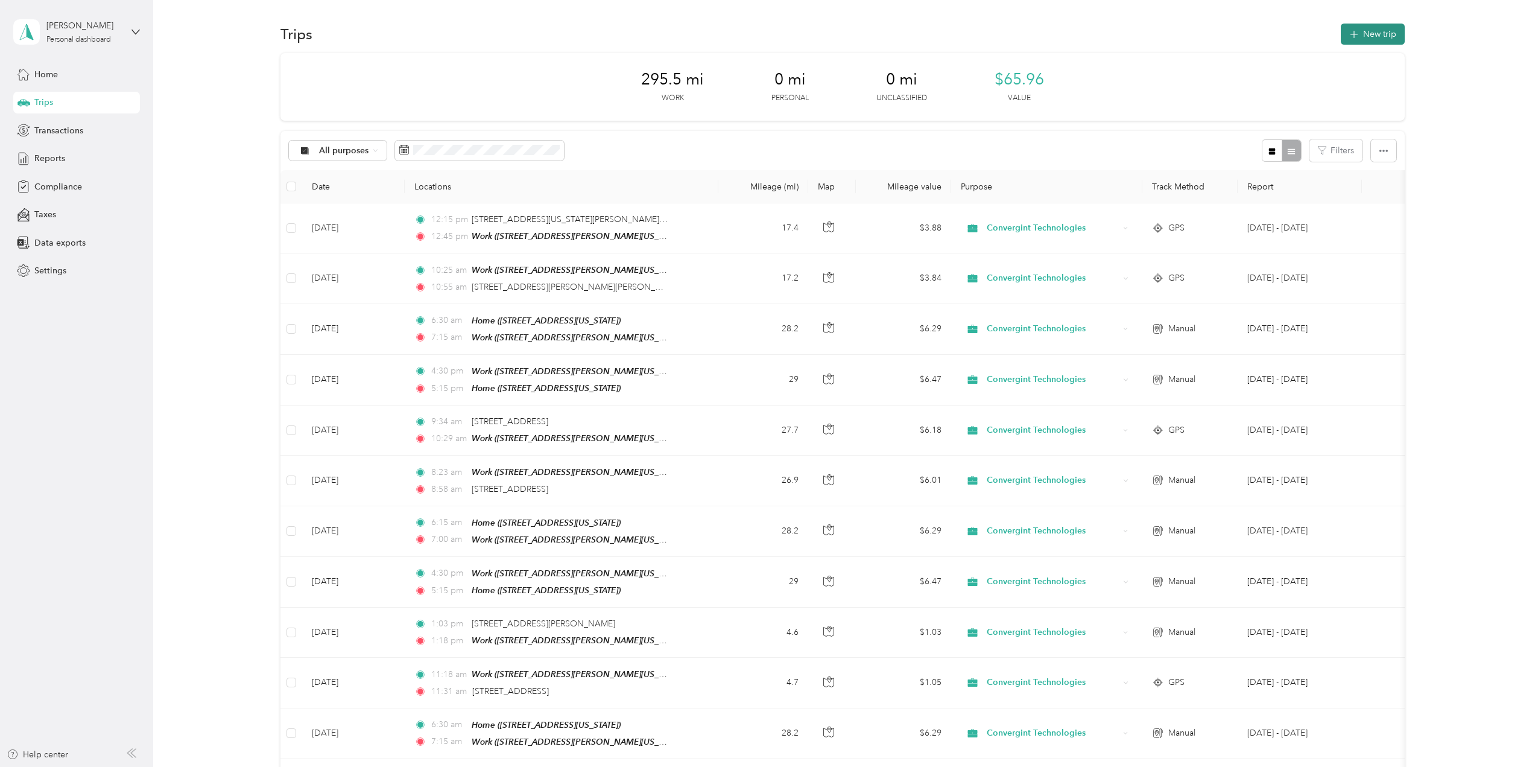
click at [1372, 33] on button "New trip" at bounding box center [1373, 34] width 64 height 21
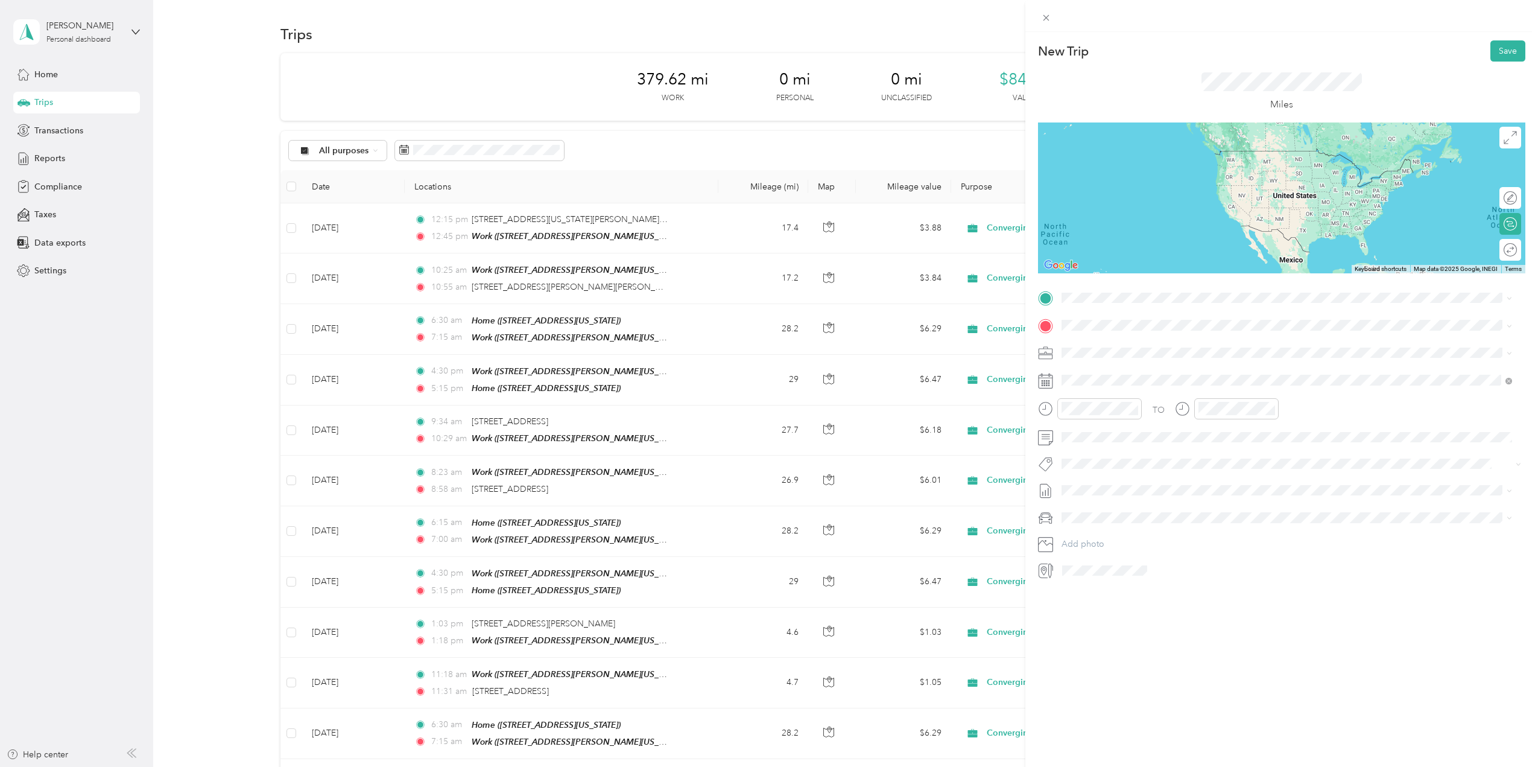
click at [1126, 341] on span "[STREET_ADDRESS][PERSON_NAME][PERSON_NAME][US_STATE]" at bounding box center [1212, 336] width 255 height 11
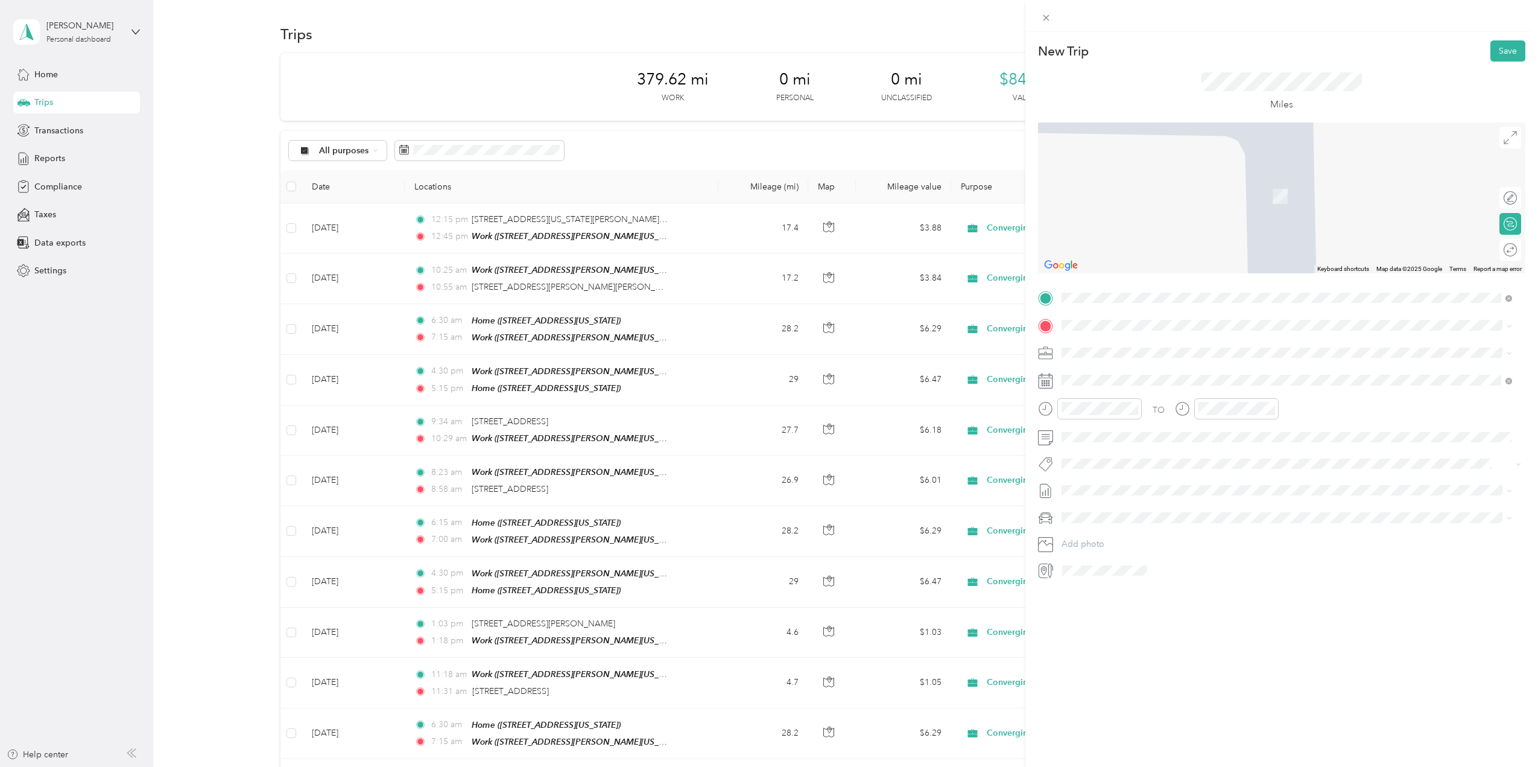
click at [1123, 372] on span "[STREET_ADDRESS][PERSON_NAME][PERSON_NAME][US_STATE]" at bounding box center [1212, 366] width 255 height 11
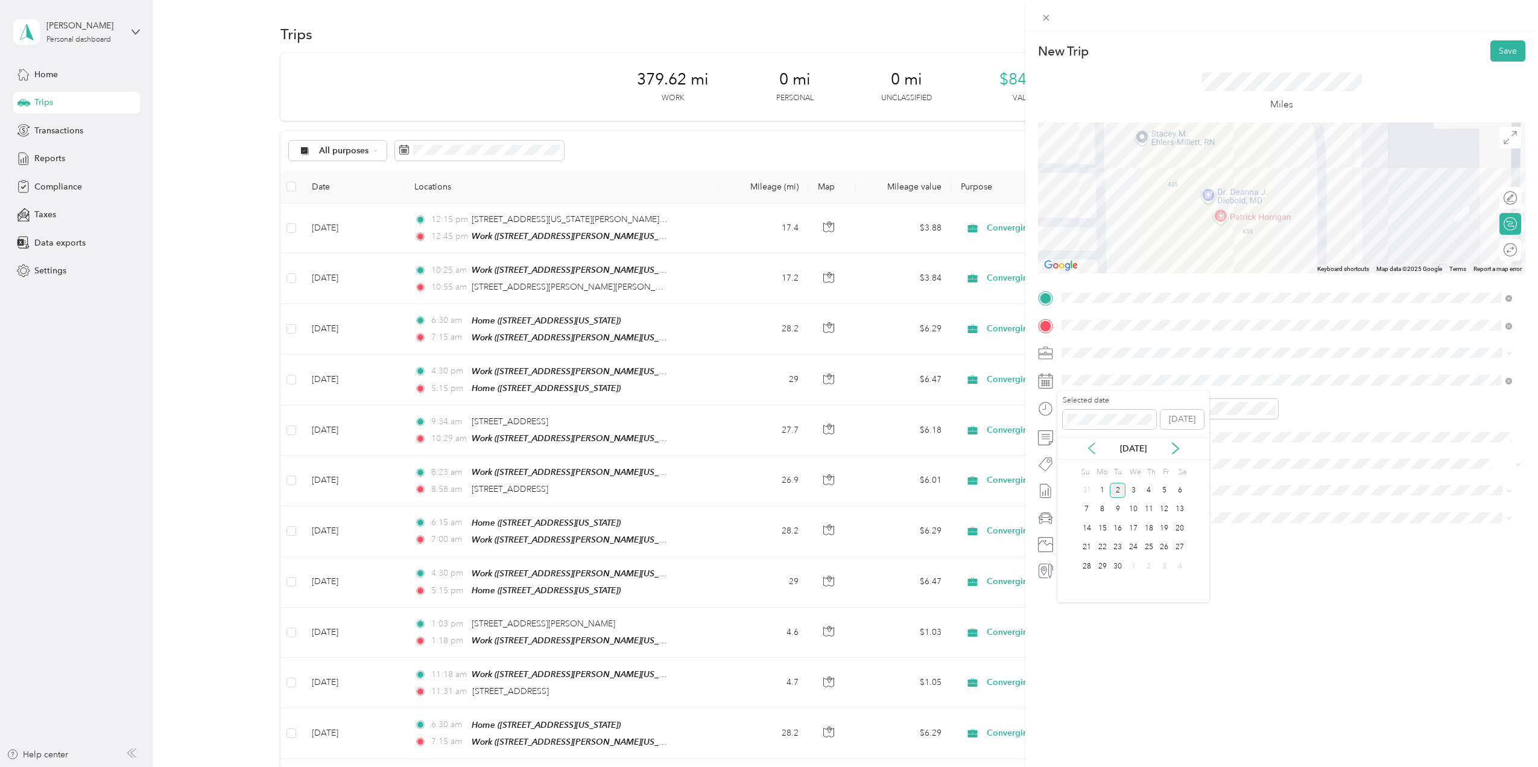
click at [1092, 451] on icon at bounding box center [1092, 448] width 6 height 11
click at [1104, 548] on div "18" at bounding box center [1103, 547] width 16 height 15
click at [1074, 530] on div "10" at bounding box center [1074, 530] width 29 height 17
click at [1112, 509] on div "55" at bounding box center [1108, 506] width 29 height 17
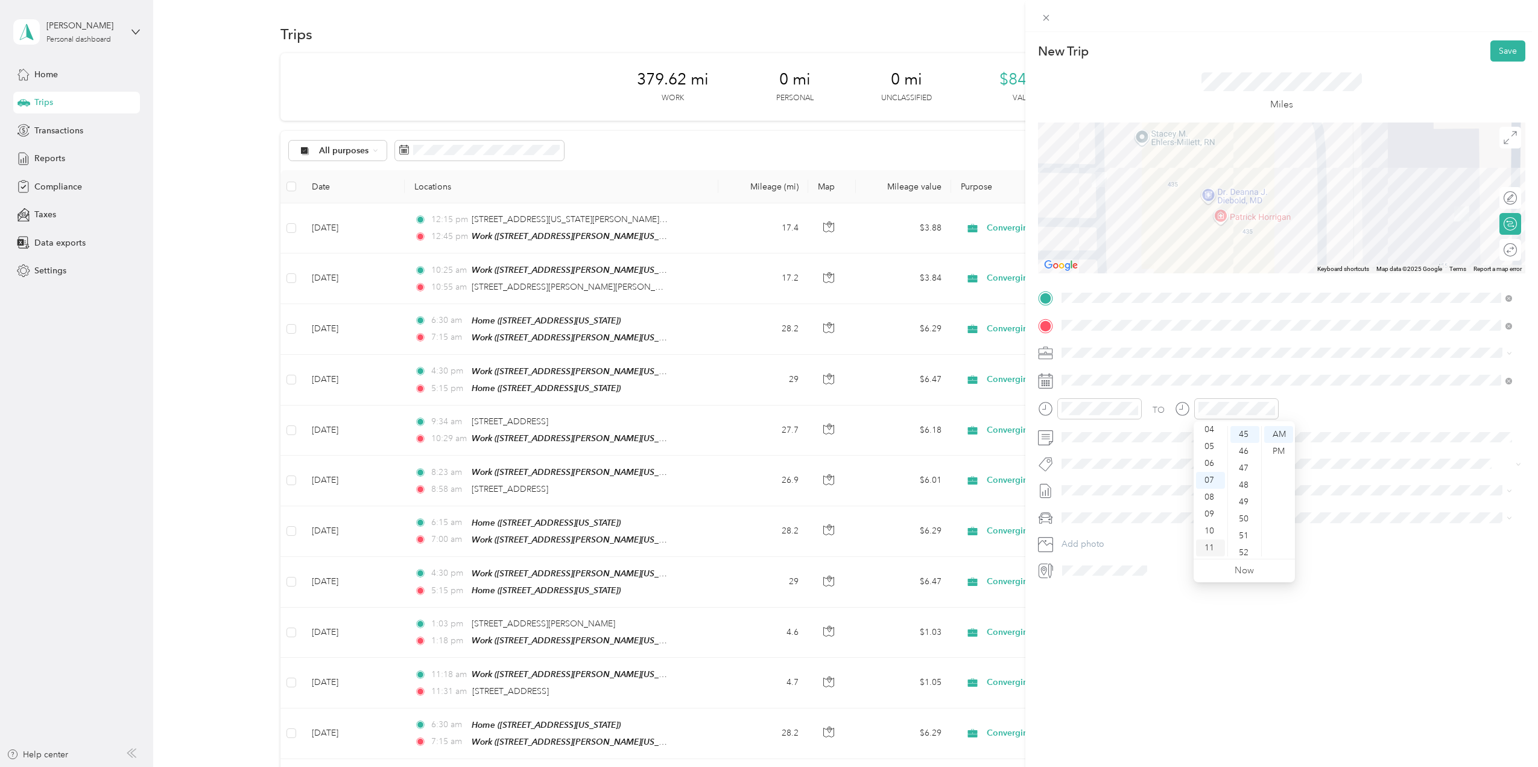
click at [1208, 544] on div "11" at bounding box center [1210, 547] width 29 height 17
click at [1245, 436] on div "00" at bounding box center [1245, 434] width 29 height 17
click at [1498, 56] on button "Save" at bounding box center [1508, 50] width 35 height 21
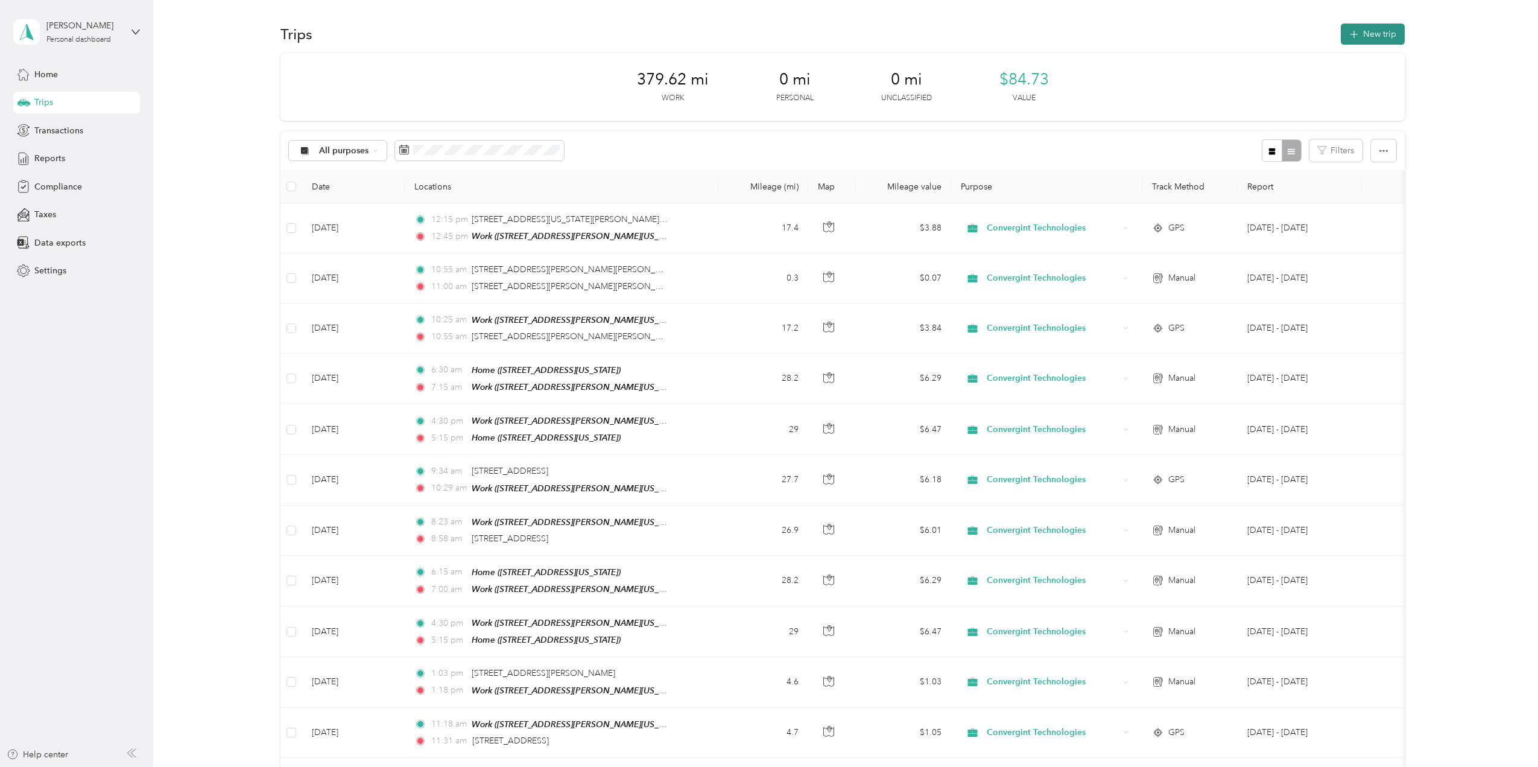
click at [1378, 34] on button "New trip" at bounding box center [1373, 34] width 64 height 21
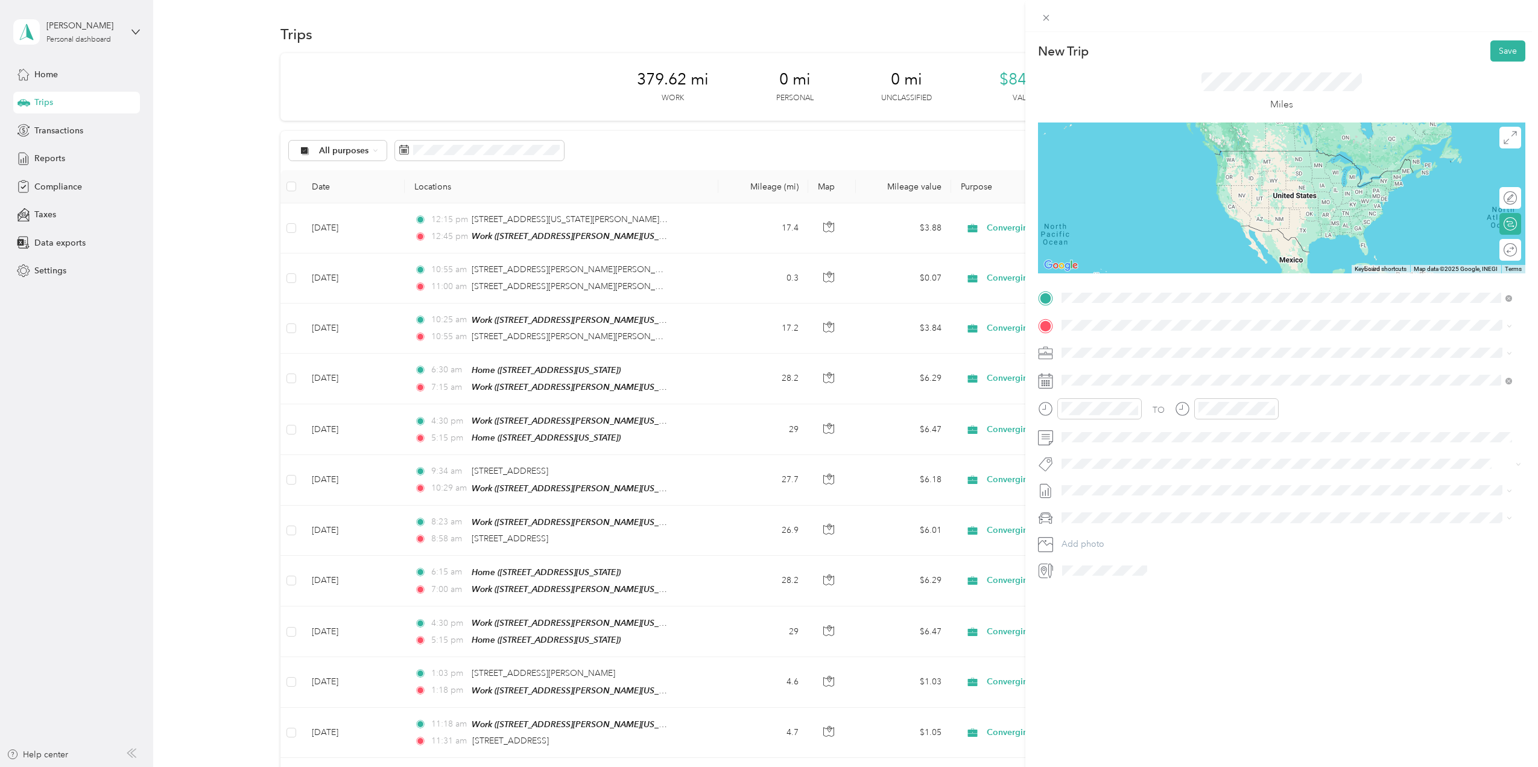
click at [1127, 347] on span "[STREET_ADDRESS][PERSON_NAME][PERSON_NAME][US_STATE]" at bounding box center [1212, 341] width 255 height 11
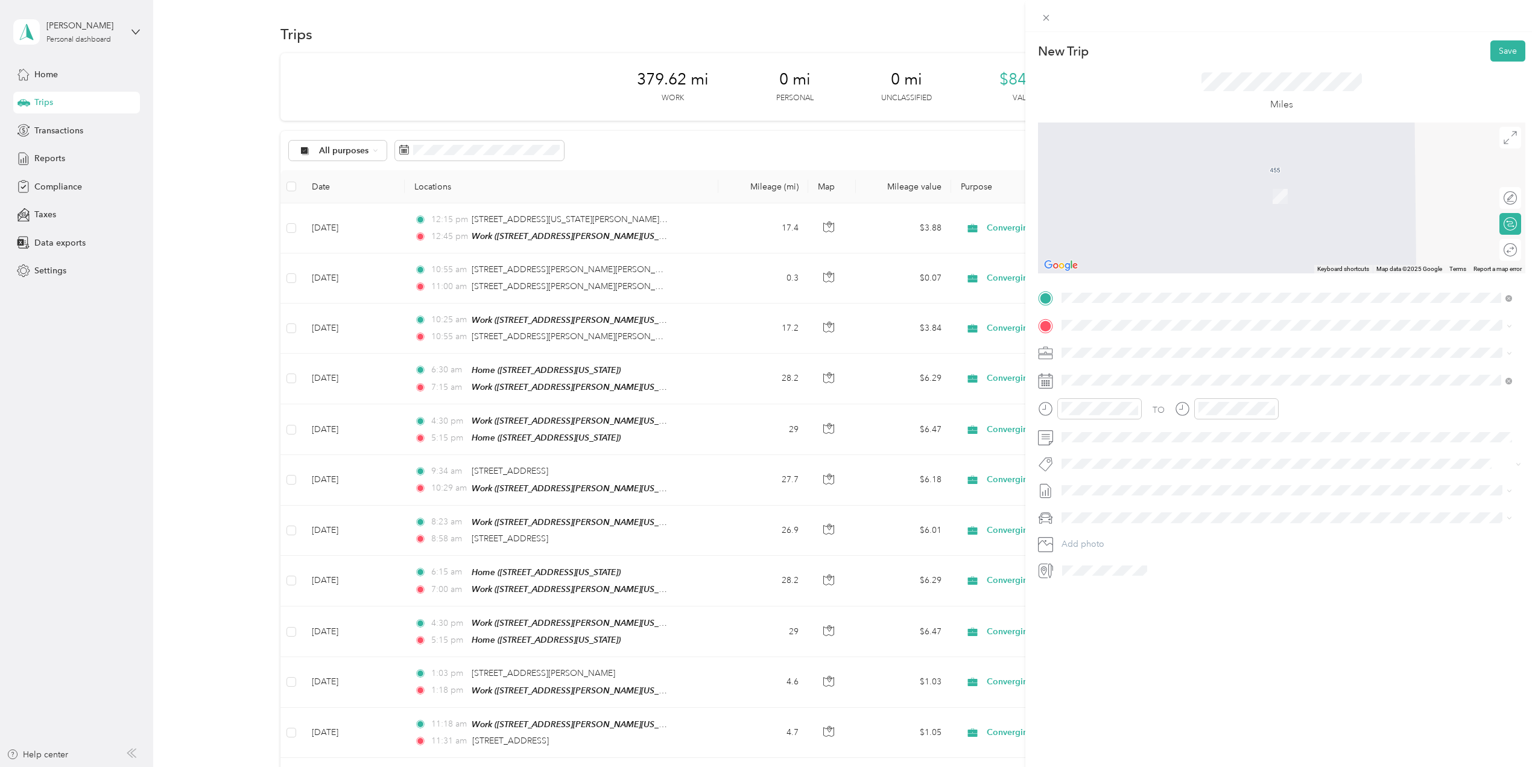
click at [1136, 369] on span "[STREET_ADDRESS][US_STATE][PERSON_NAME][US_STATE]" at bounding box center [1201, 363] width 232 height 11
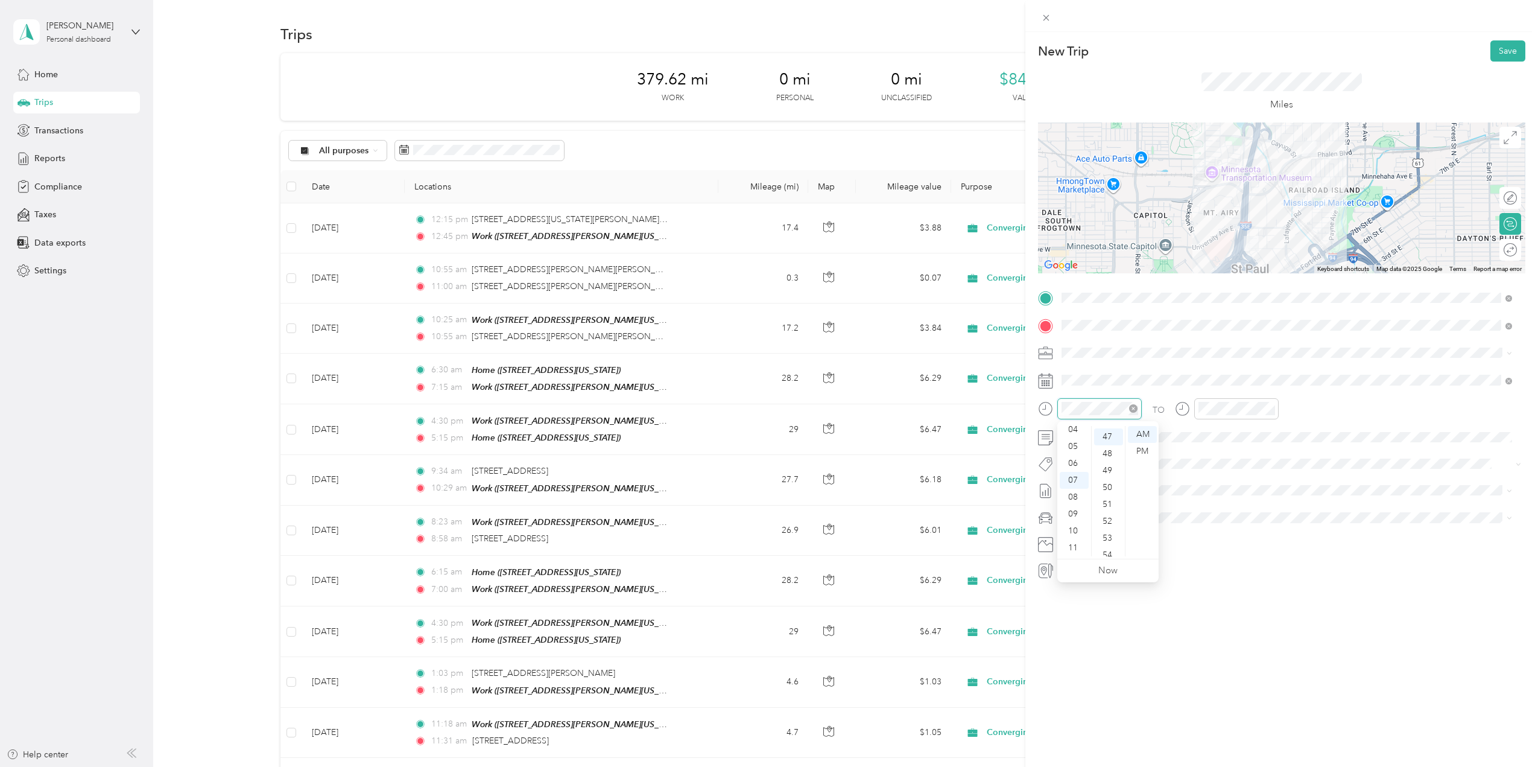
scroll to position [794, 0]
click at [1071, 548] on div "11" at bounding box center [1074, 547] width 29 height 17
click at [1109, 538] on div "53" at bounding box center [1108, 535] width 29 height 17
click at [1212, 550] on div "11" at bounding box center [1210, 547] width 29 height 17
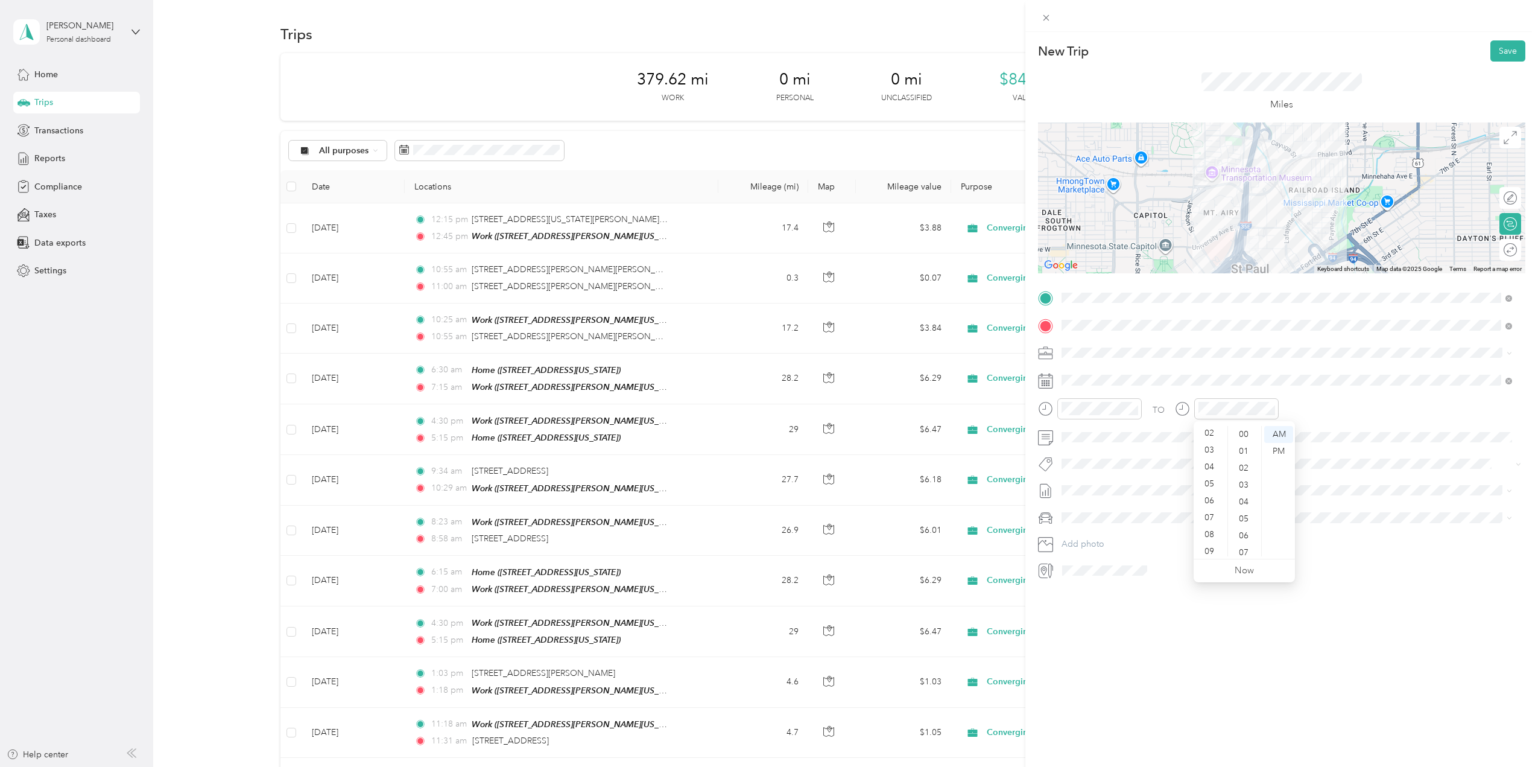
scroll to position [0, 0]
click at [1212, 437] on div "12" at bounding box center [1210, 434] width 29 height 17
click at [1247, 433] on div "00" at bounding box center [1245, 434] width 29 height 17
click at [1285, 451] on div "PM" at bounding box center [1278, 451] width 29 height 17
click at [1503, 57] on button "Save" at bounding box center [1508, 50] width 35 height 21
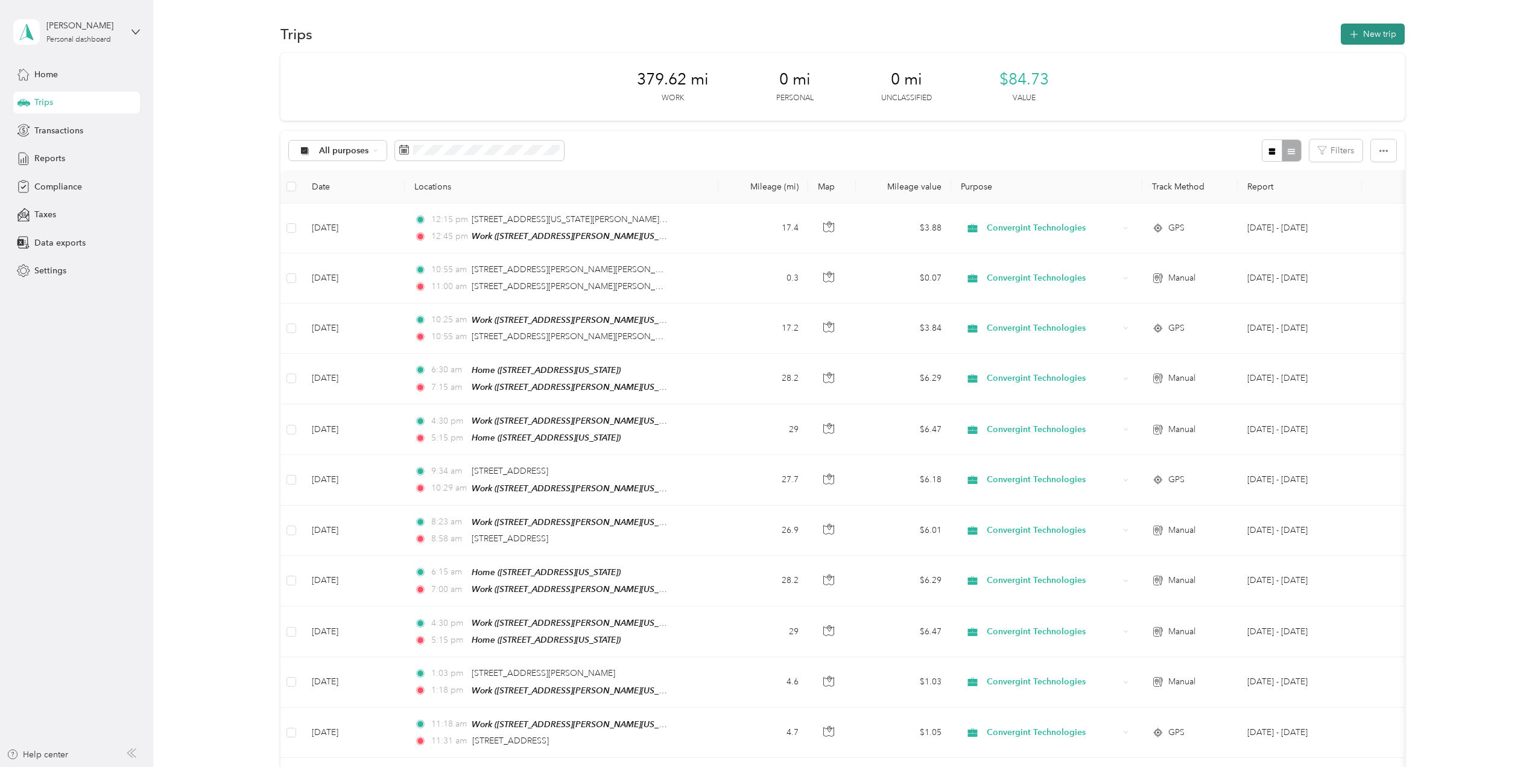
click at [1373, 35] on button "New trip" at bounding box center [1373, 34] width 64 height 21
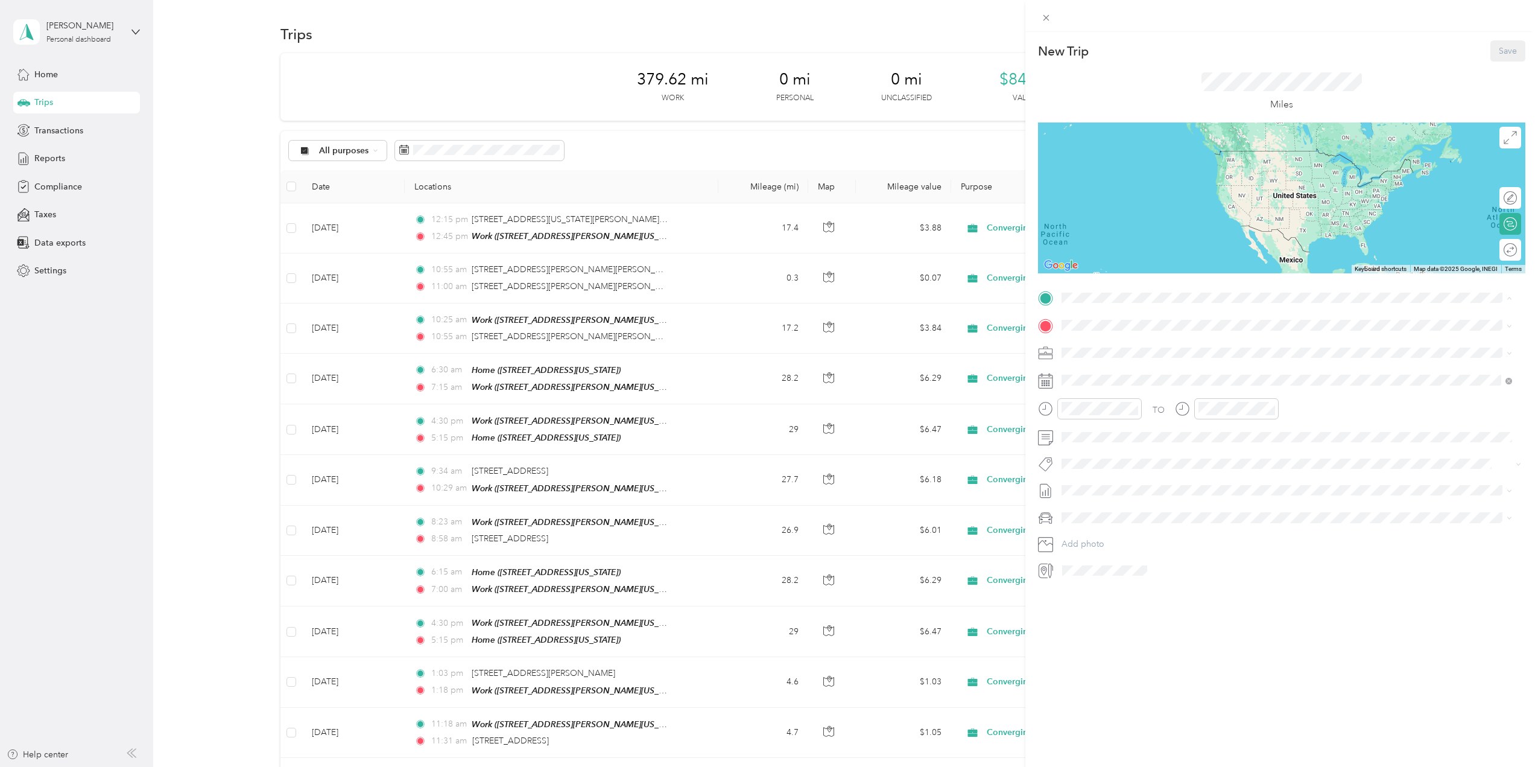
click at [1120, 392] on span "[STREET_ADDRESS][PERSON_NAME][US_STATE]" at bounding box center [1179, 397] width 188 height 10
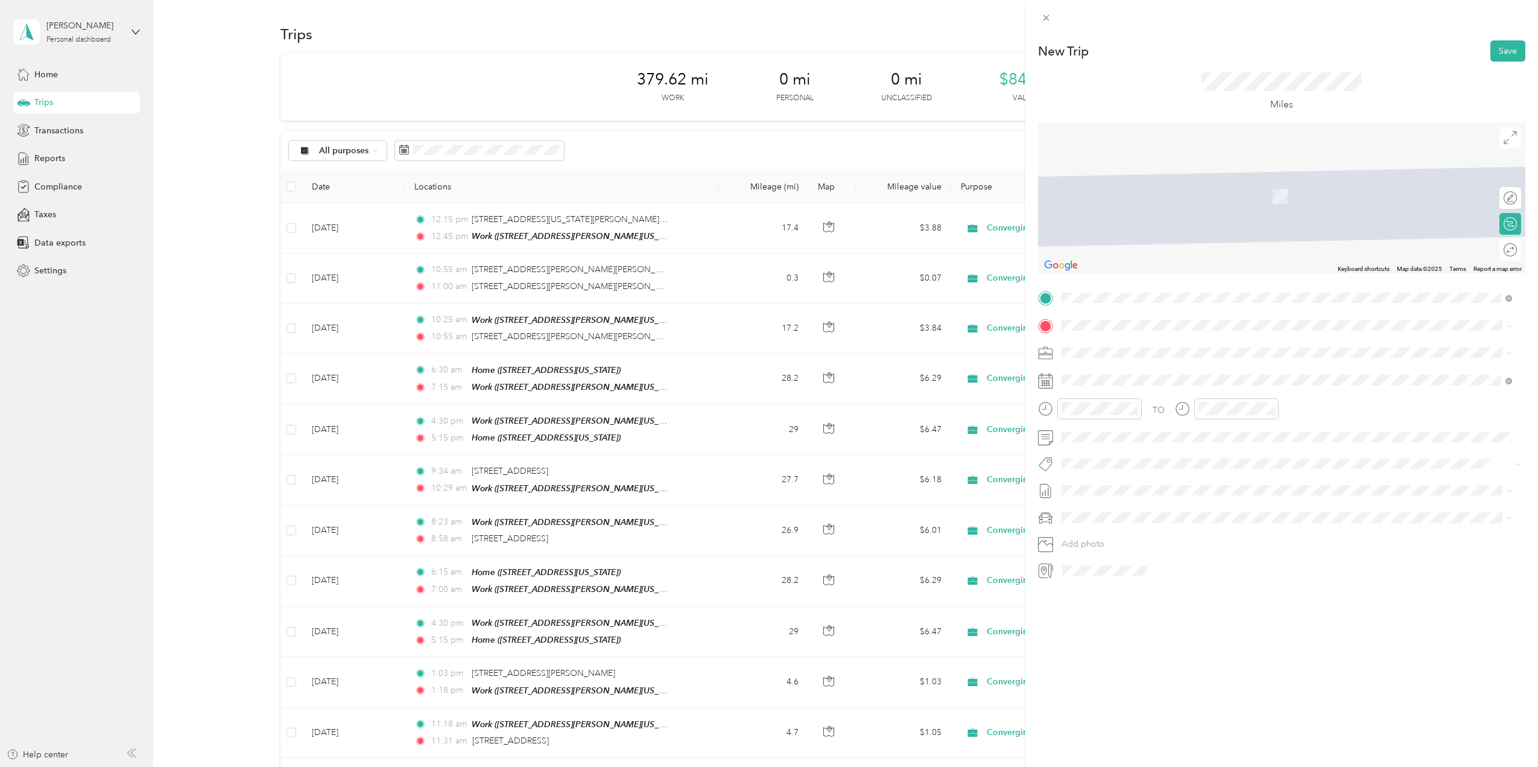
click at [1112, 382] on span "[STREET_ADDRESS][US_STATE]" at bounding box center [1145, 386] width 121 height 10
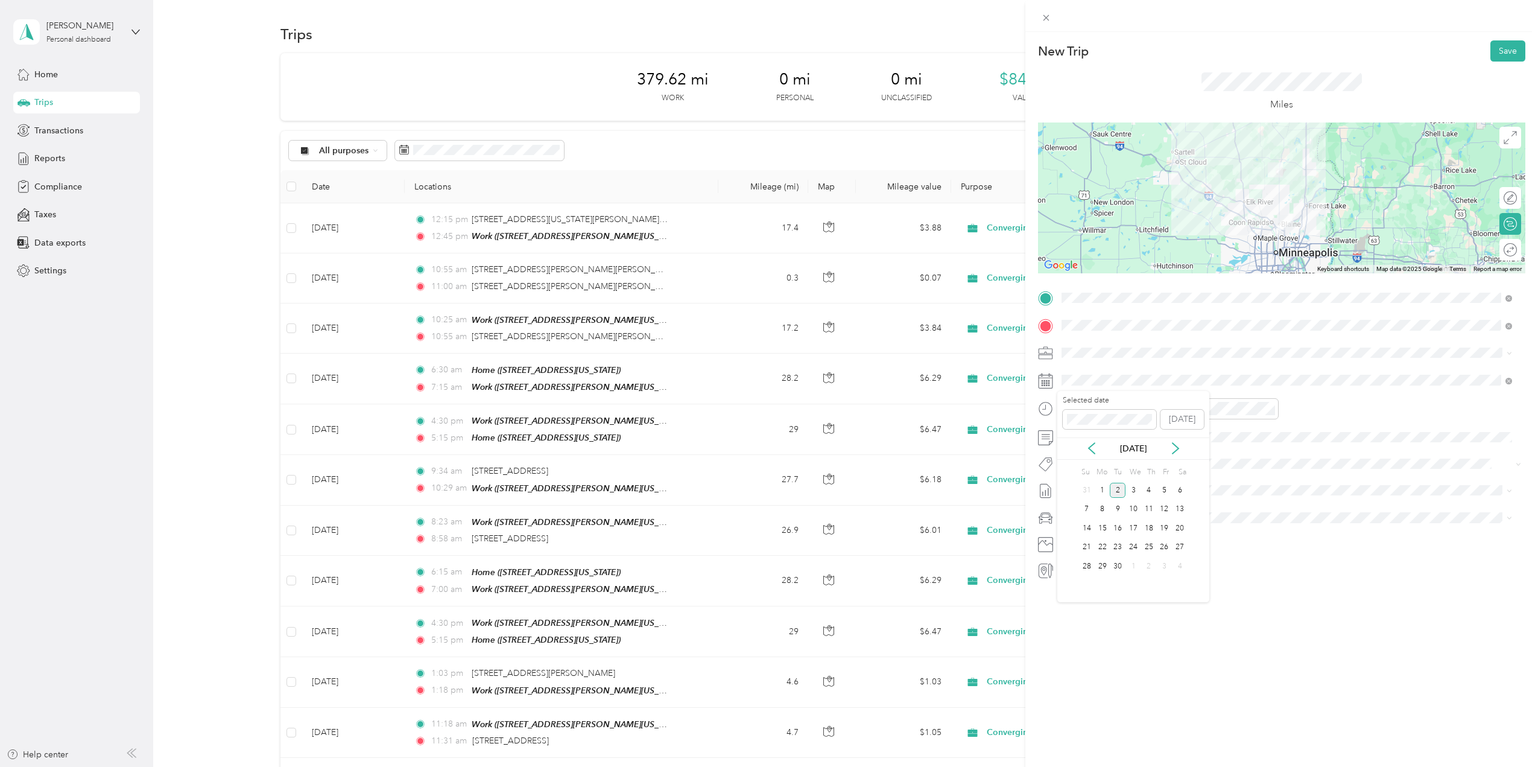
click at [1098, 449] on div "[DATE]" at bounding box center [1133, 448] width 152 height 13
click at [1086, 451] on icon at bounding box center [1092, 448] width 12 height 12
click at [1104, 547] on div "18" at bounding box center [1103, 547] width 16 height 15
click at [1073, 432] on div "04" at bounding box center [1074, 429] width 29 height 17
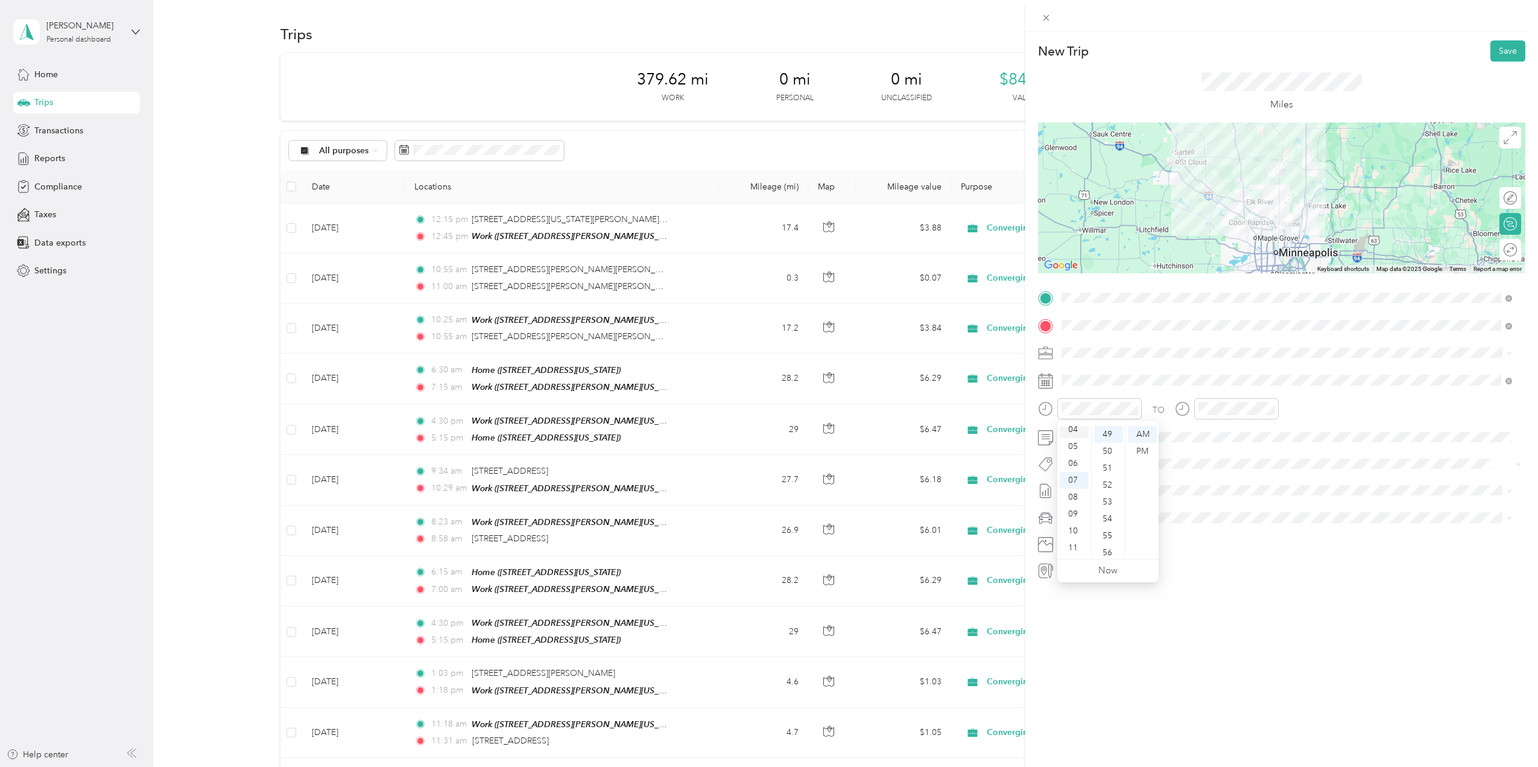
scroll to position [68, 0]
click at [1109, 492] on div "30" at bounding box center [1108, 492] width 29 height 17
click at [1145, 449] on div "PM" at bounding box center [1142, 451] width 29 height 17
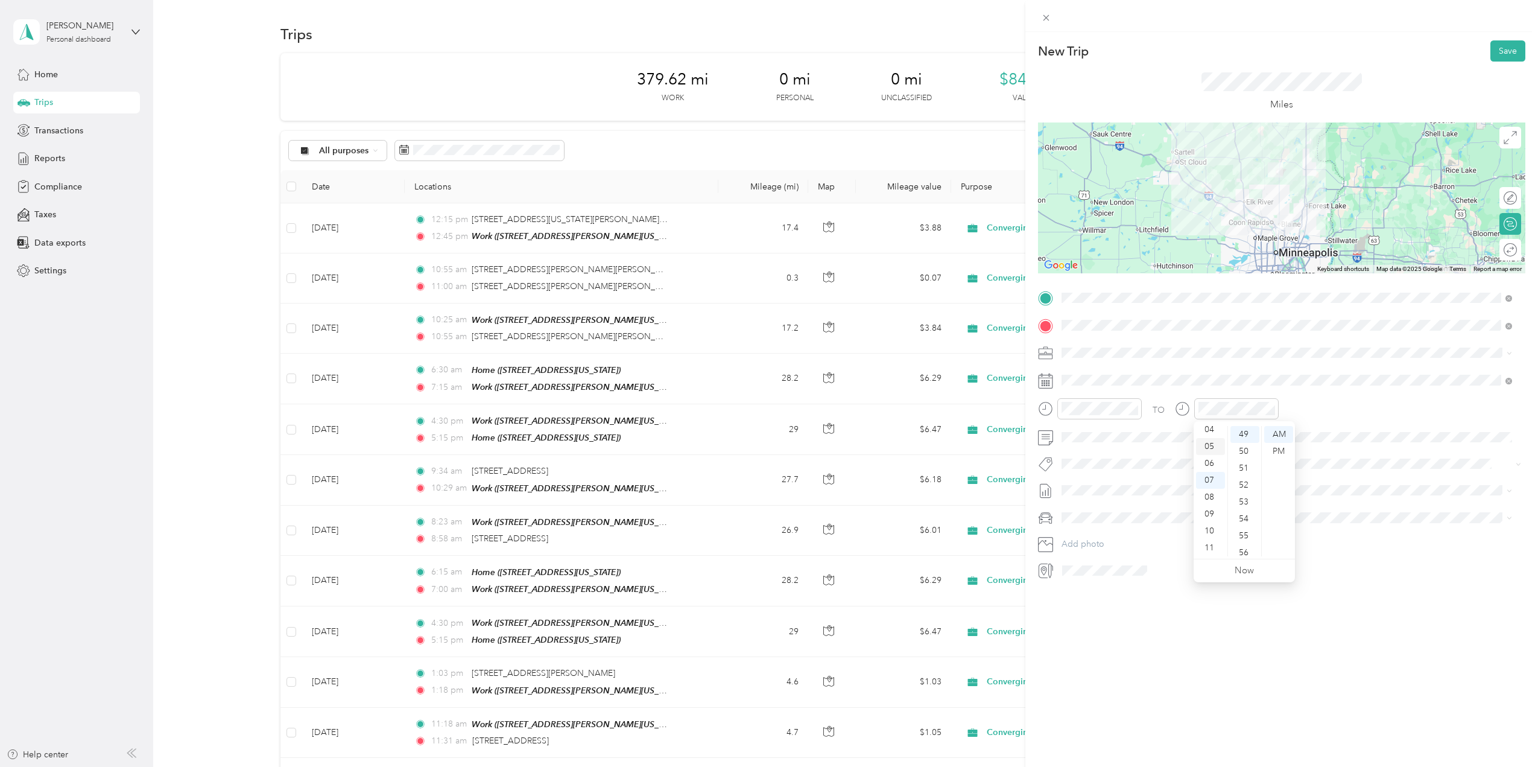
click at [1209, 446] on div "05" at bounding box center [1210, 446] width 29 height 17
click at [1247, 502] on div "15" at bounding box center [1245, 502] width 29 height 17
click at [1285, 452] on div "PM" at bounding box center [1278, 451] width 29 height 17
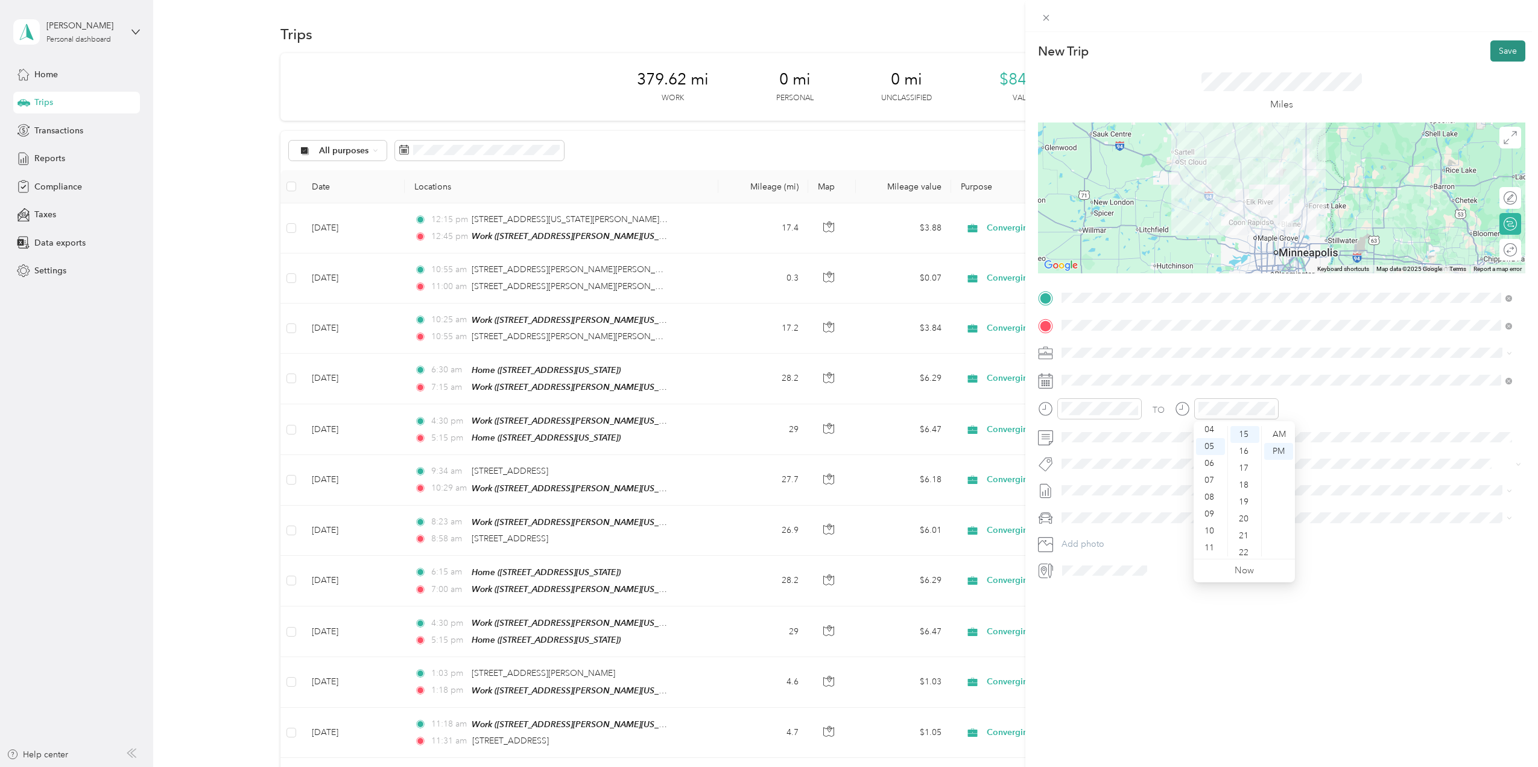
click at [1491, 50] on button "Save" at bounding box center [1508, 50] width 35 height 21
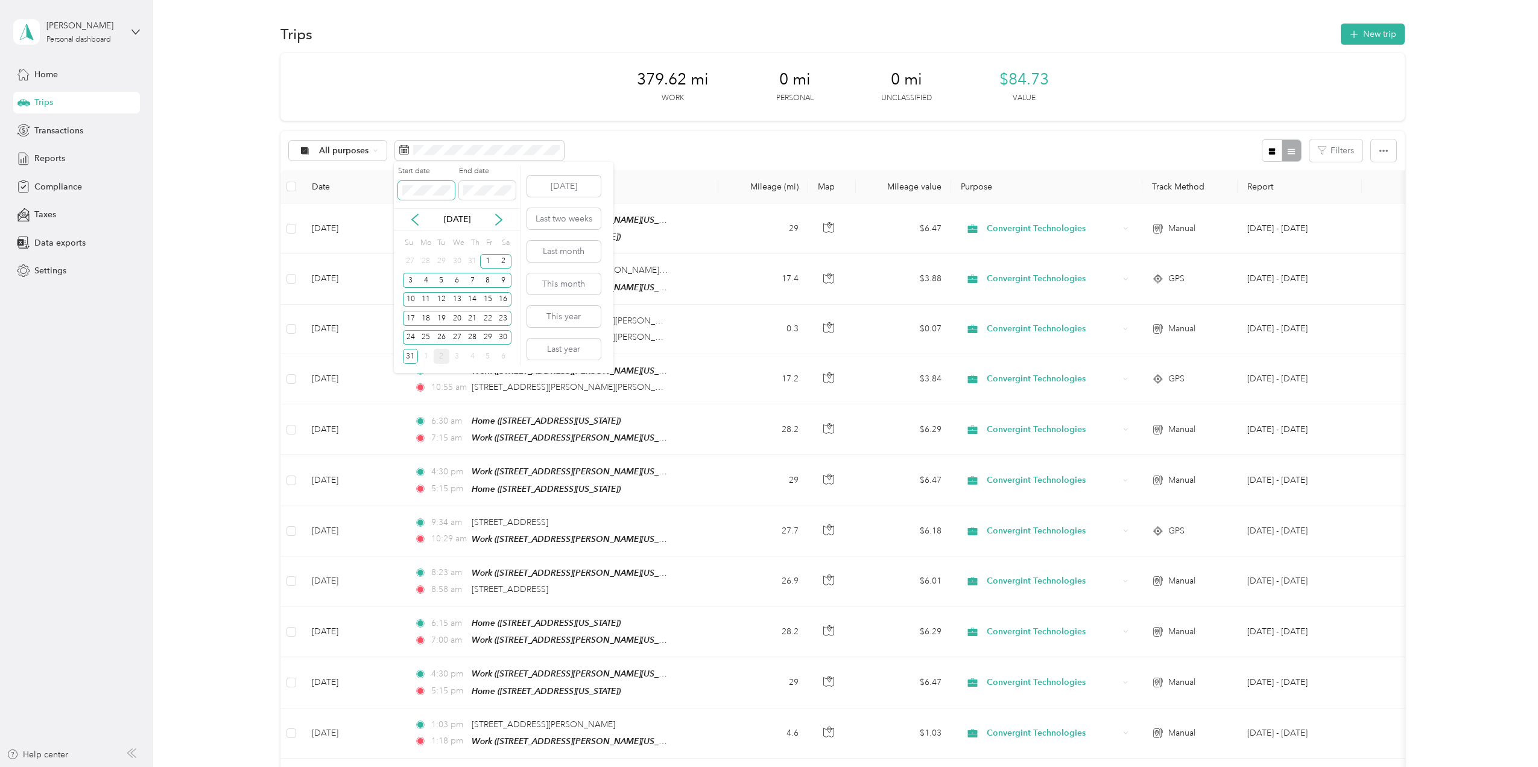
click at [434, 183] on span at bounding box center [426, 190] width 57 height 19
click at [489, 260] on div "1" at bounding box center [488, 261] width 16 height 15
click at [498, 223] on icon at bounding box center [499, 219] width 6 height 11
click at [443, 260] on div "2" at bounding box center [442, 261] width 16 height 15
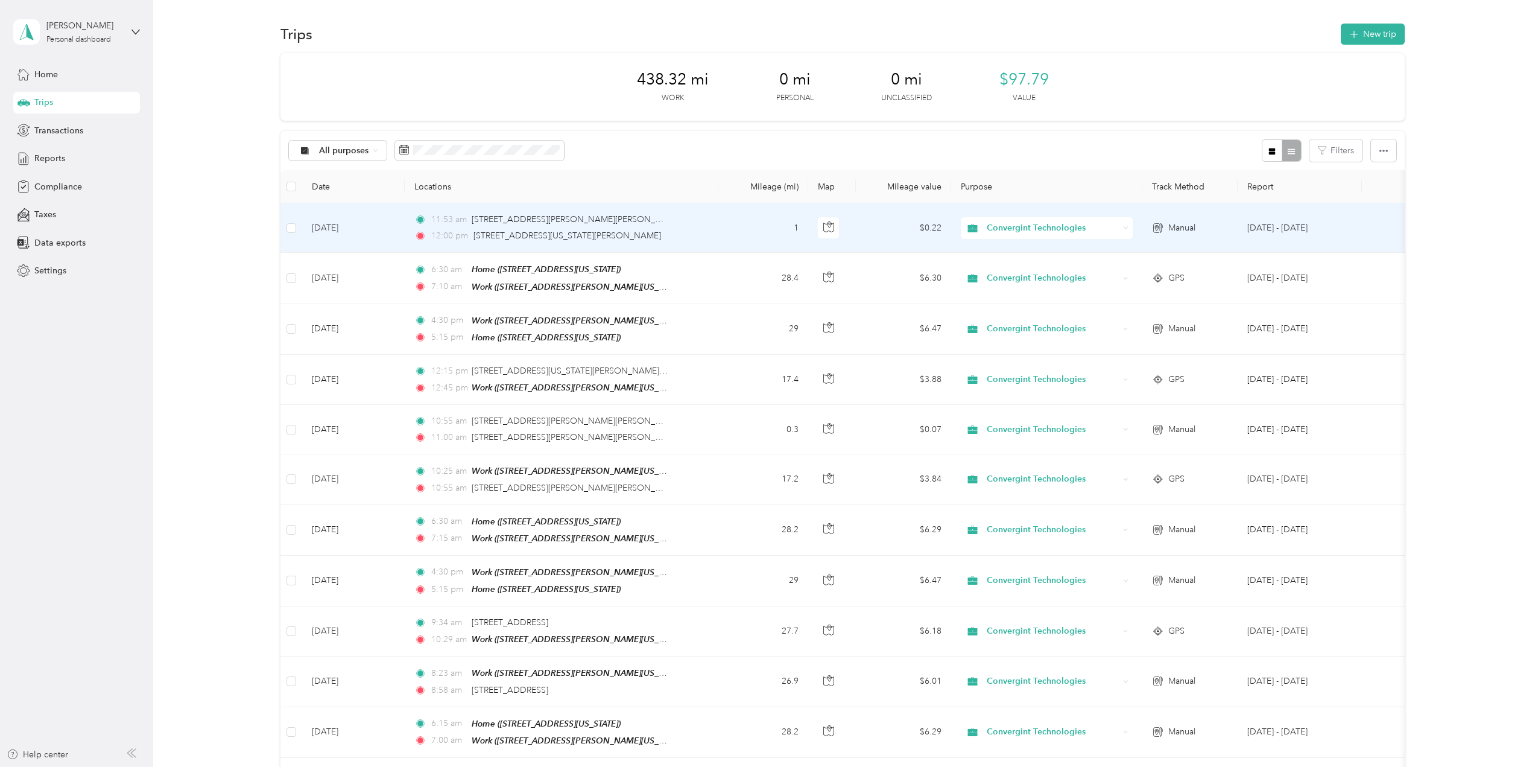
click at [373, 223] on td "[DATE]" at bounding box center [353, 227] width 103 height 49
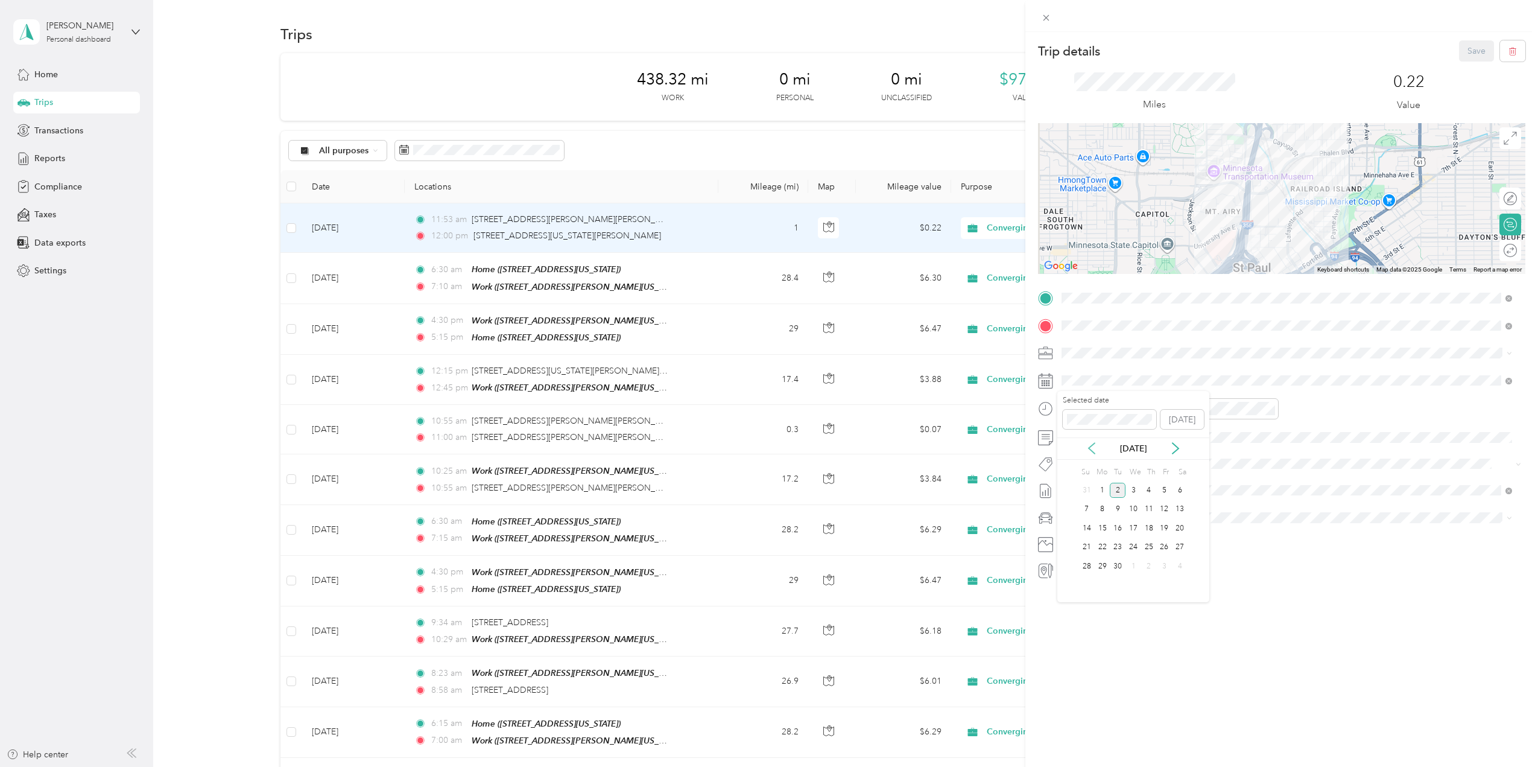
click at [1092, 443] on icon at bounding box center [1092, 448] width 12 height 12
click at [1102, 547] on div "18" at bounding box center [1103, 547] width 16 height 15
click at [1459, 51] on button "Save" at bounding box center [1476, 50] width 35 height 21
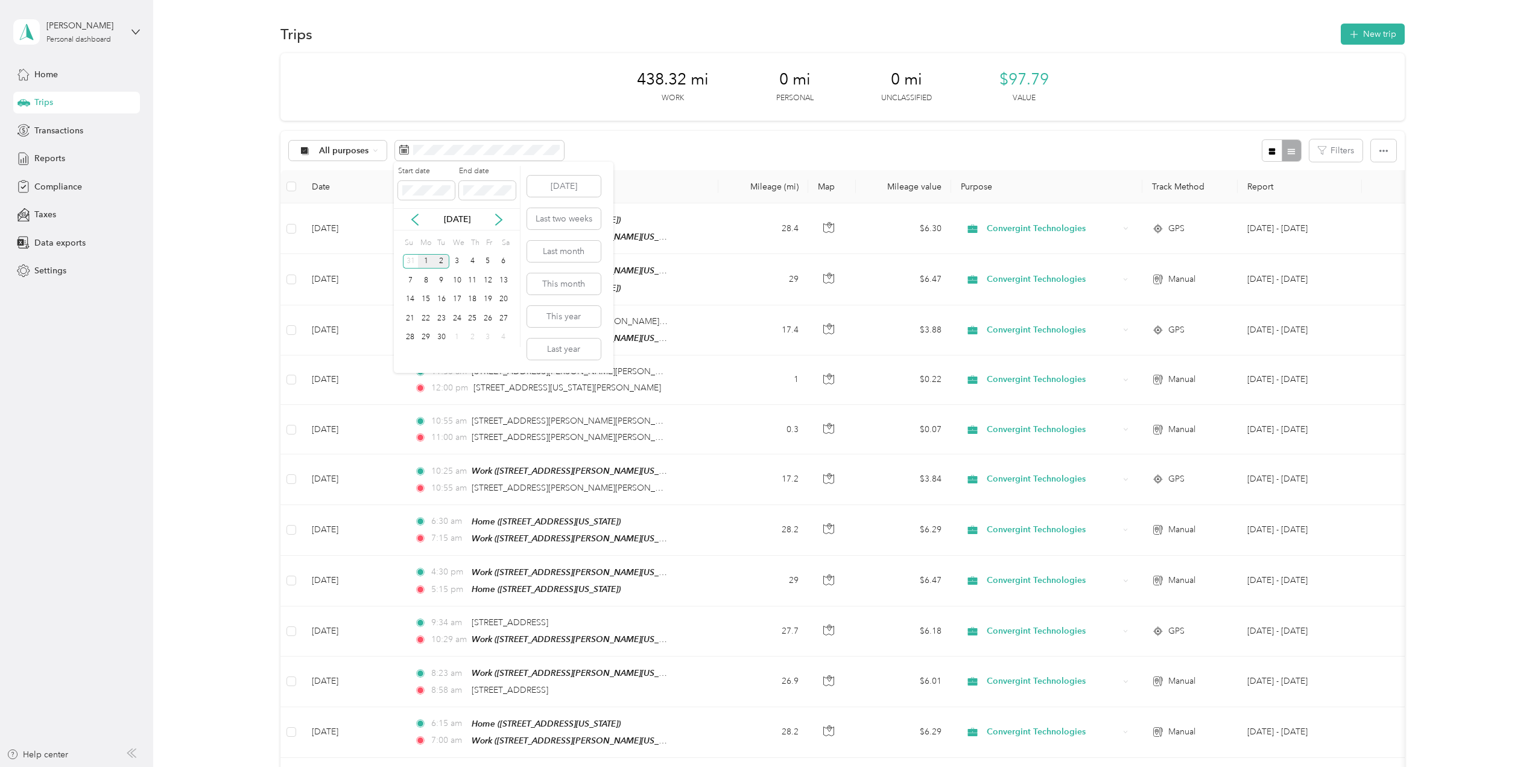
click at [426, 262] on div "1" at bounding box center [426, 261] width 16 height 15
click at [458, 261] on div "3" at bounding box center [457, 261] width 16 height 15
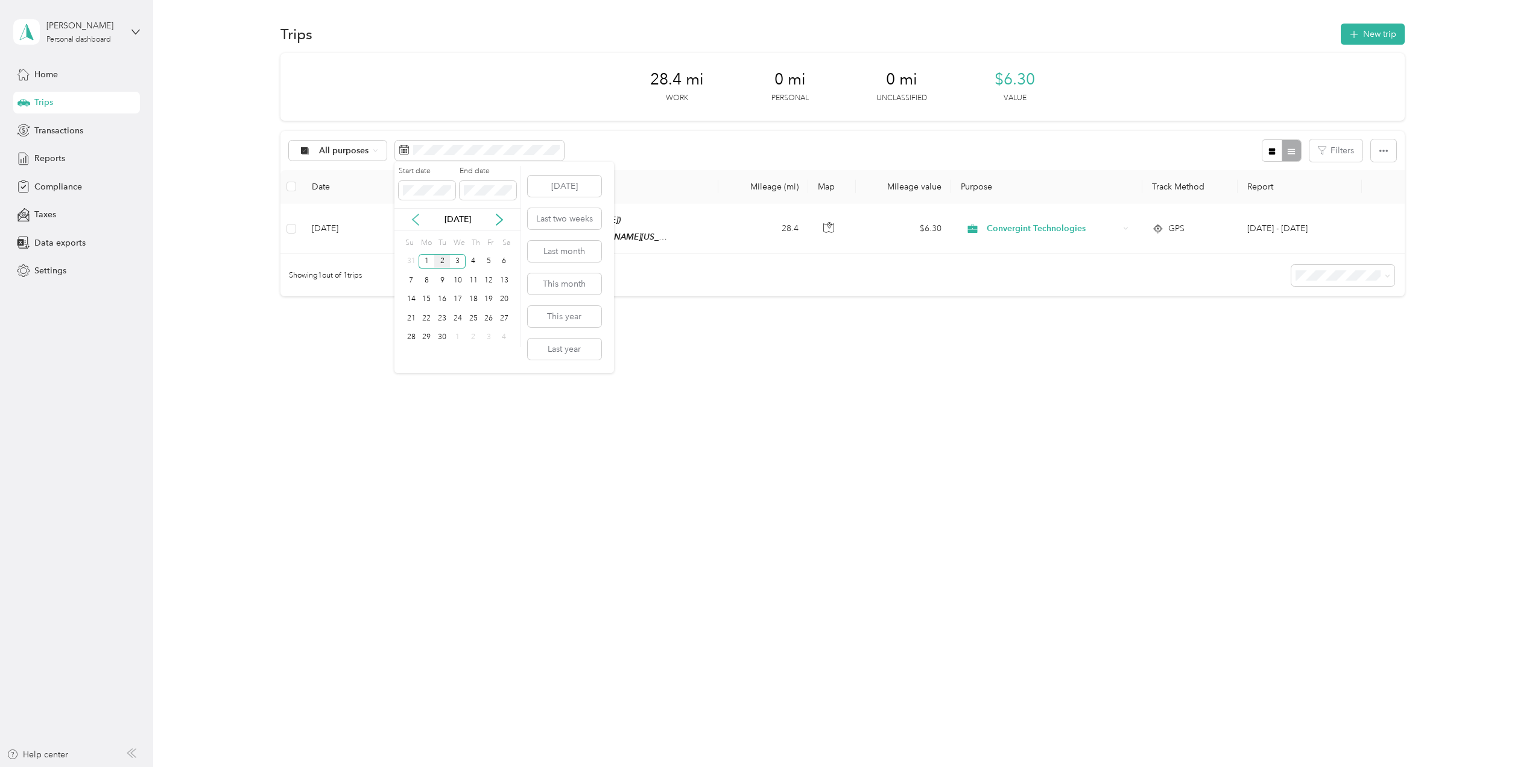
click at [415, 223] on icon at bounding box center [416, 220] width 12 height 12
click at [486, 262] on div "1" at bounding box center [489, 261] width 16 height 15
click at [414, 354] on div "31" at bounding box center [412, 356] width 16 height 15
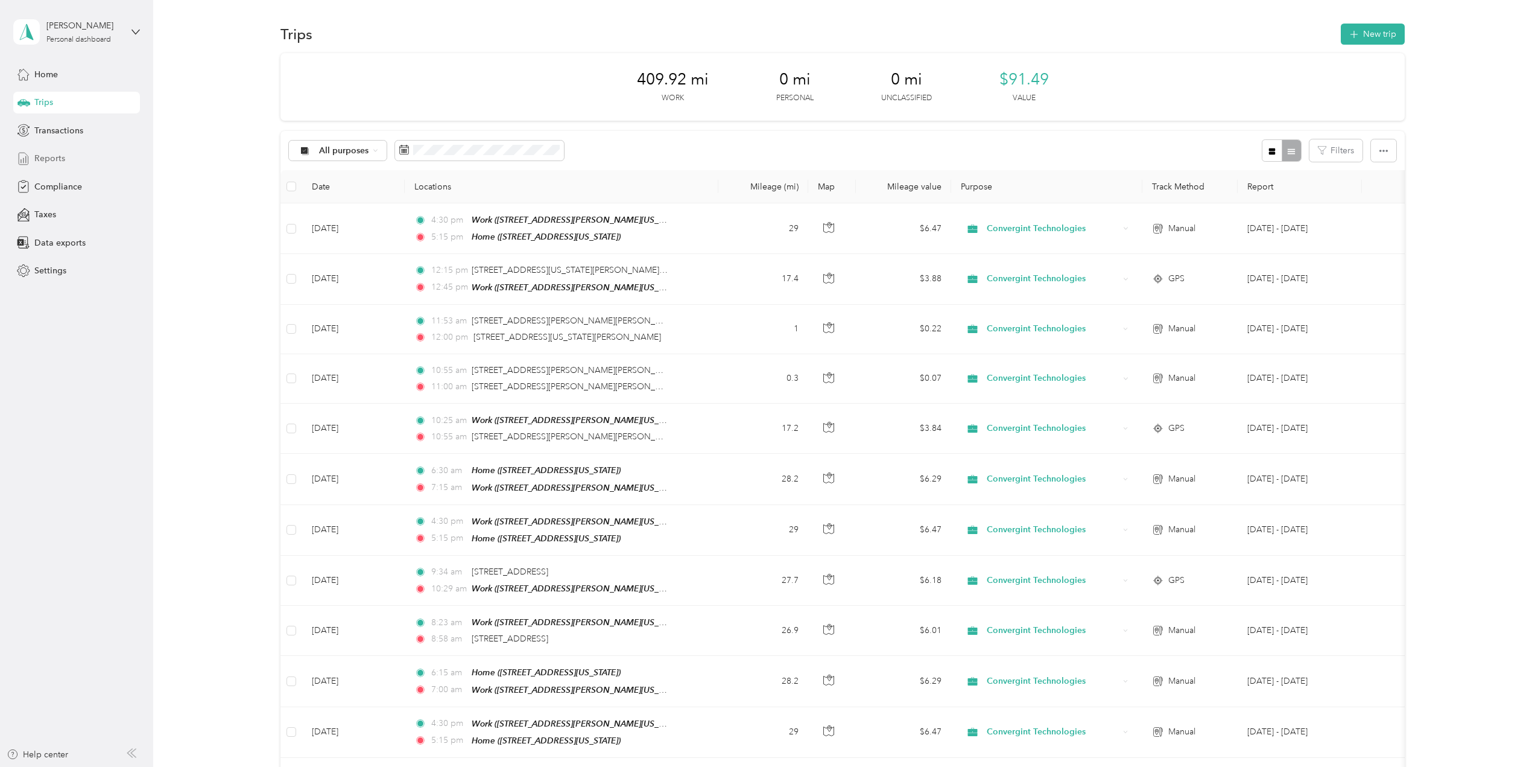
click at [49, 156] on span "Reports" at bounding box center [49, 158] width 31 height 13
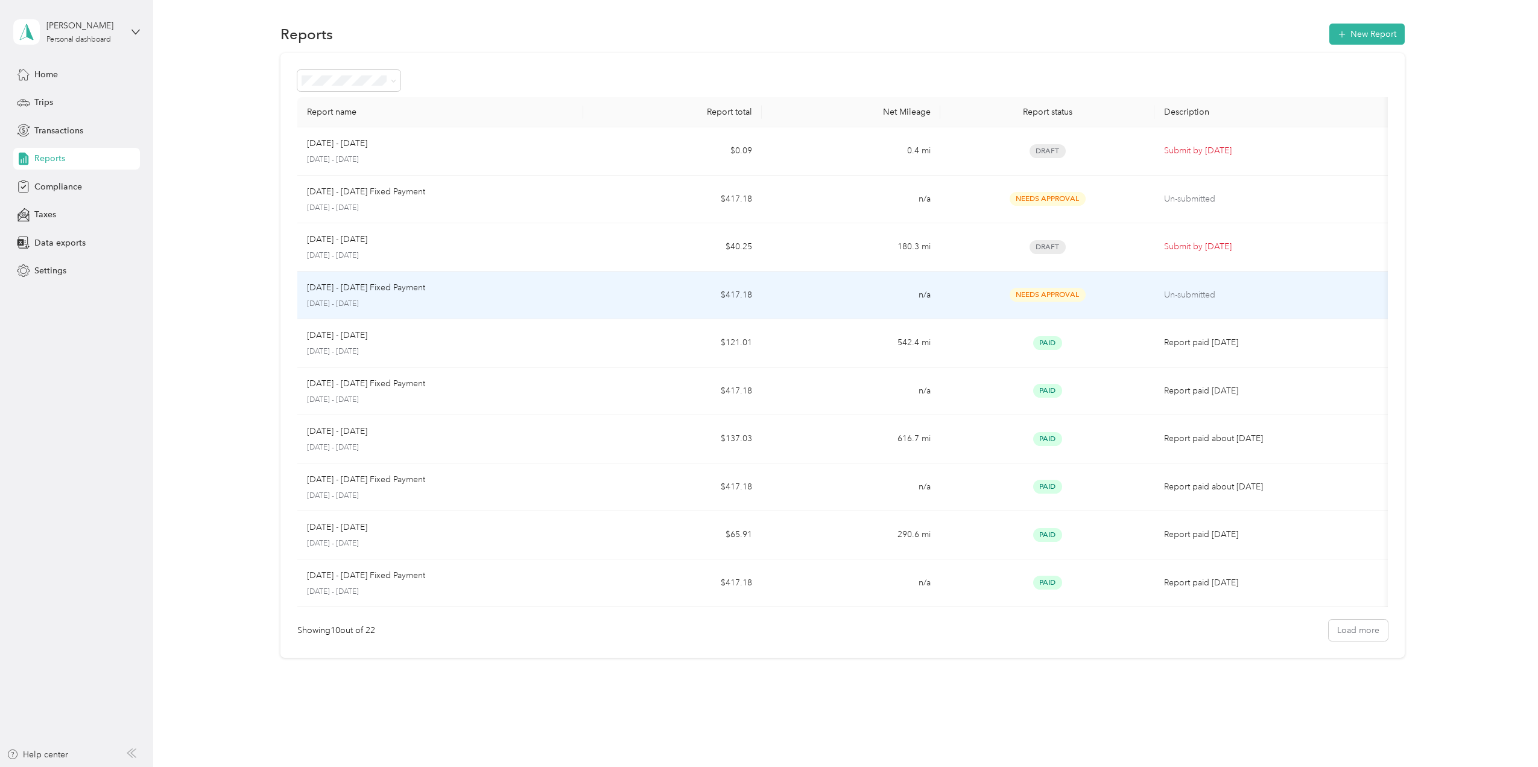
click at [642, 303] on td "$417.18" at bounding box center [672, 295] width 179 height 48
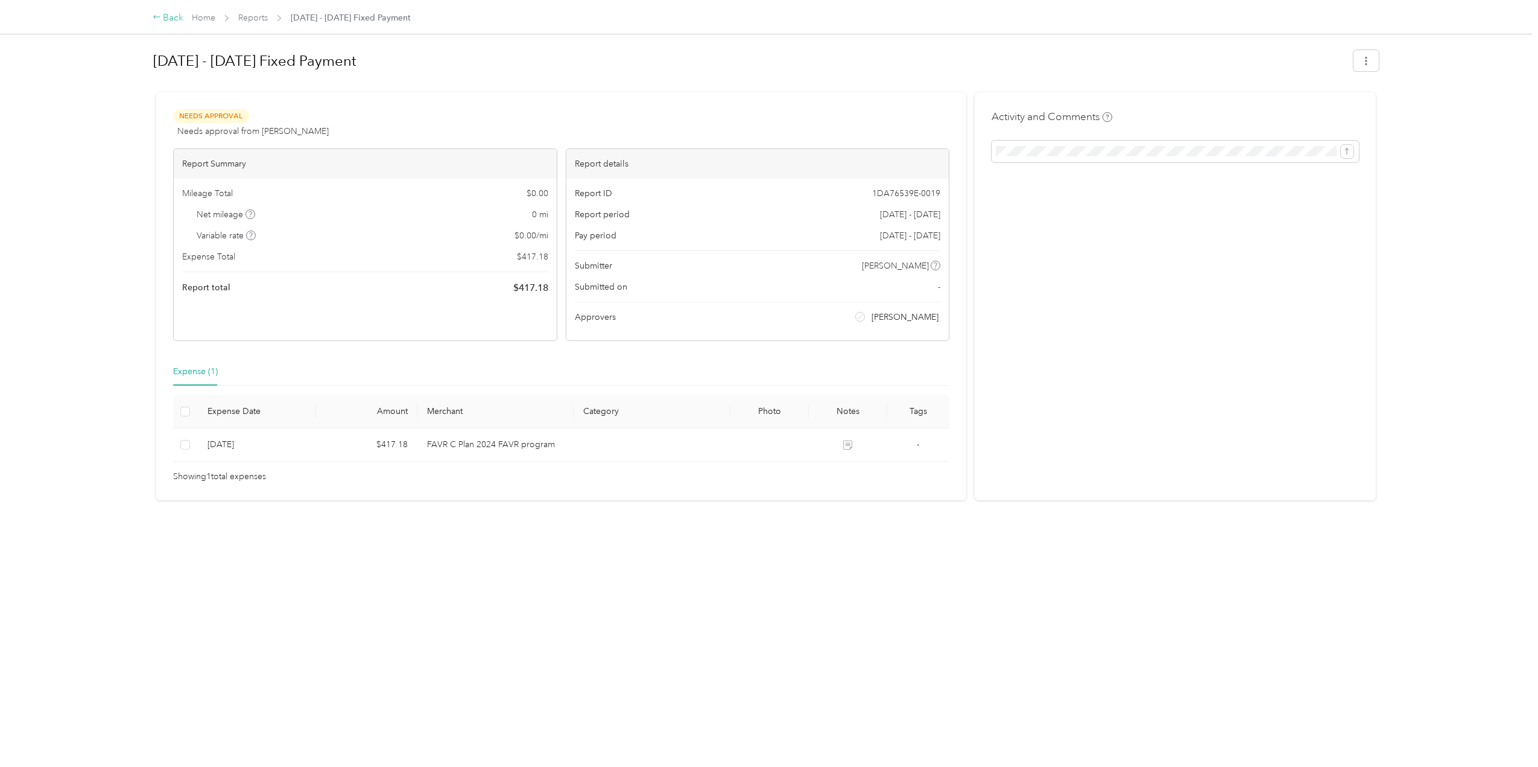
click at [175, 19] on div "Back" at bounding box center [168, 18] width 31 height 14
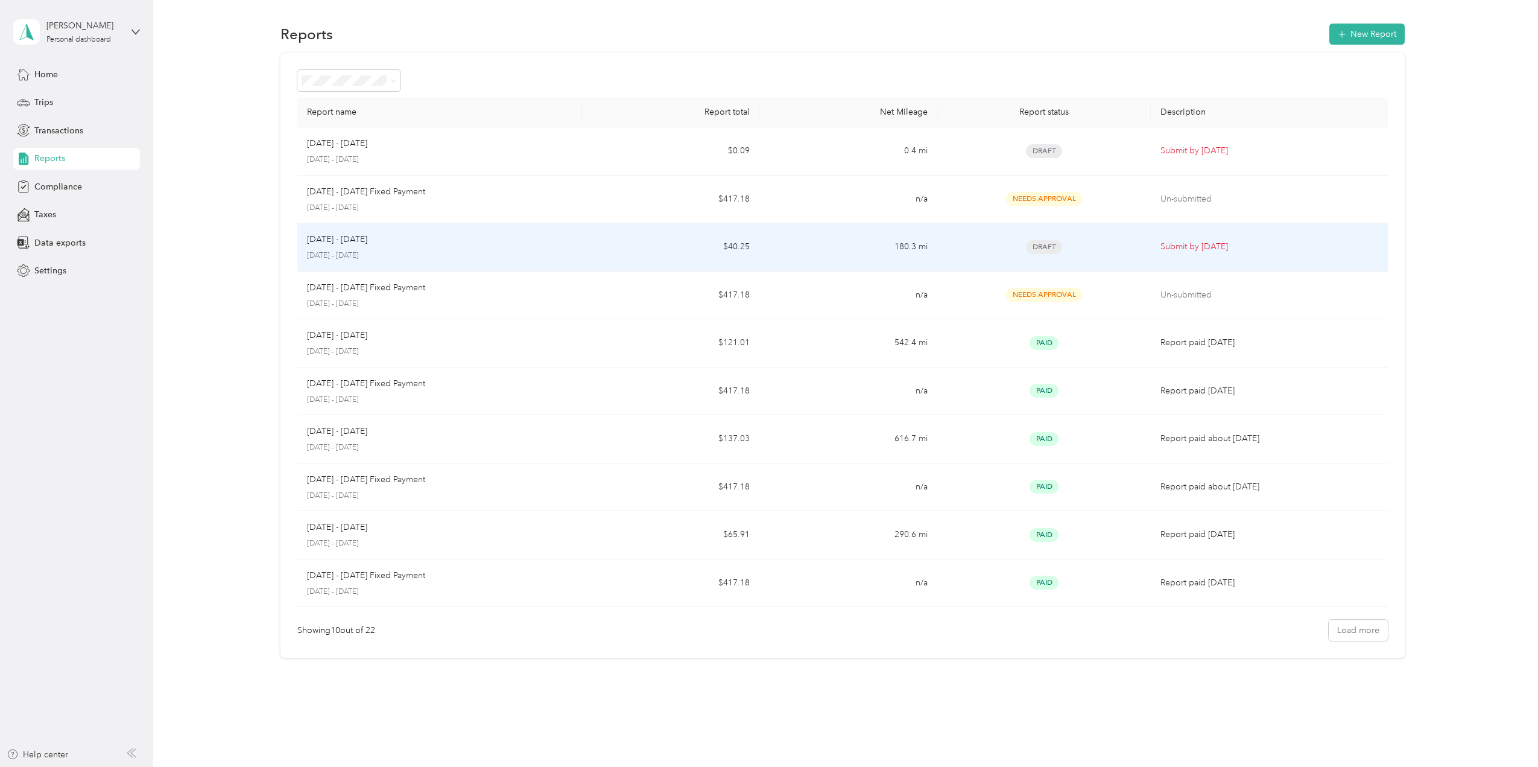
click at [432, 247] on div "[DATE] - [DATE] [DATE] - [DATE]" at bounding box center [439, 247] width 265 height 28
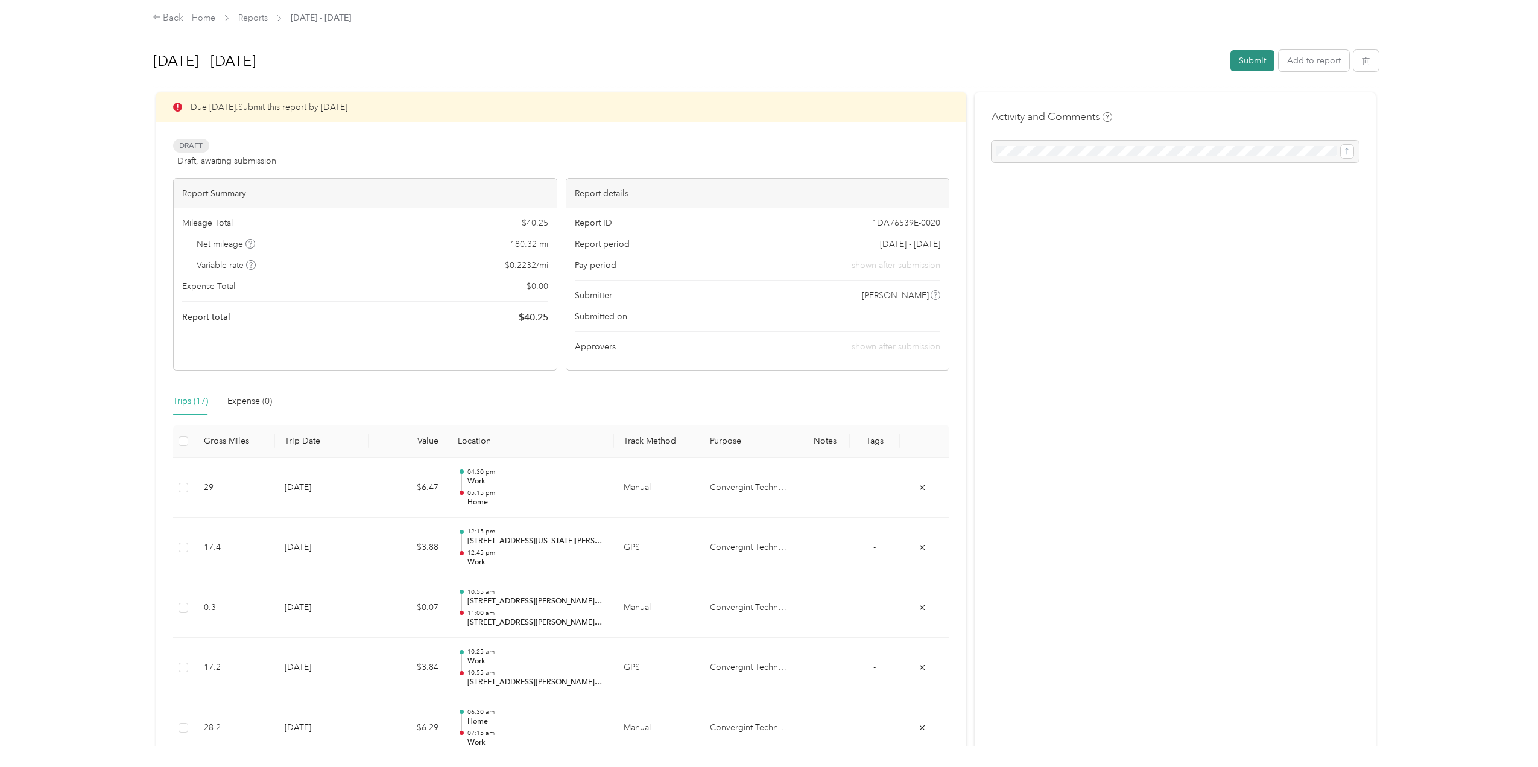
click at [1247, 62] on button "Submit" at bounding box center [1253, 60] width 44 height 21
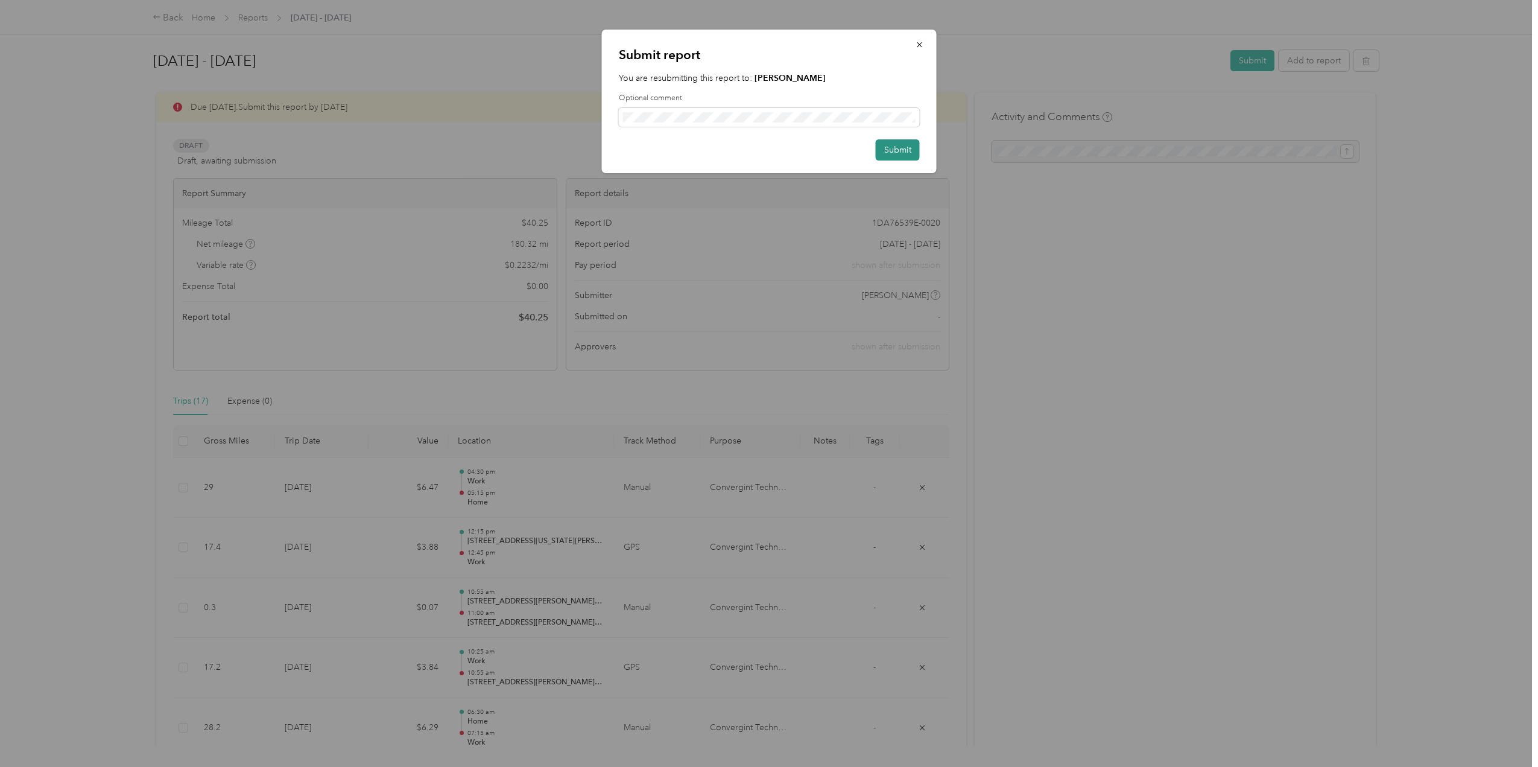
click at [901, 150] on button "Submit" at bounding box center [898, 149] width 44 height 21
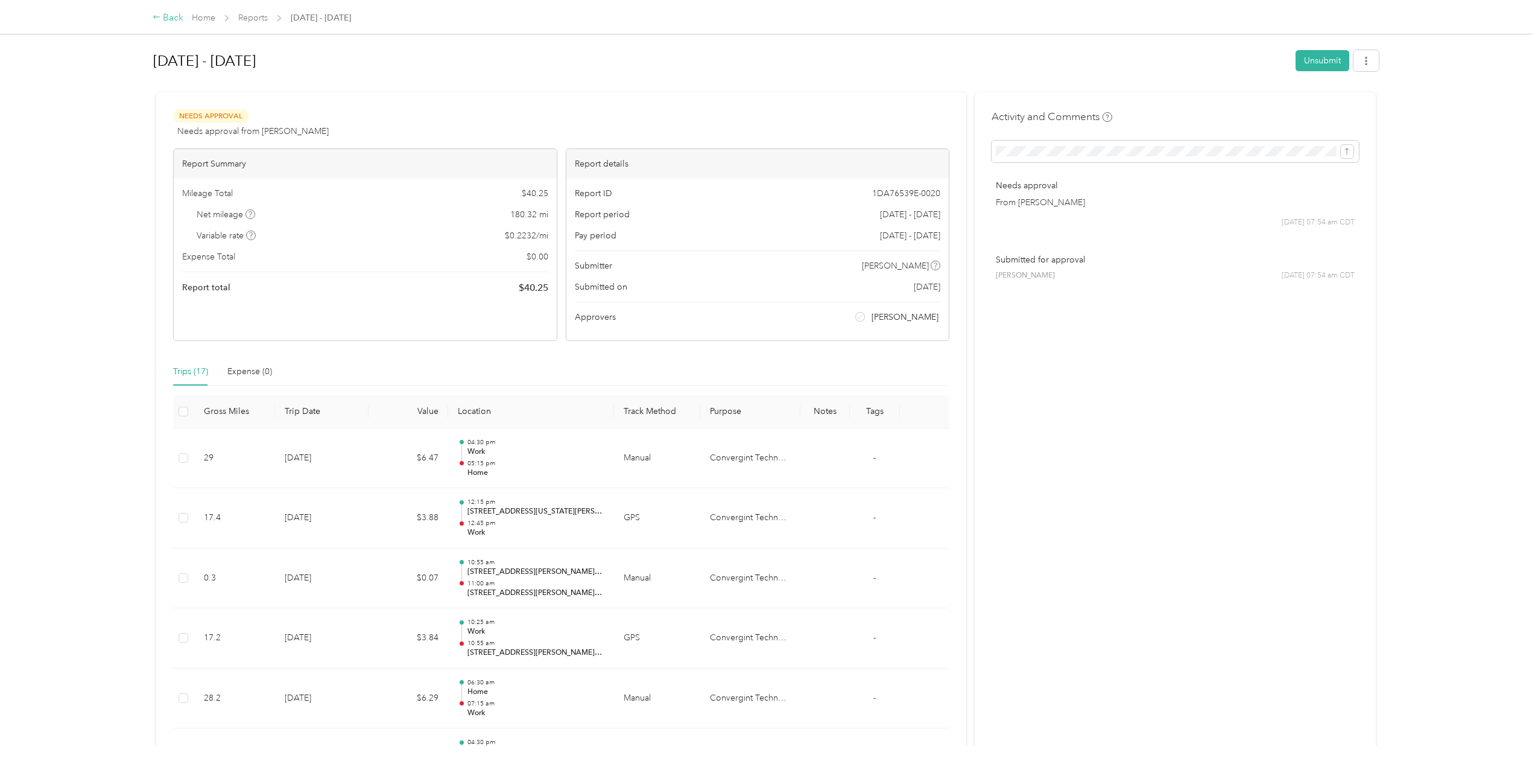
click at [173, 17] on div "Back" at bounding box center [168, 18] width 31 height 14
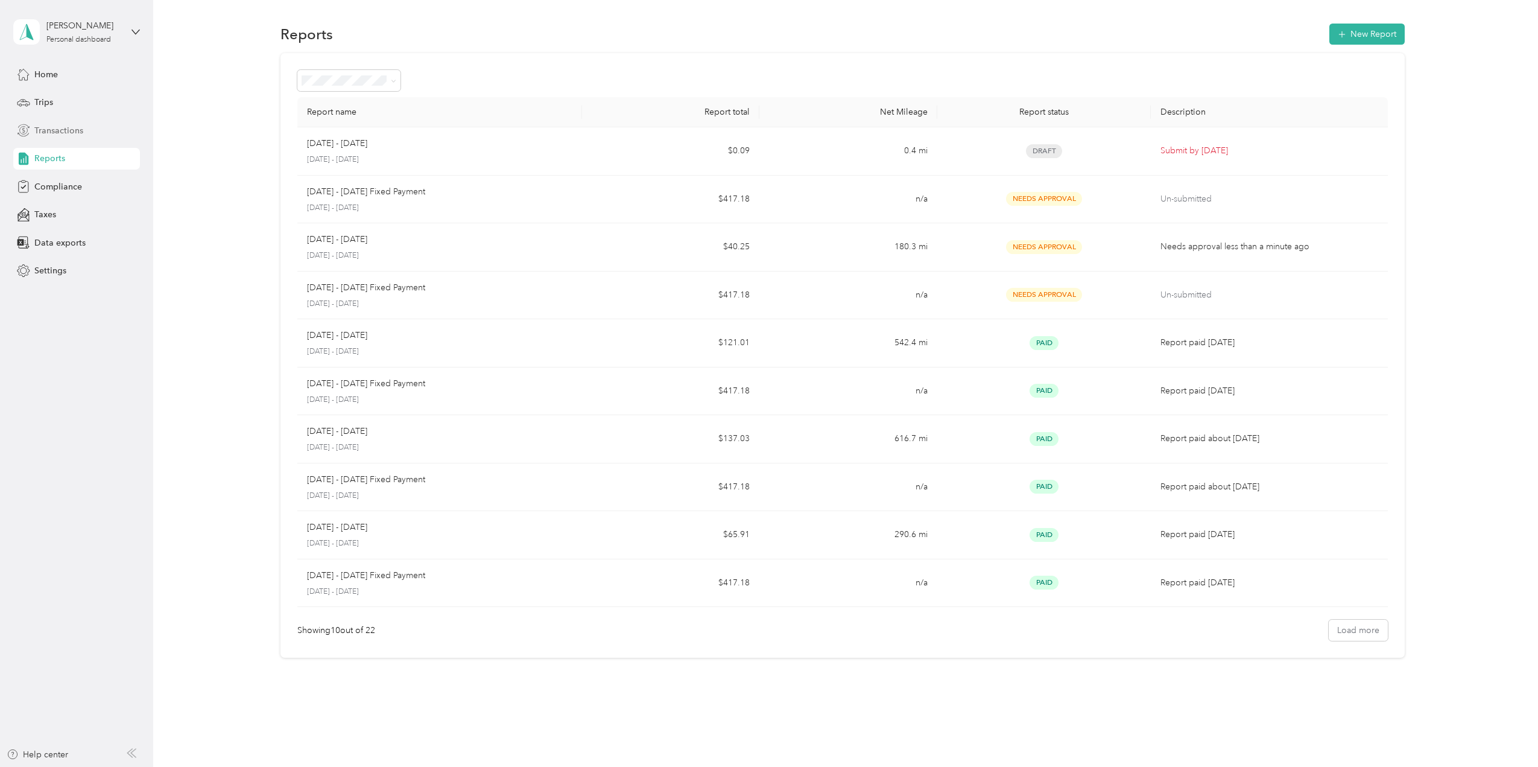
click at [49, 125] on span "Transactions" at bounding box center [58, 130] width 49 height 13
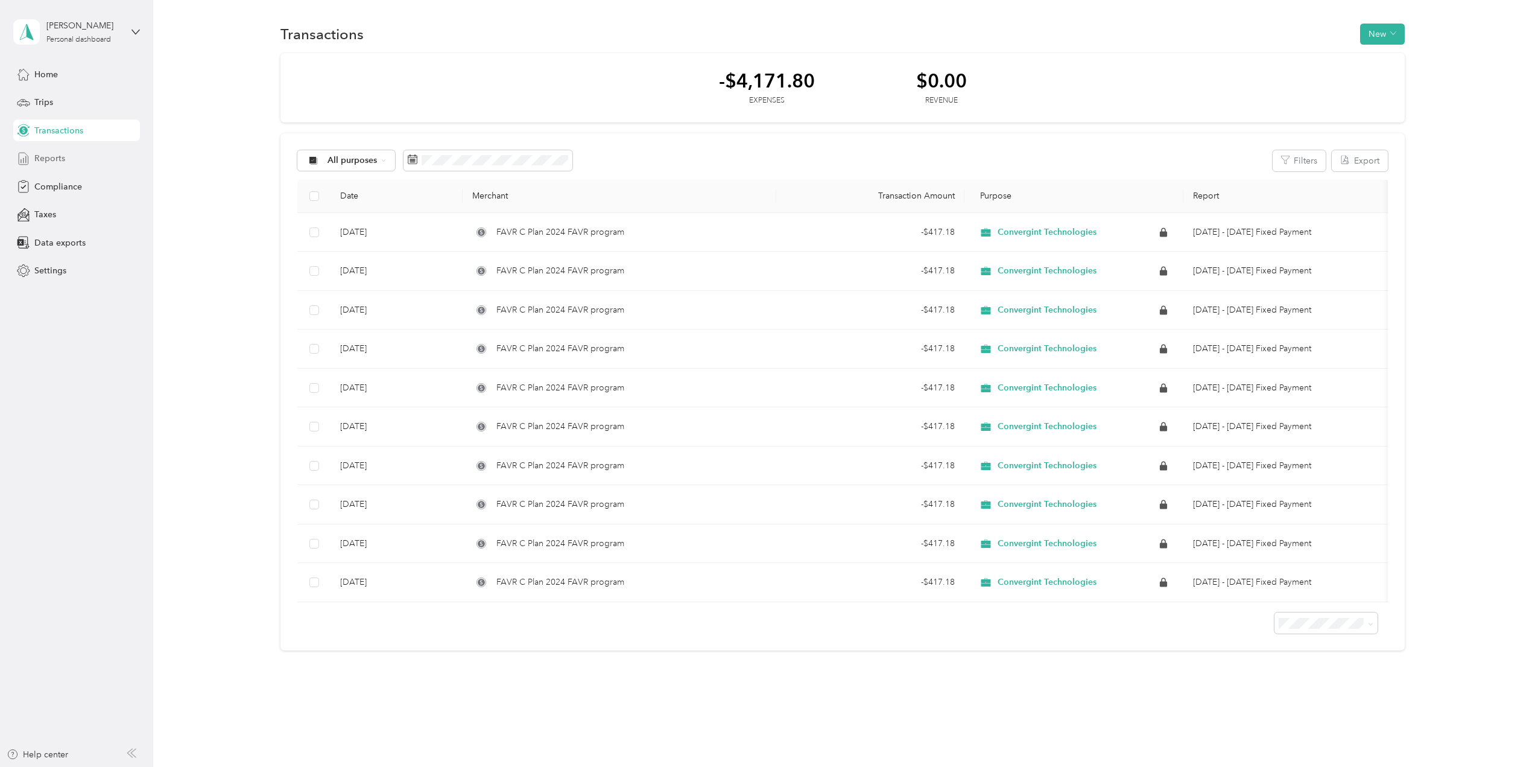
click at [45, 160] on span "Reports" at bounding box center [49, 158] width 31 height 13
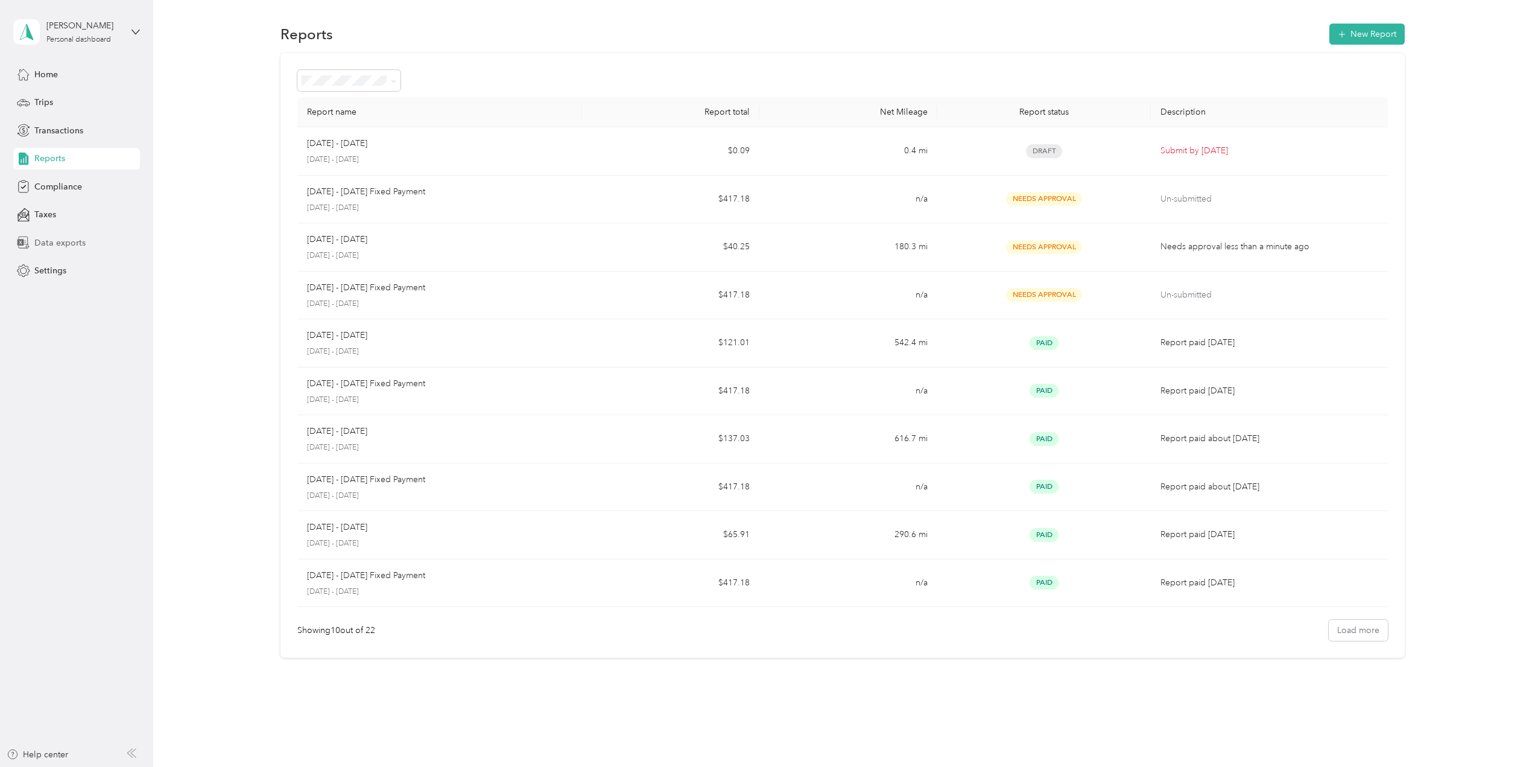
click at [42, 239] on span "Data exports" at bounding box center [59, 242] width 51 height 13
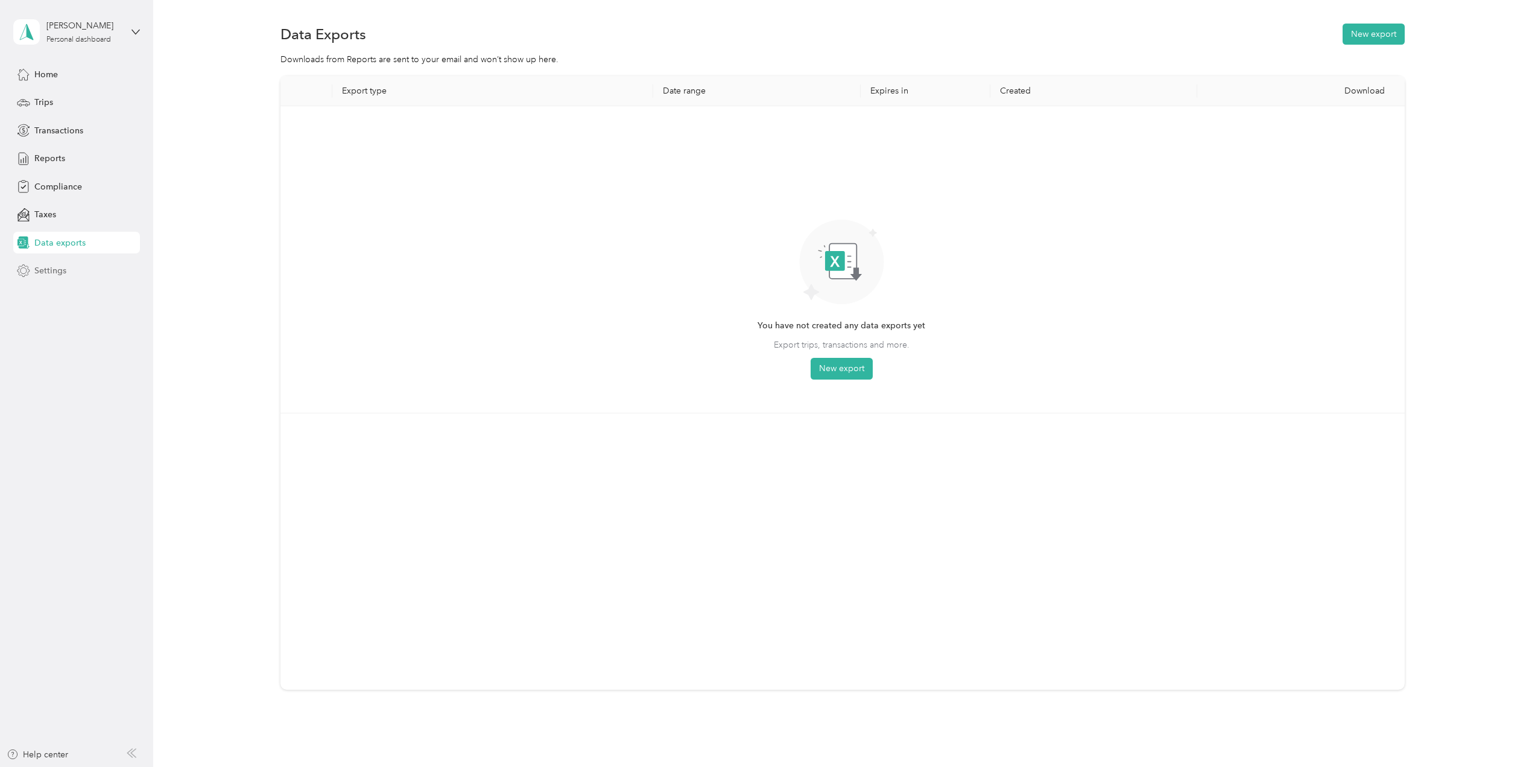
click at [52, 272] on span "Settings" at bounding box center [50, 270] width 32 height 13
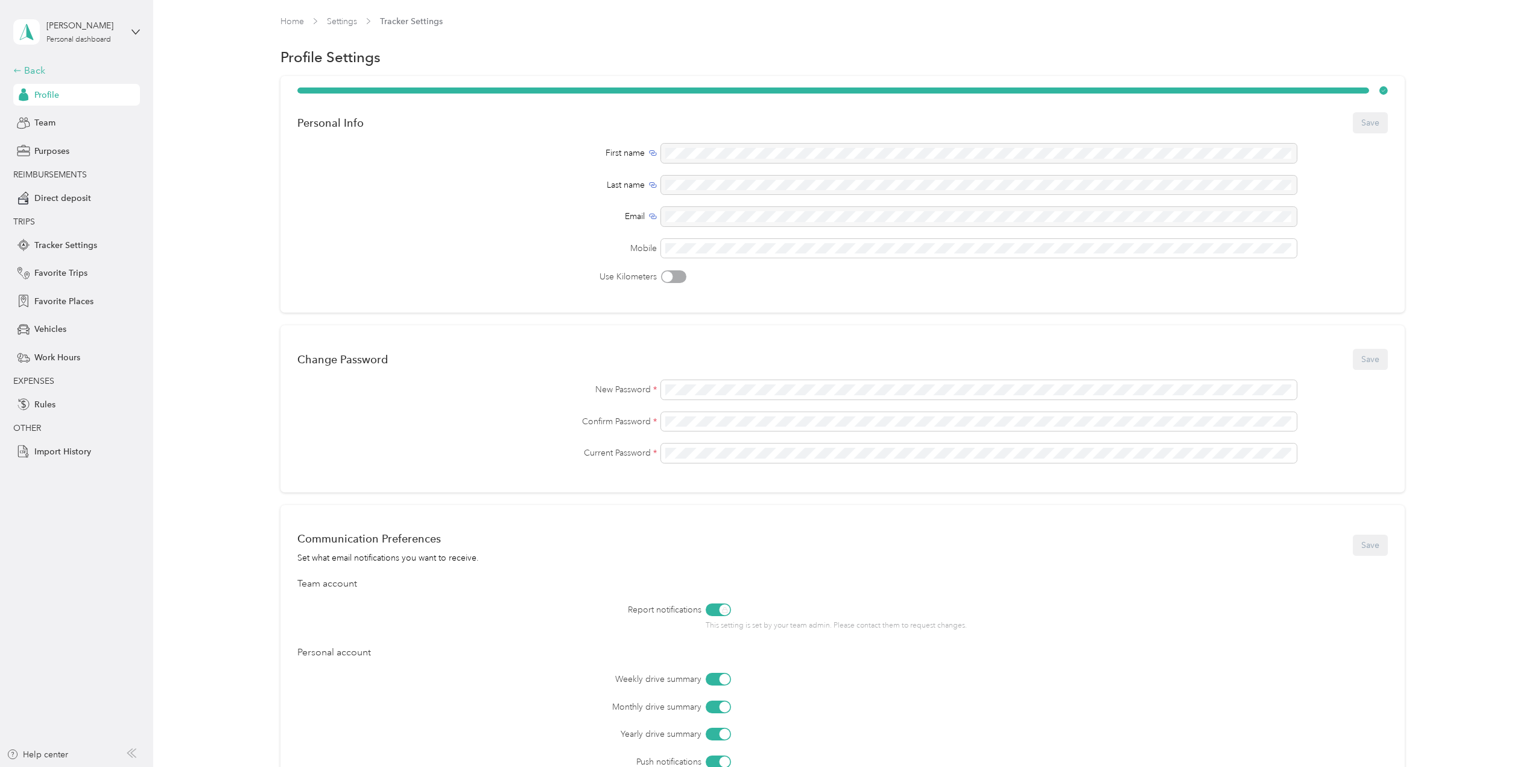
click at [28, 71] on div "Back" at bounding box center [73, 70] width 121 height 14
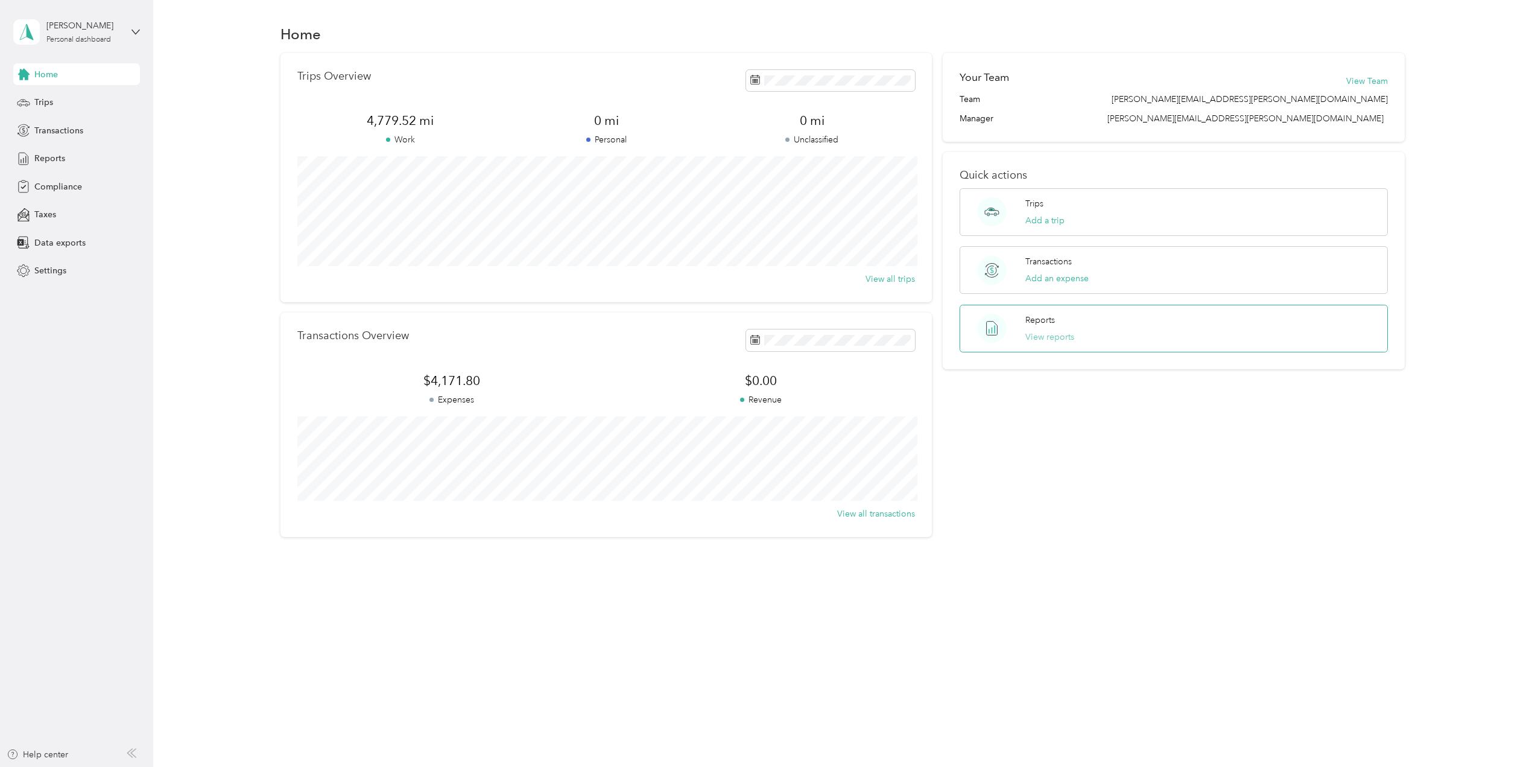
click at [1062, 338] on button "View reports" at bounding box center [1049, 337] width 49 height 13
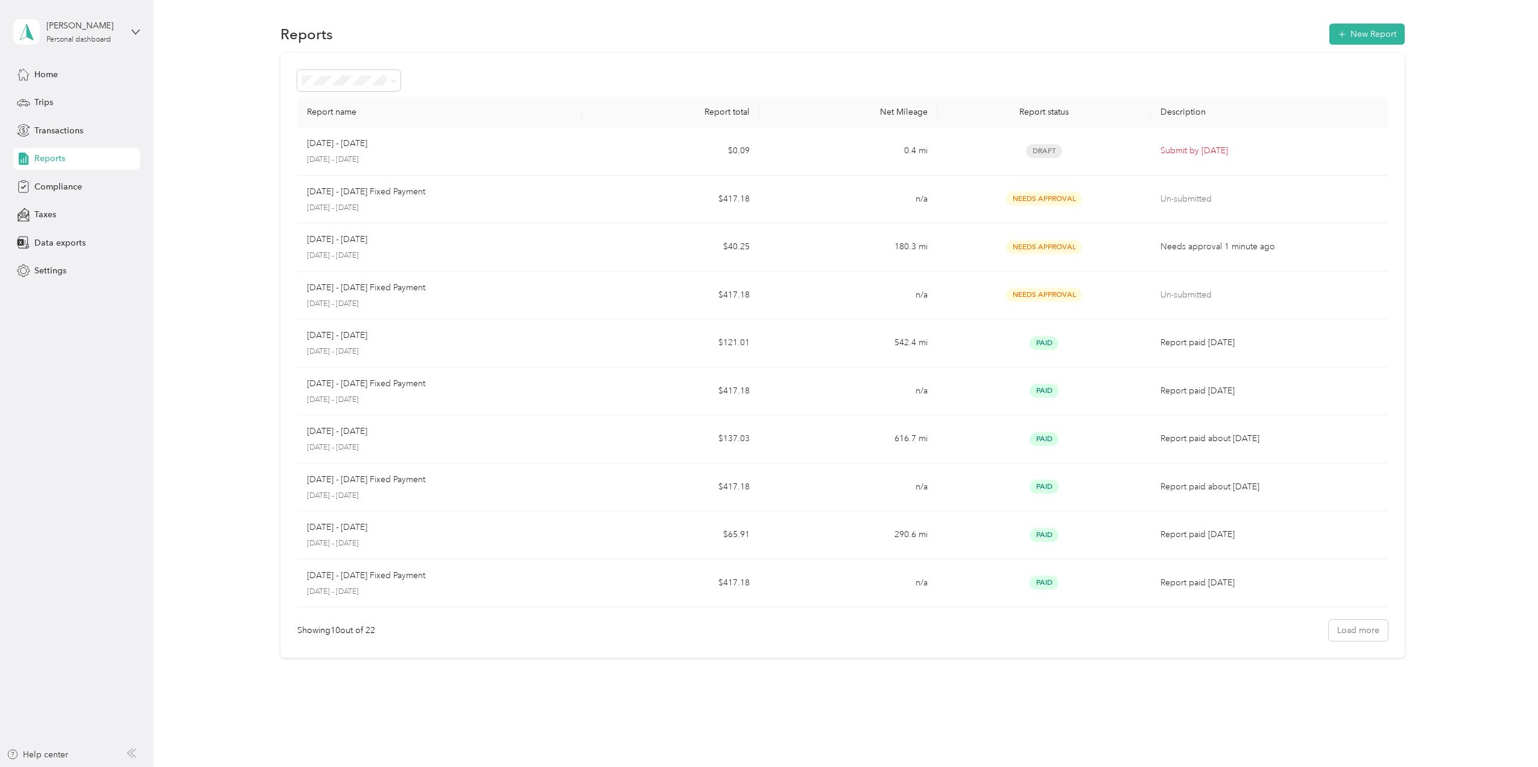
click at [48, 160] on span "Reports" at bounding box center [49, 158] width 31 height 13
click at [41, 72] on span "Home" at bounding box center [46, 74] width 24 height 13
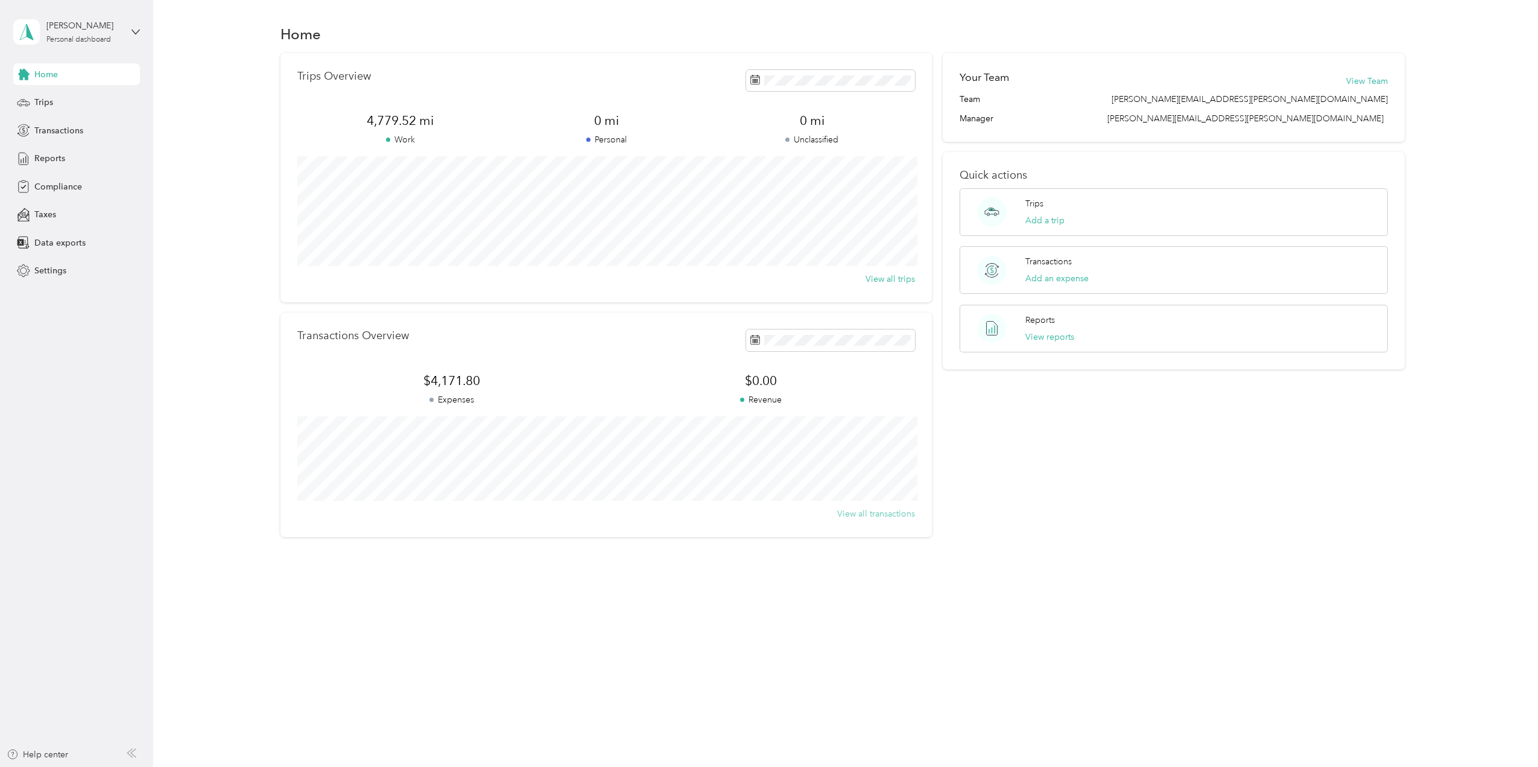
click at [893, 512] on button "View all transactions" at bounding box center [876, 513] width 78 height 13
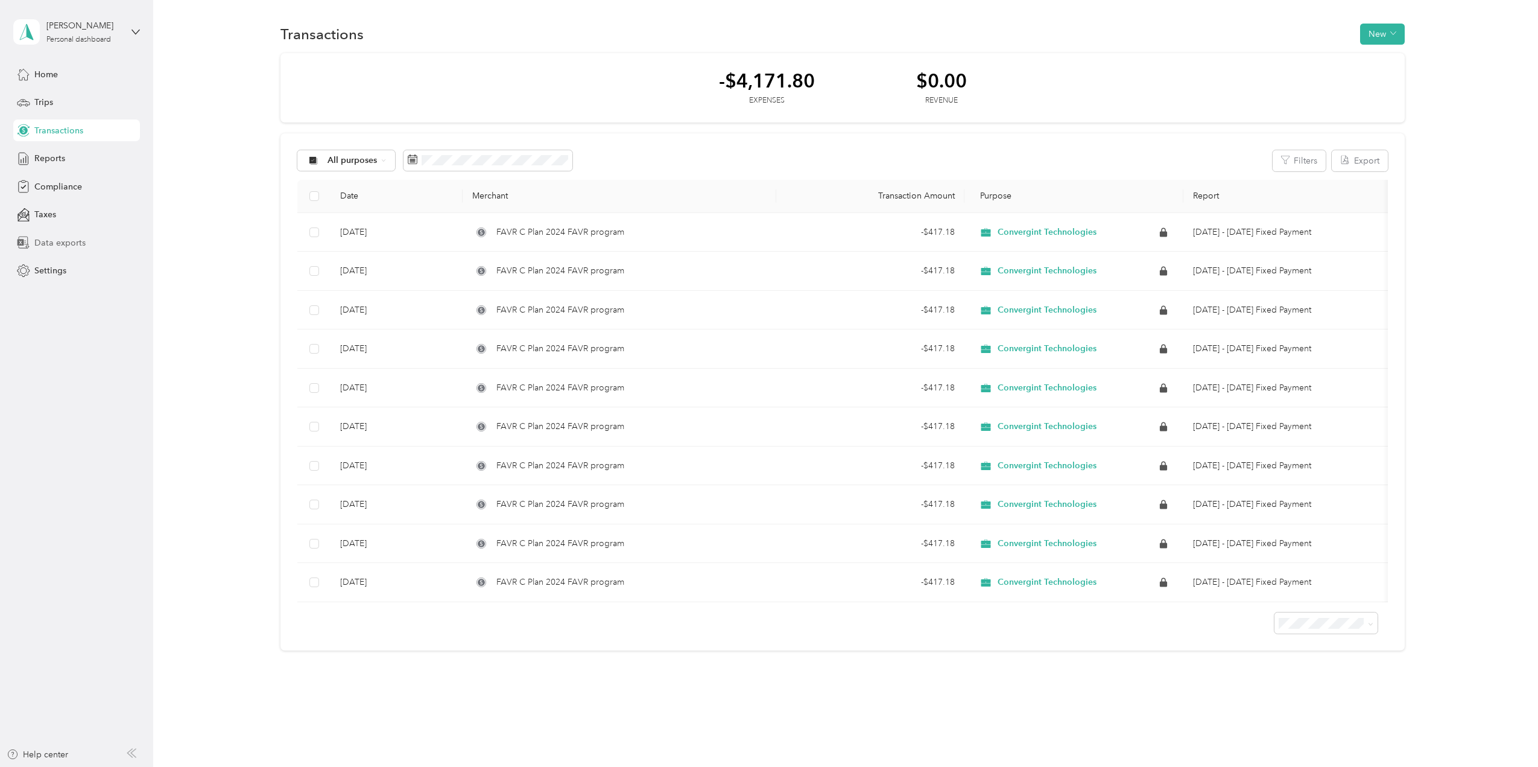
click at [58, 242] on span "Data exports" at bounding box center [59, 242] width 51 height 13
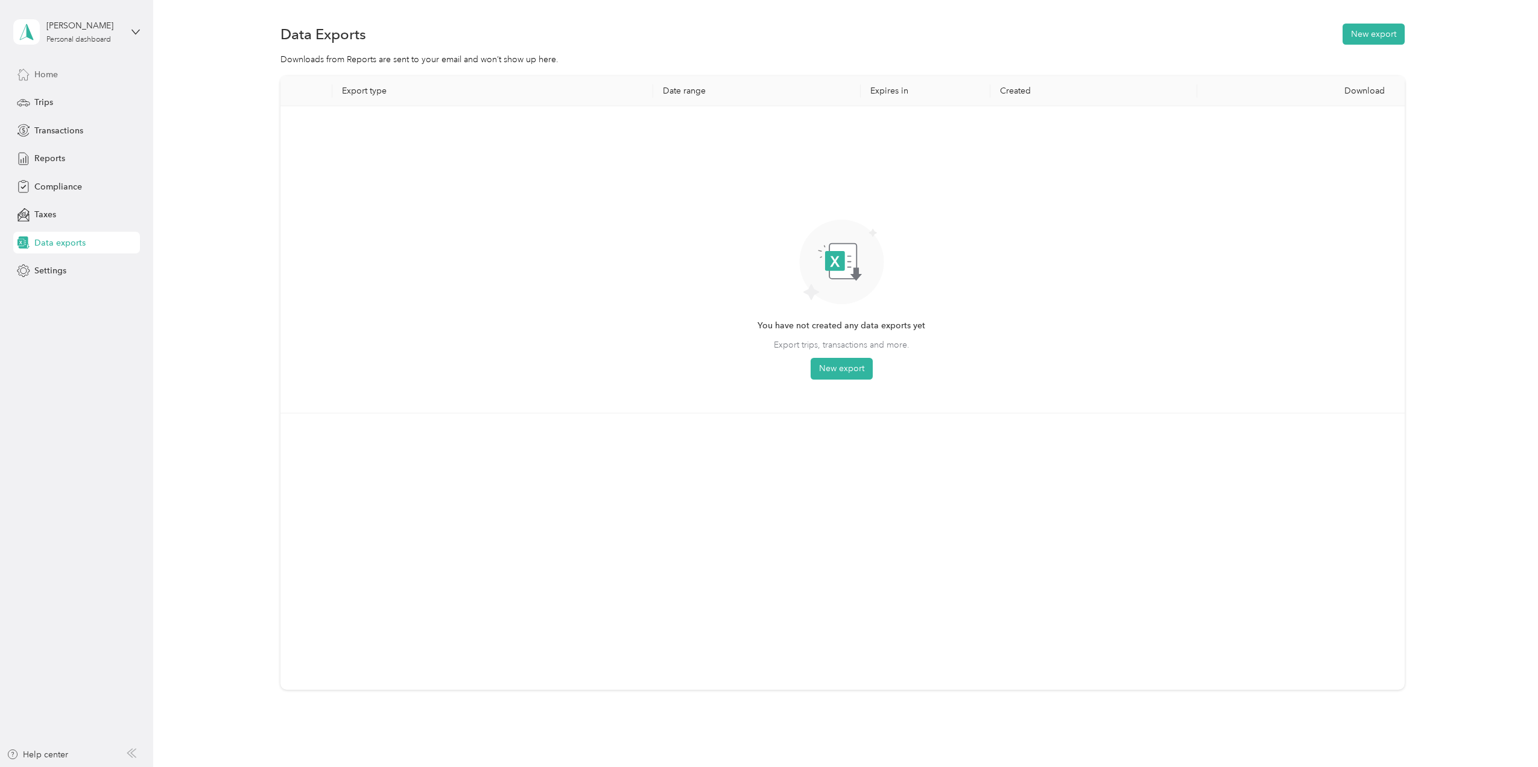
click at [40, 76] on span "Home" at bounding box center [46, 74] width 24 height 13
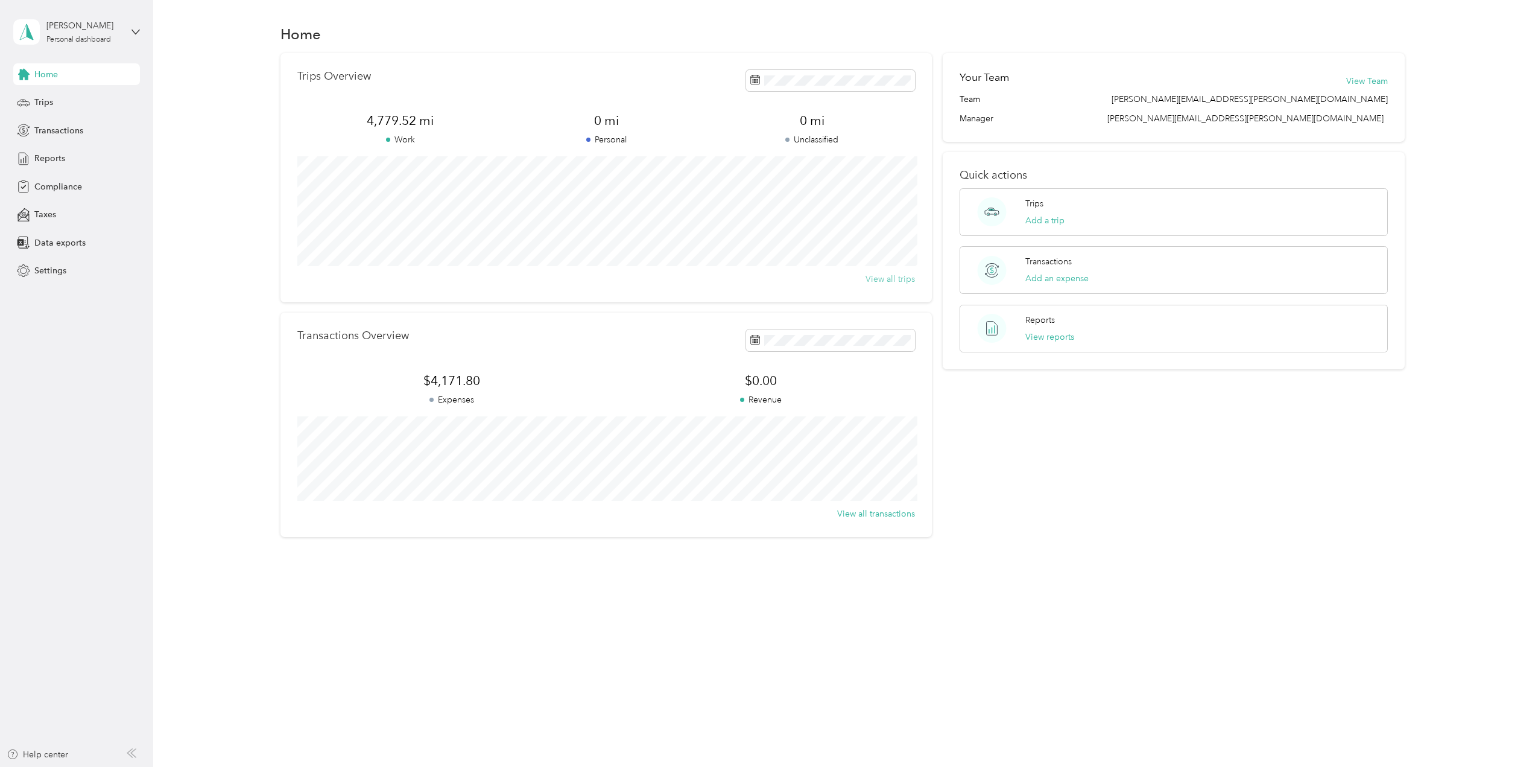
click at [900, 279] on button "View all trips" at bounding box center [890, 279] width 49 height 13
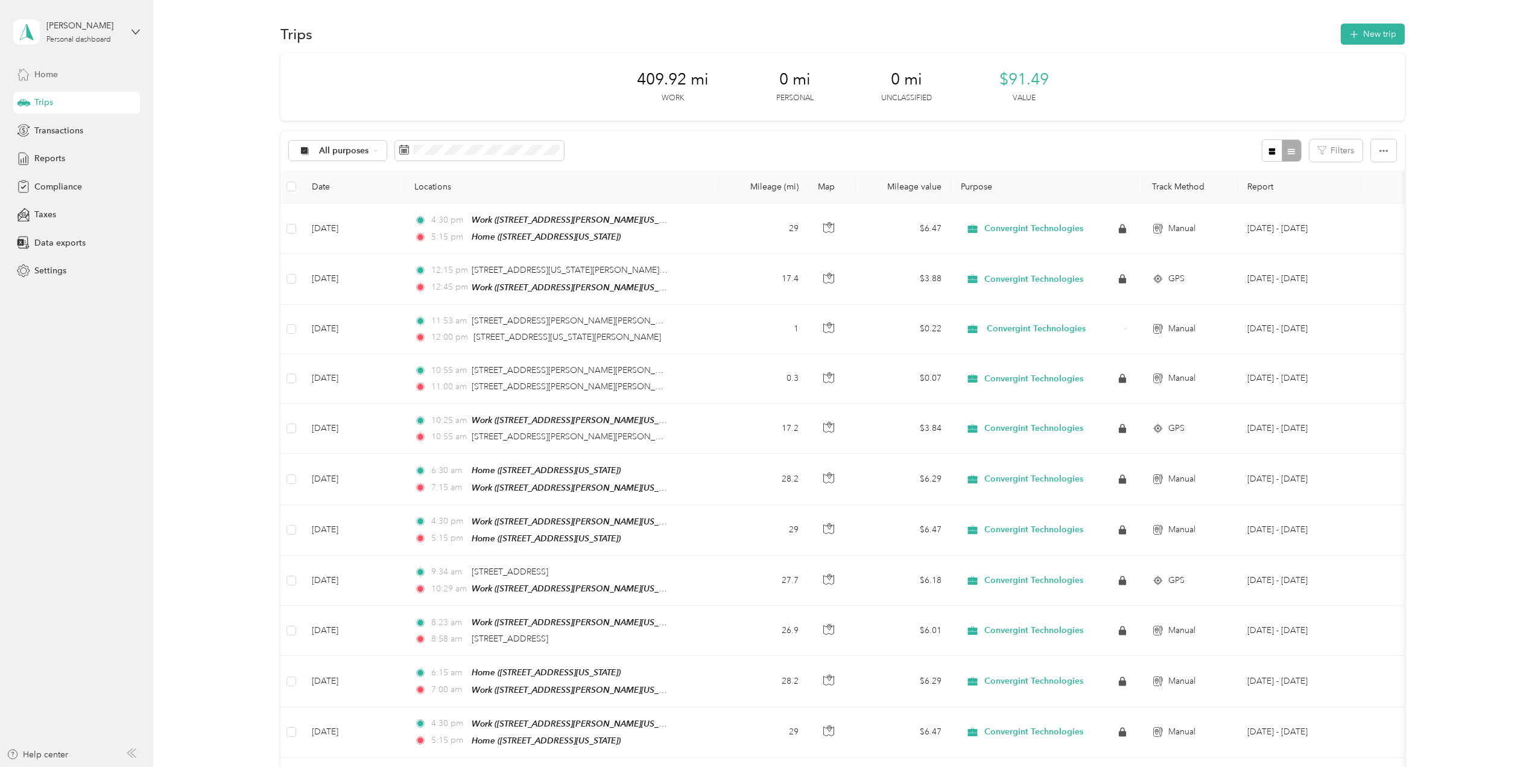
click at [42, 74] on span "Home" at bounding box center [46, 74] width 24 height 13
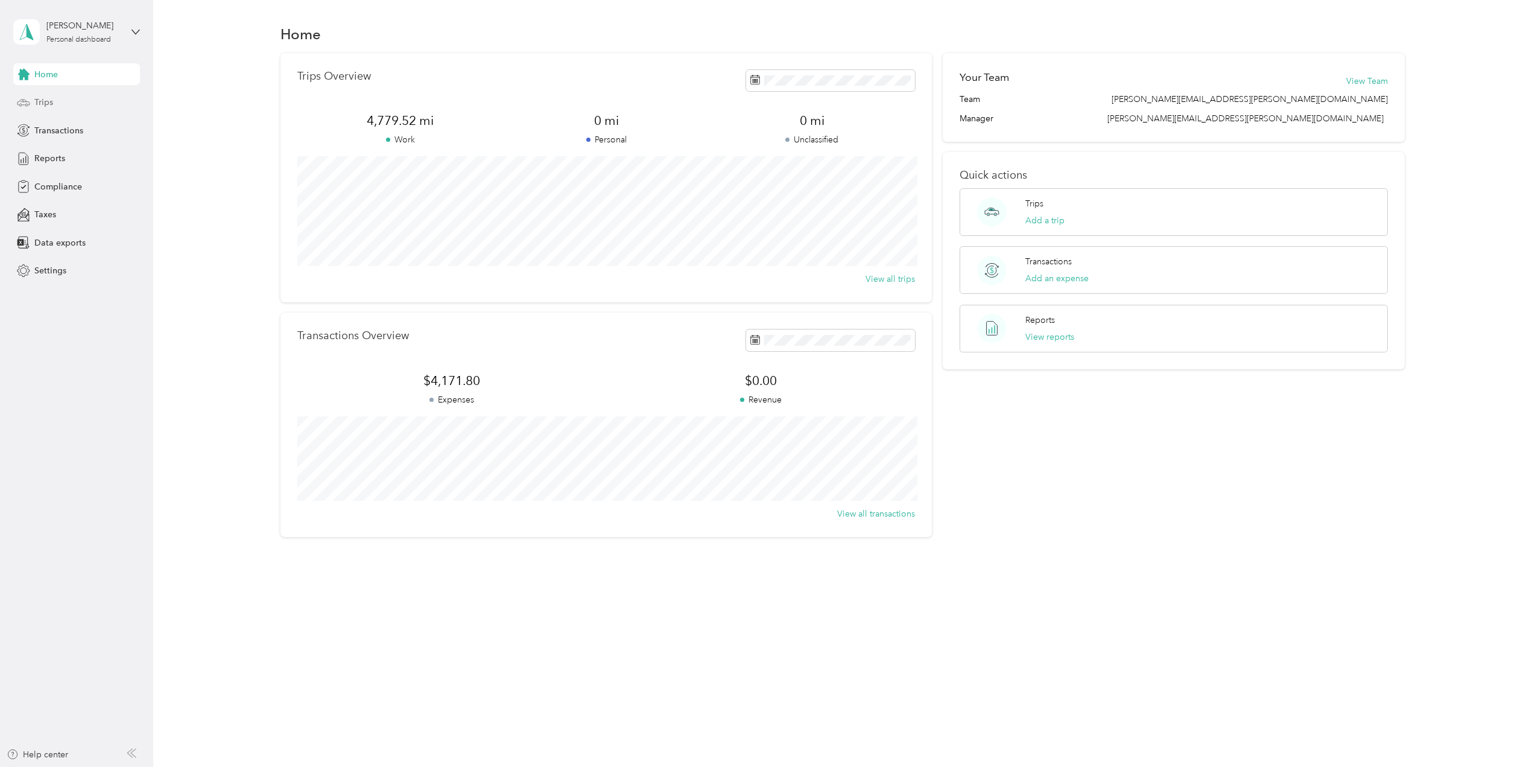
click at [48, 112] on div "Trips" at bounding box center [76, 103] width 127 height 22
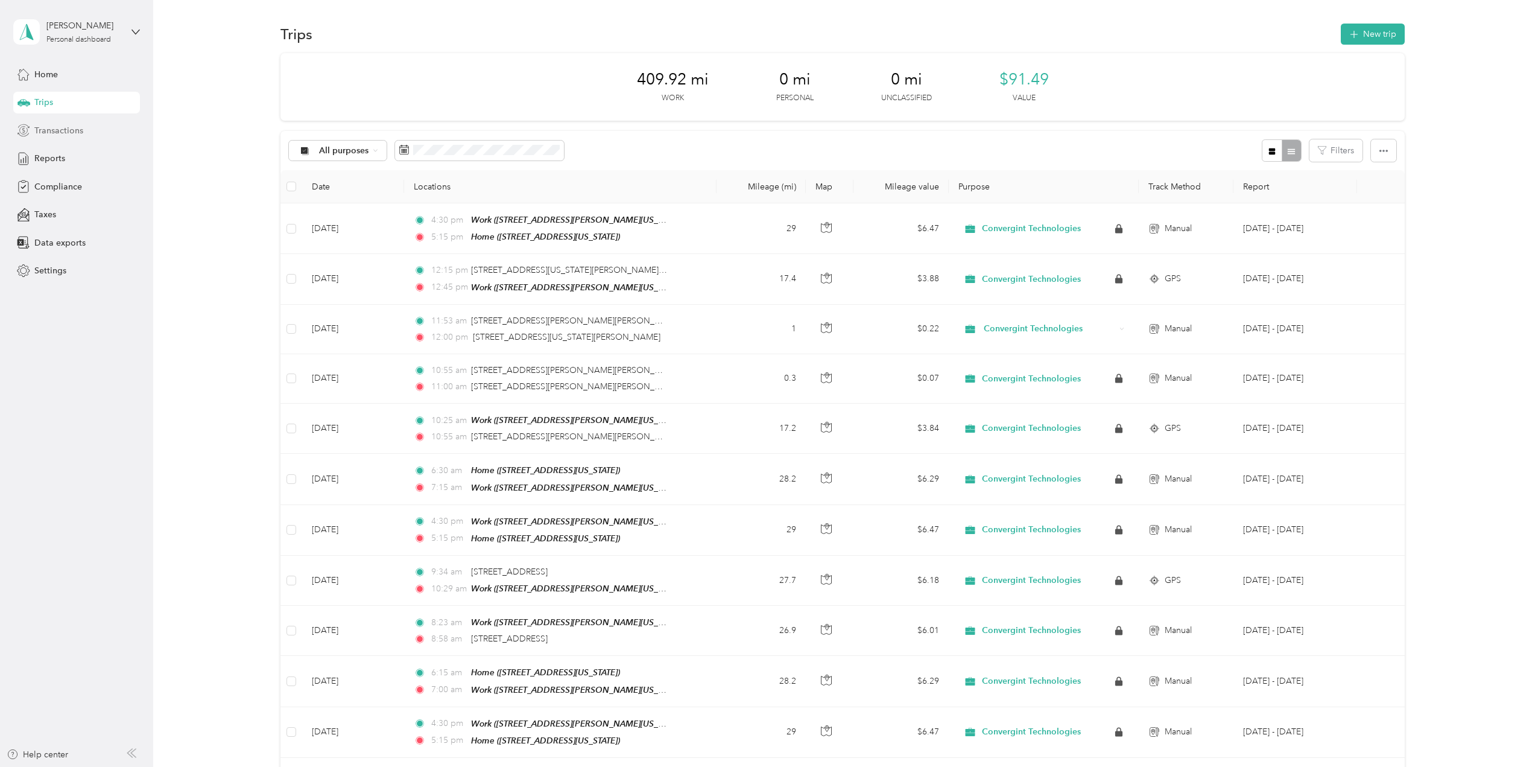
click at [48, 129] on span "Transactions" at bounding box center [58, 130] width 49 height 13
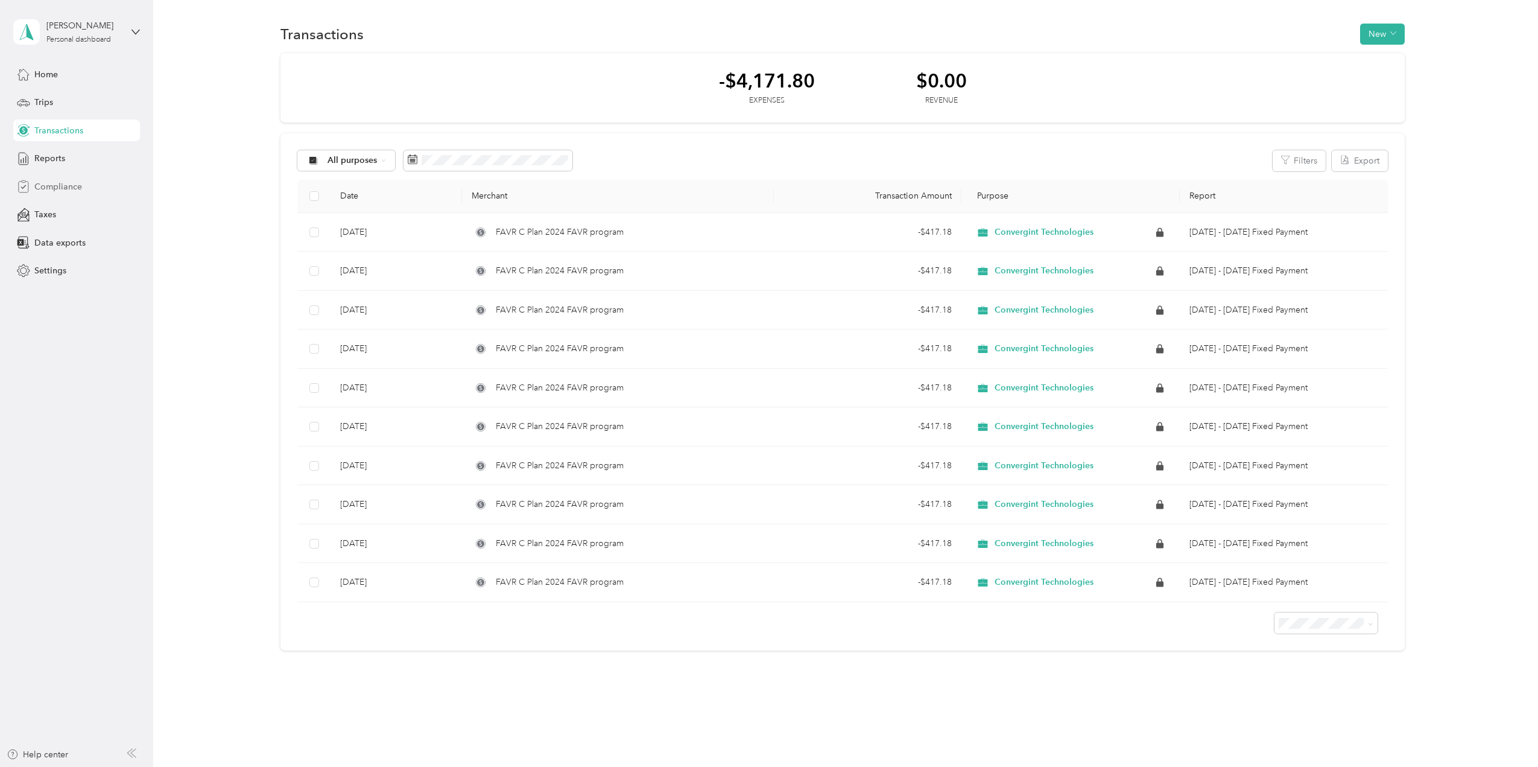
click at [51, 189] on span "Compliance" at bounding box center [58, 186] width 48 height 13
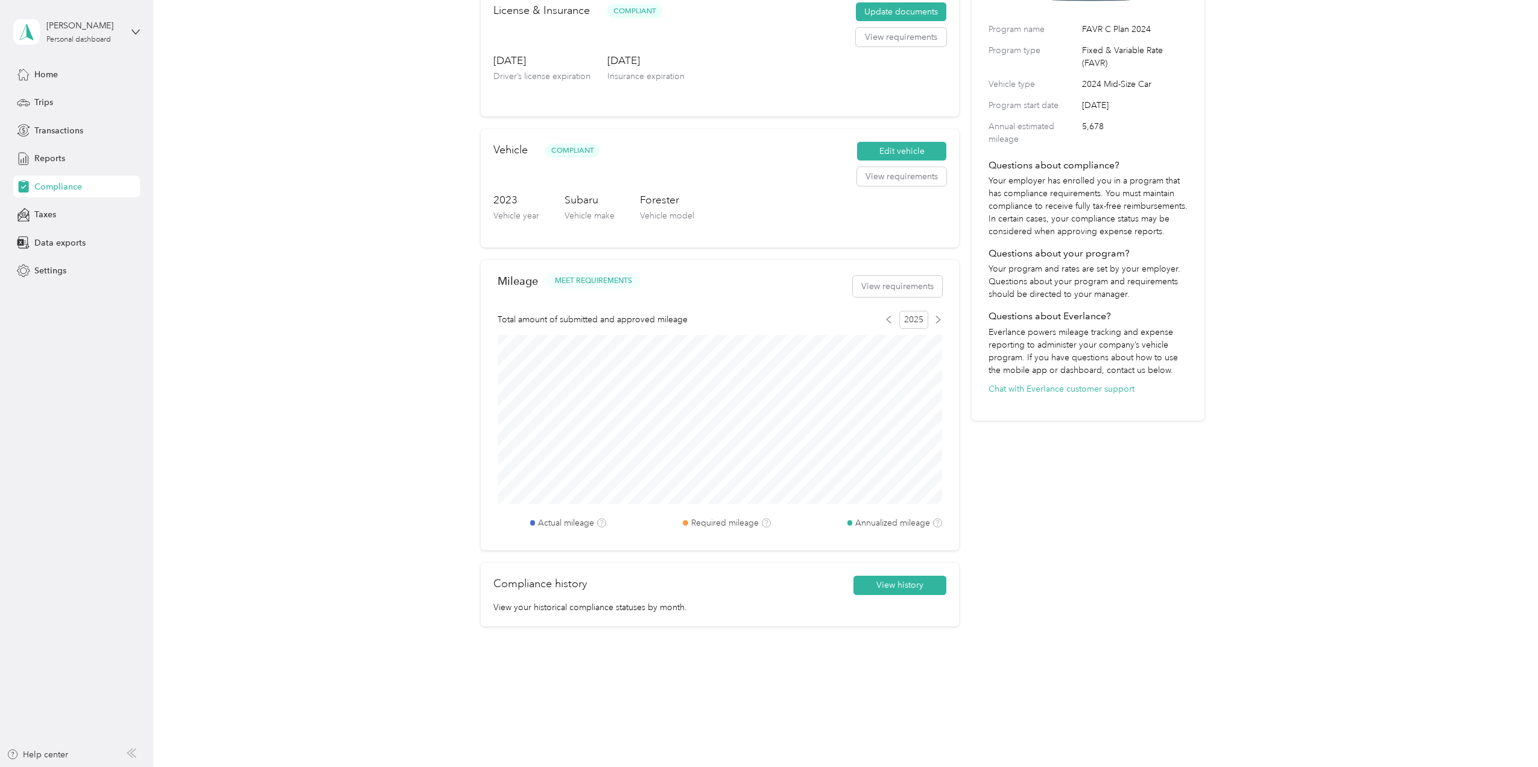
scroll to position [75, 0]
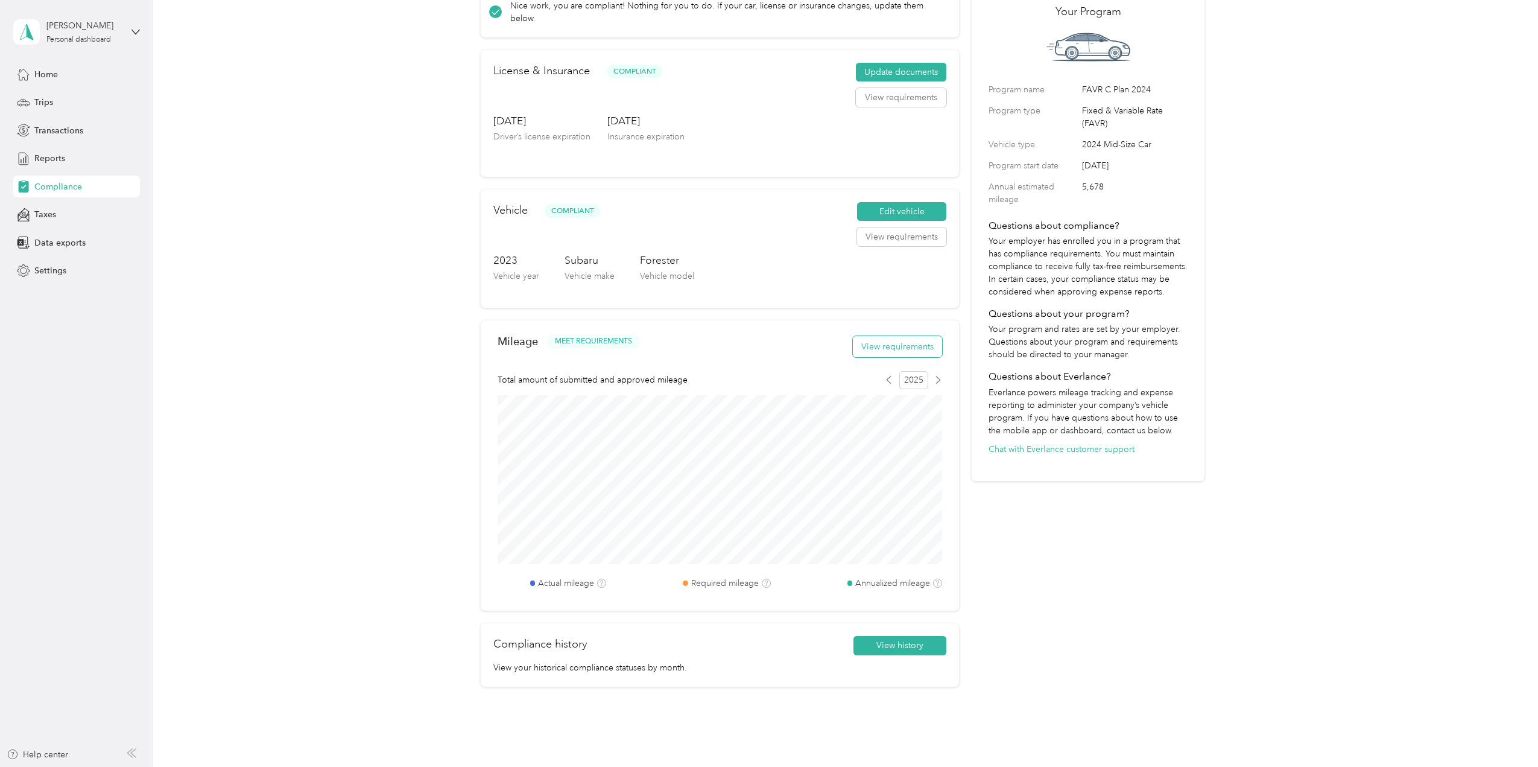
click at [905, 349] on button "View requirements" at bounding box center [897, 346] width 89 height 21
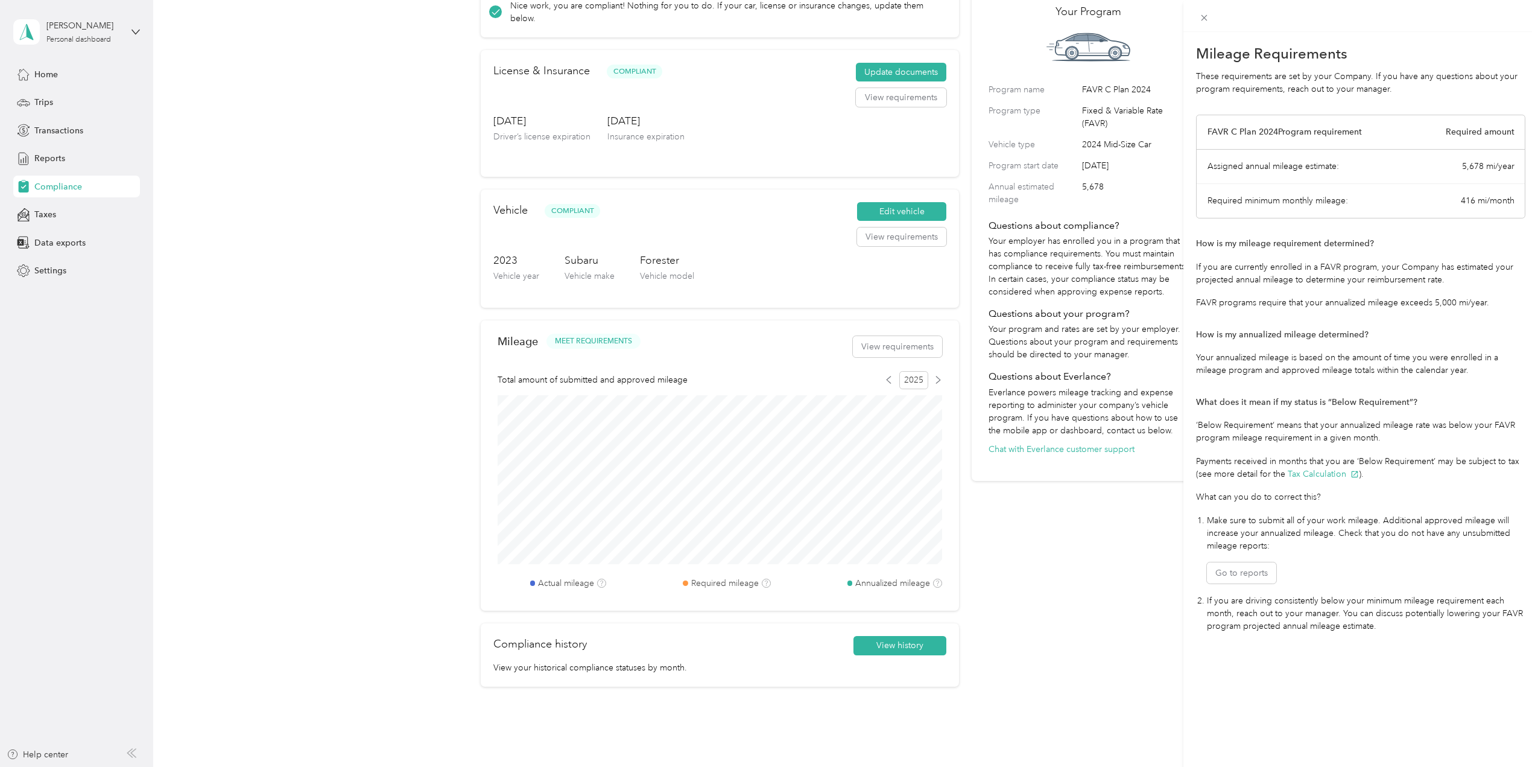
click at [911, 347] on div "Mileage Requirements These requirements are set by your Company. If you have an…" at bounding box center [769, 383] width 1538 height 767
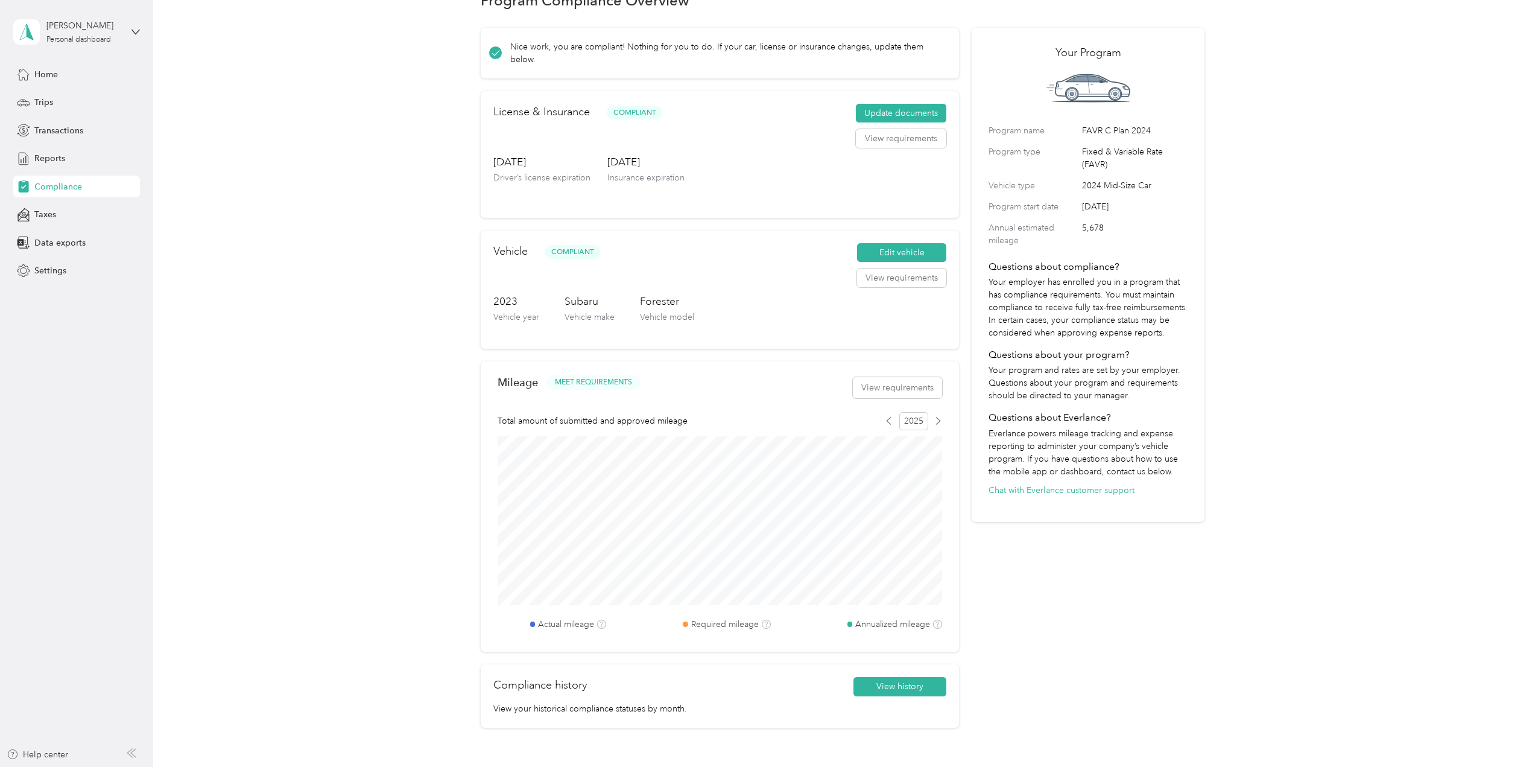
scroll to position [0, 0]
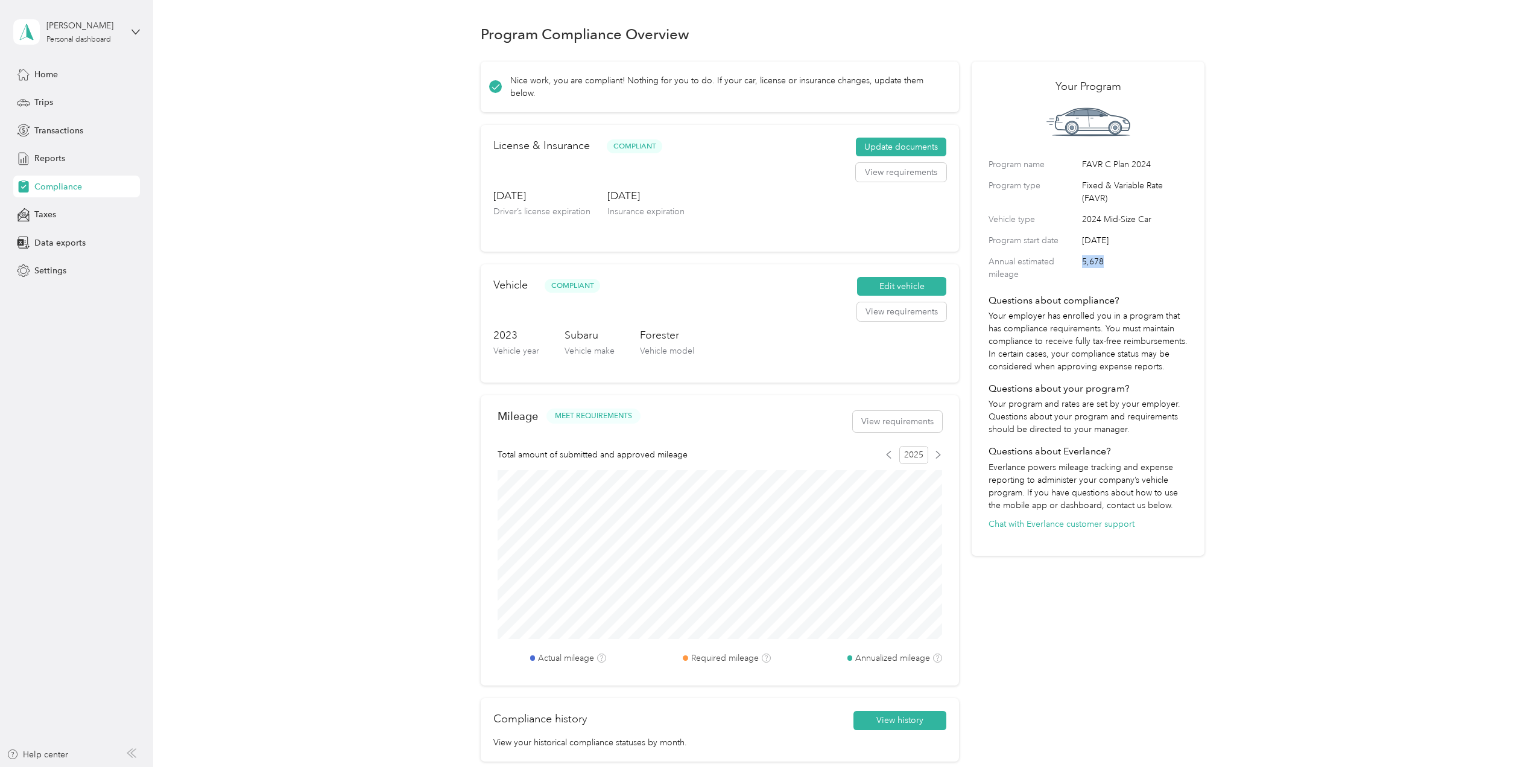
drag, startPoint x: 1102, startPoint y: 261, endPoint x: 1079, endPoint y: 265, distance: 23.4
click at [1079, 262] on div "Program name FAVR C Plan 2024 Program type Fixed & Variable Rate (FAVR) Vehicle…" at bounding box center [1088, 219] width 199 height 122
click at [50, 75] on span "Home" at bounding box center [46, 74] width 24 height 13
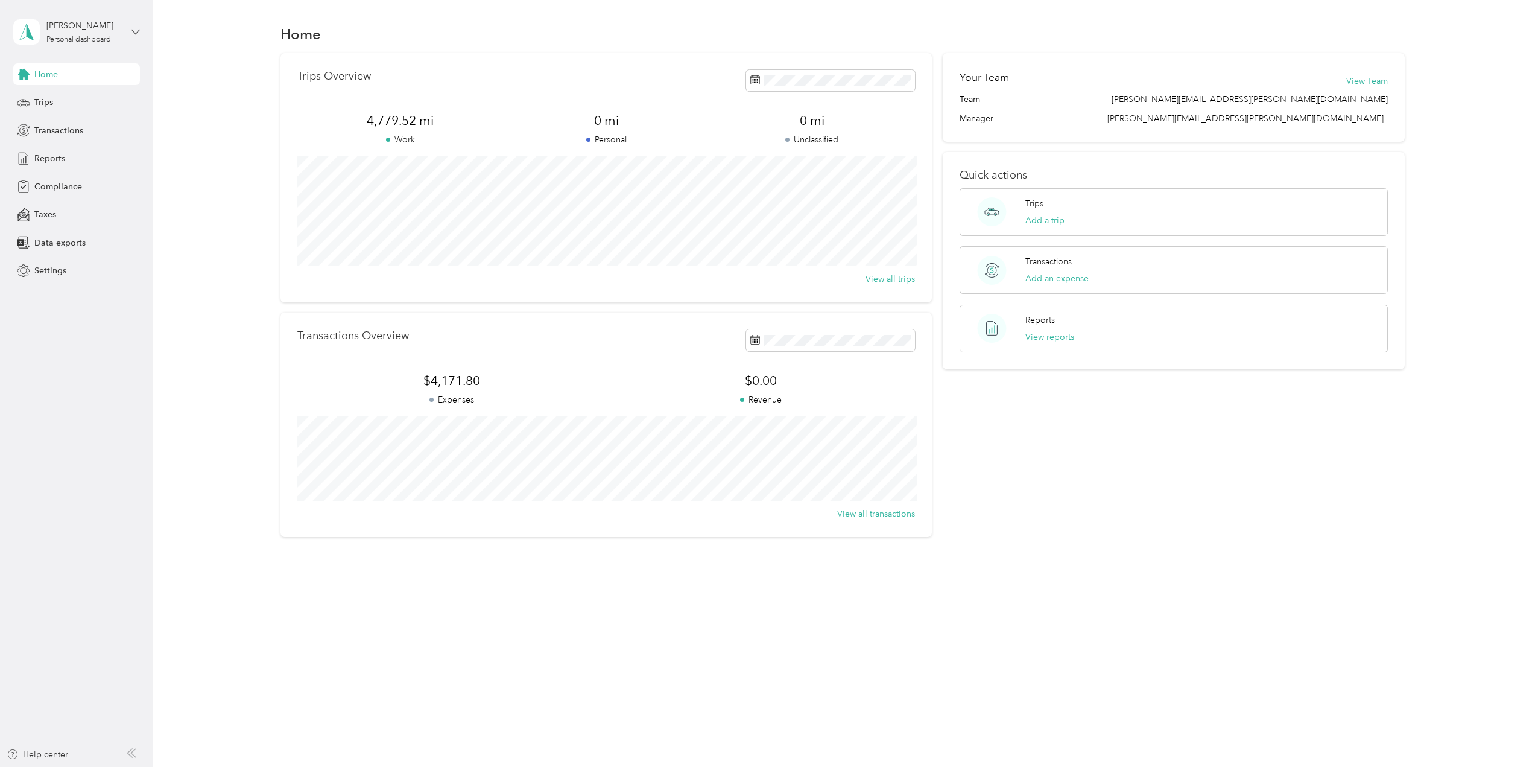
click at [136, 33] on icon at bounding box center [136, 32] width 8 height 8
click at [57, 101] on div "Log out" at bounding box center [208, 99] width 373 height 21
